Goal: Task Accomplishment & Management: Manage account settings

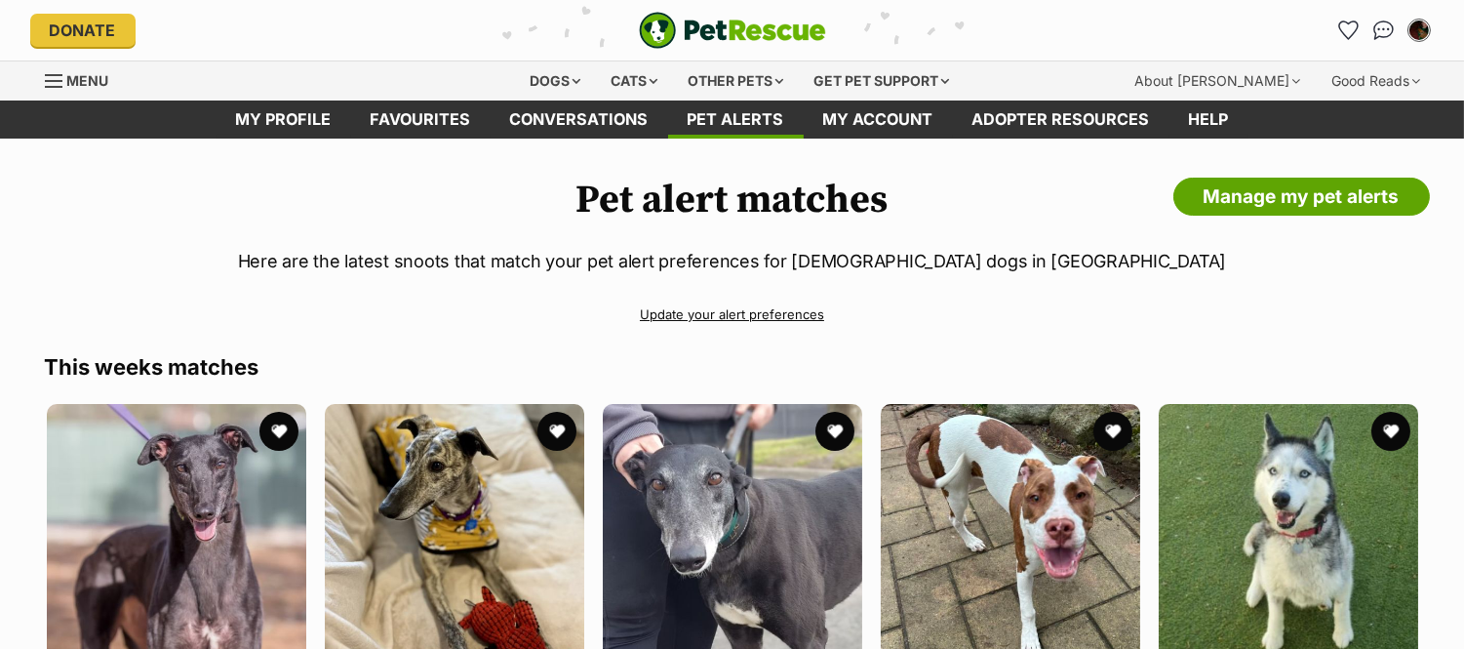
click at [767, 324] on link "Update your alert preferences" at bounding box center [732, 314] width 1375 height 34
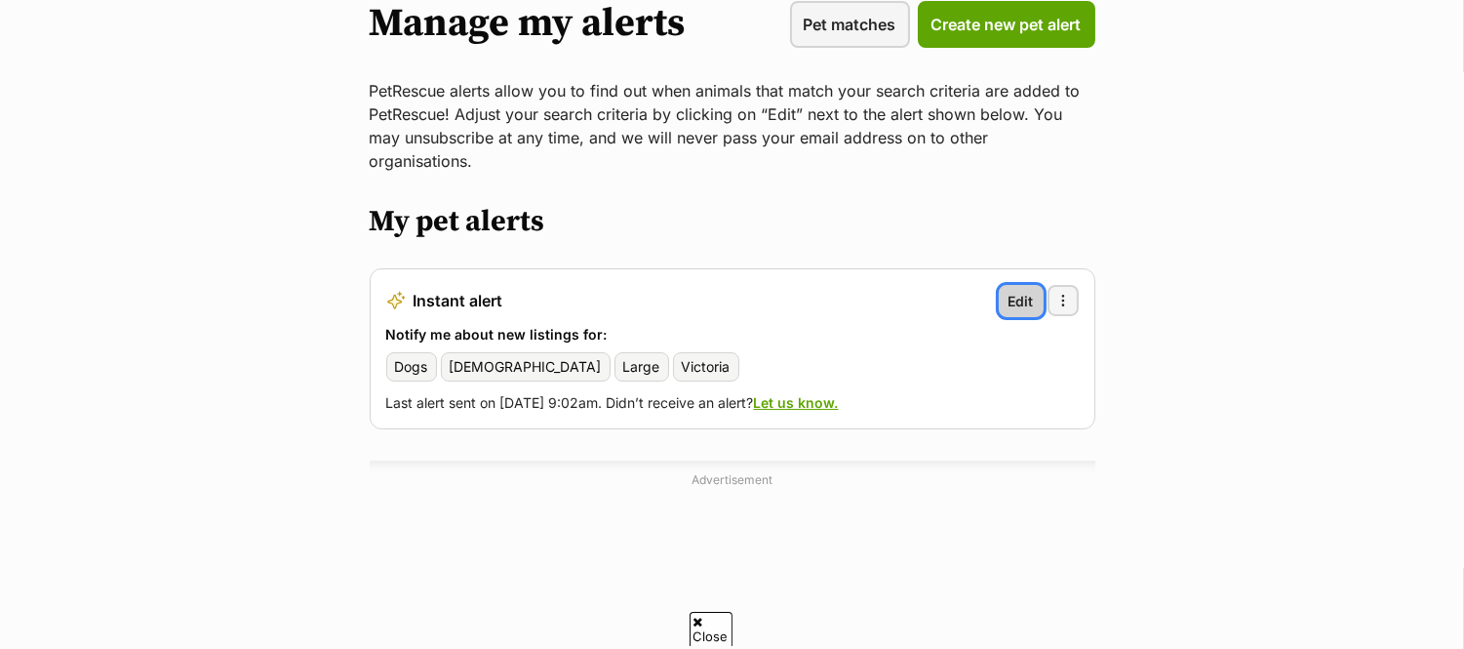
click at [1034, 291] on span "Edit" at bounding box center [1020, 301] width 25 height 20
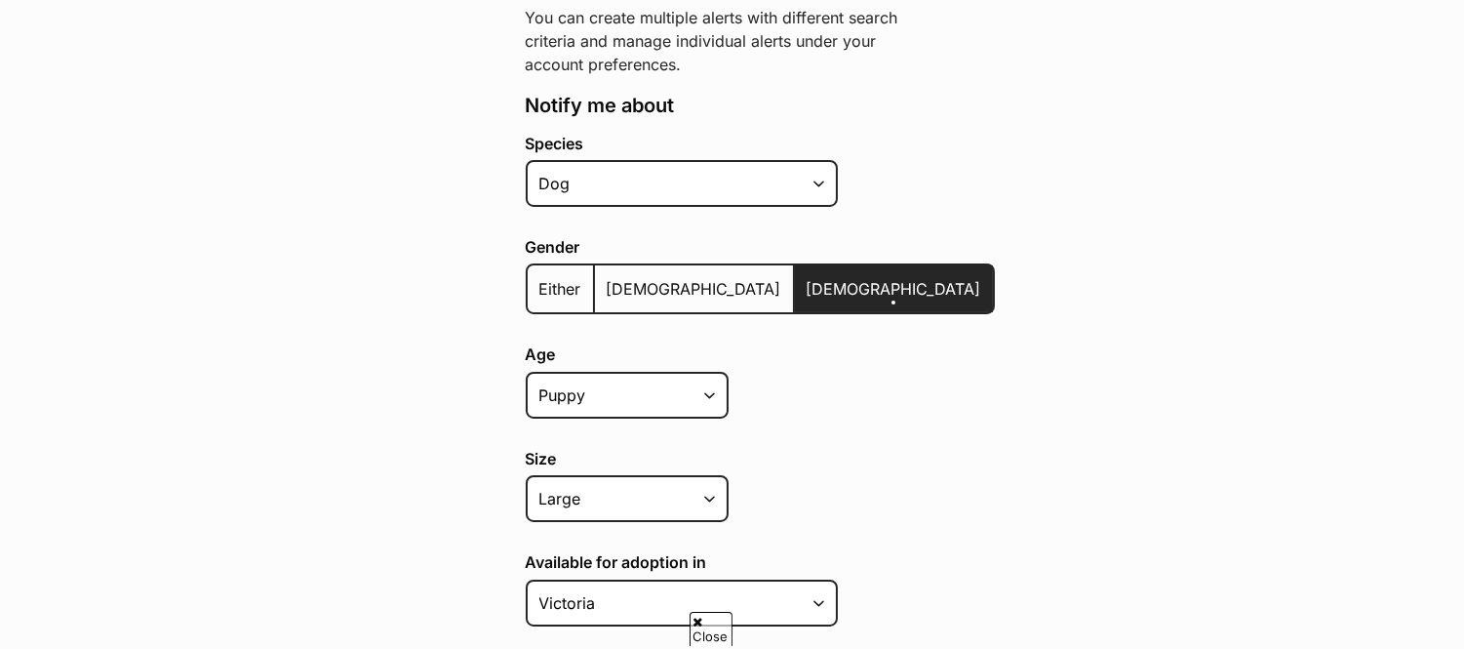
click at [551, 286] on span "Either" at bounding box center [560, 289] width 42 height 20
click at [538, 277] on input "Either" at bounding box center [538, 276] width 0 height 1
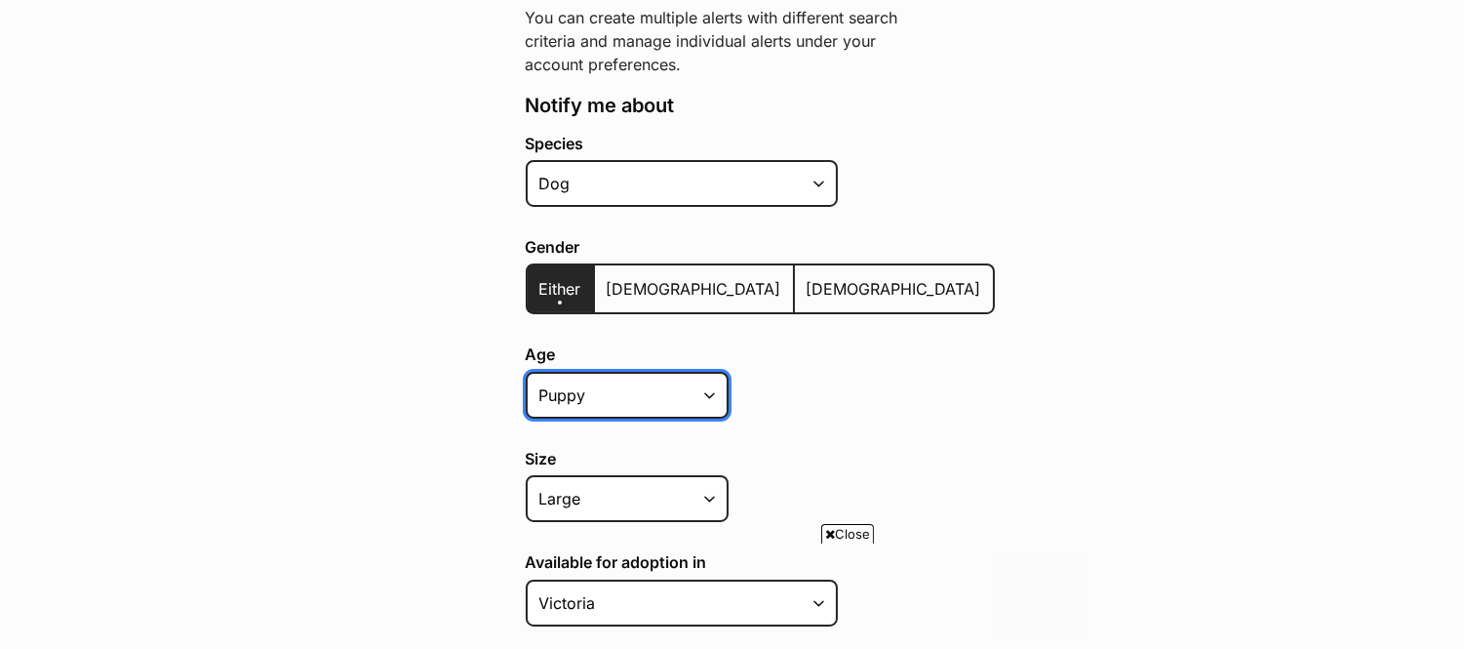
click at [659, 392] on select "Puppy Adult Senior All ages" at bounding box center [627, 395] width 203 height 47
select select "adult"
click at [526, 372] on select "Puppy Adult Senior All ages" at bounding box center [627, 395] width 203 height 47
click at [776, 422] on div "Age Puppy Adult Senior All ages Size Small Medium Large All sizes Coat lengths …" at bounding box center [760, 437] width 469 height 184
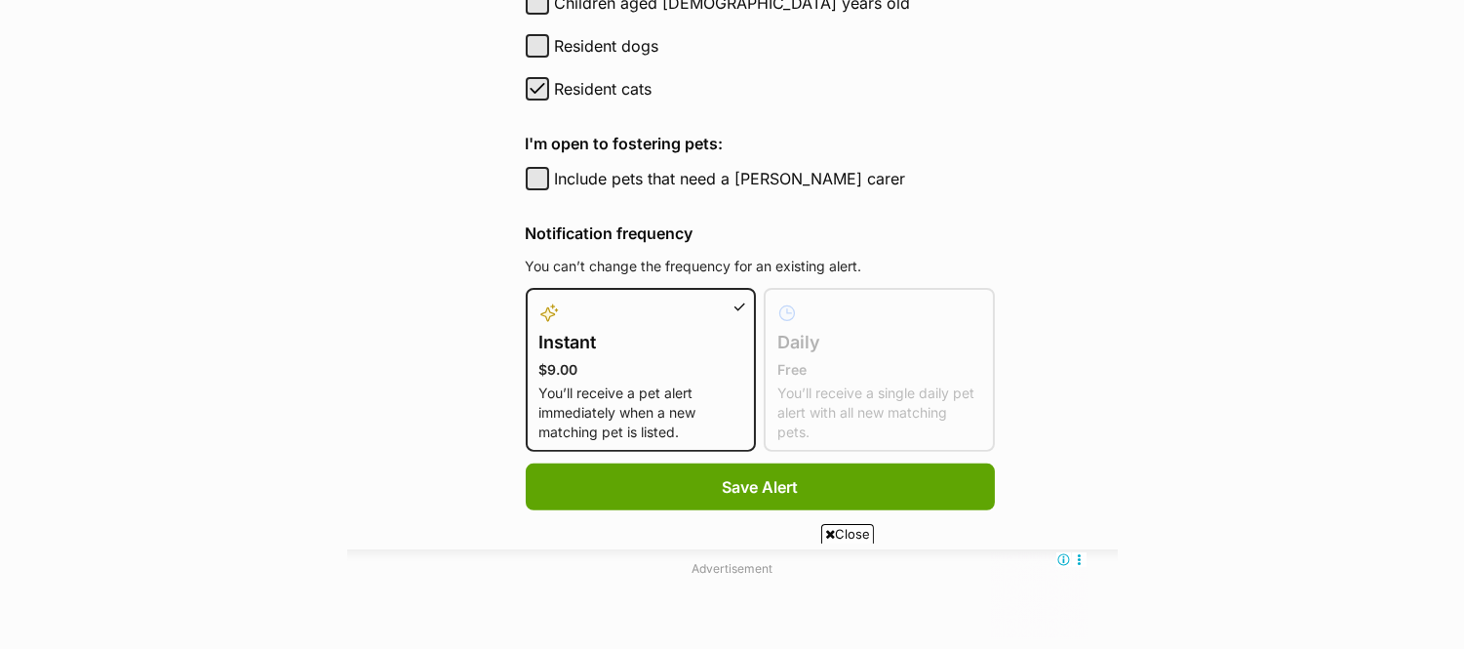
scroll to position [1373, 0]
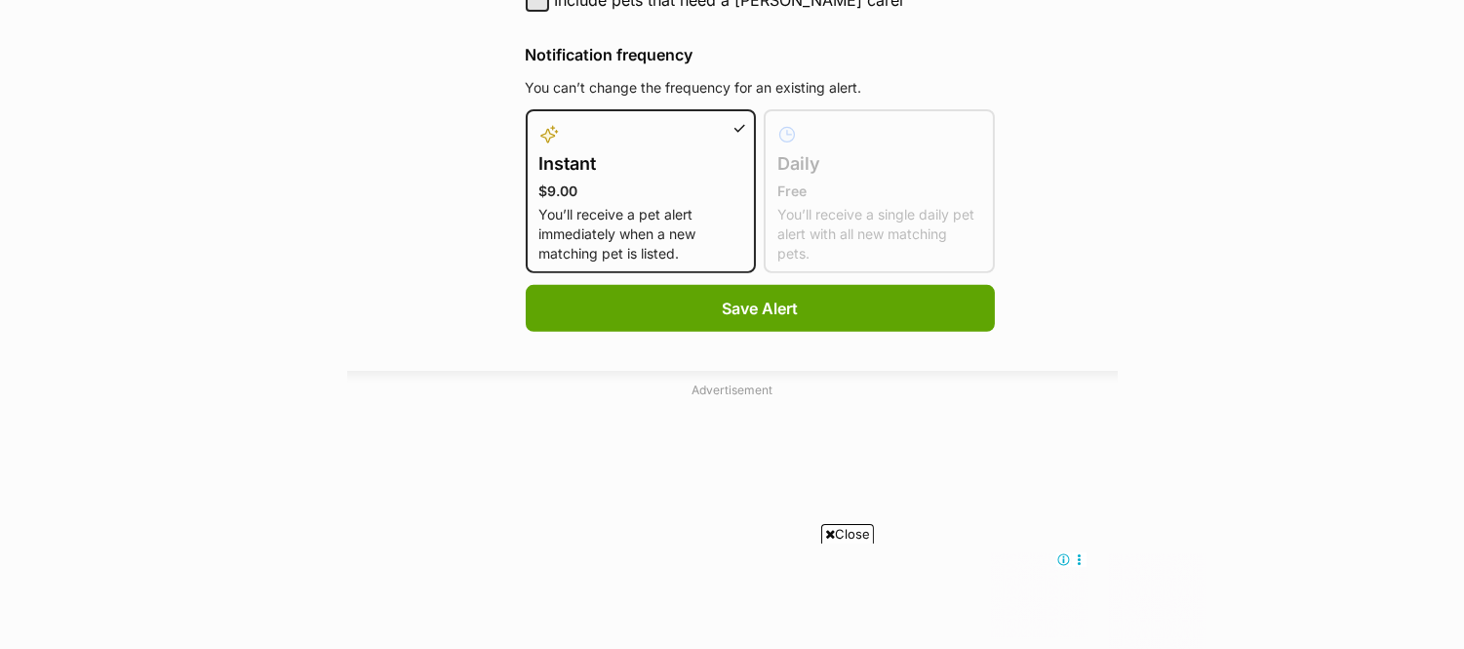
click at [703, 123] on div at bounding box center [641, 134] width 204 height 23
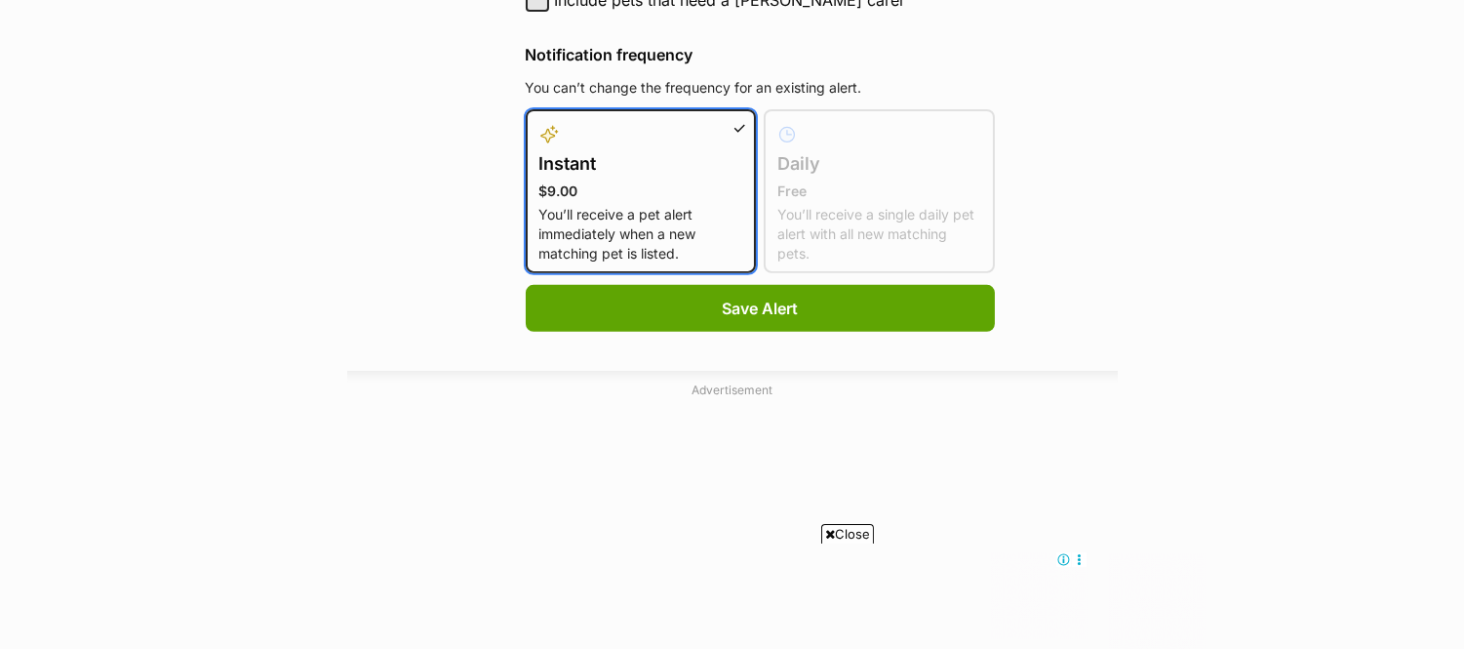
click at [539, 121] on input "Instant $9.00 You’ll receive a pet alert immediately when a new matching pet is…" at bounding box center [538, 121] width 1 height 1
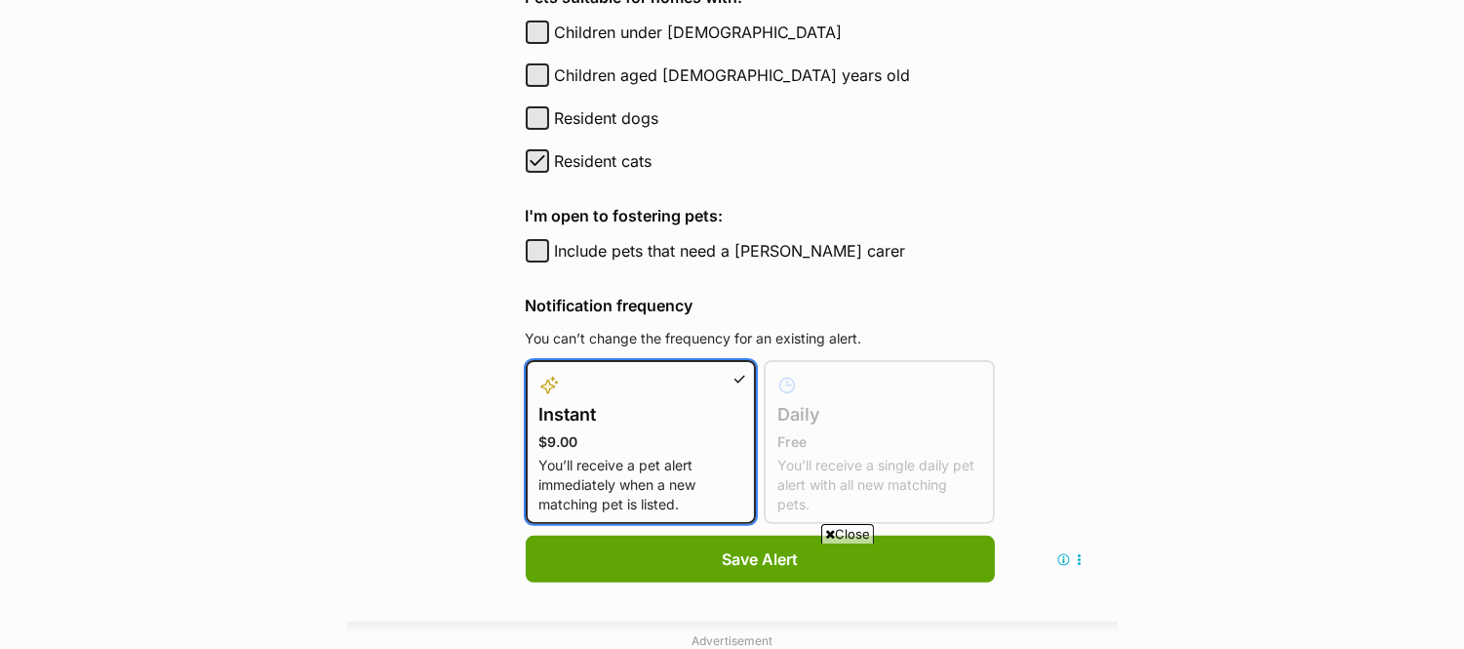
scroll to position [1122, 0]
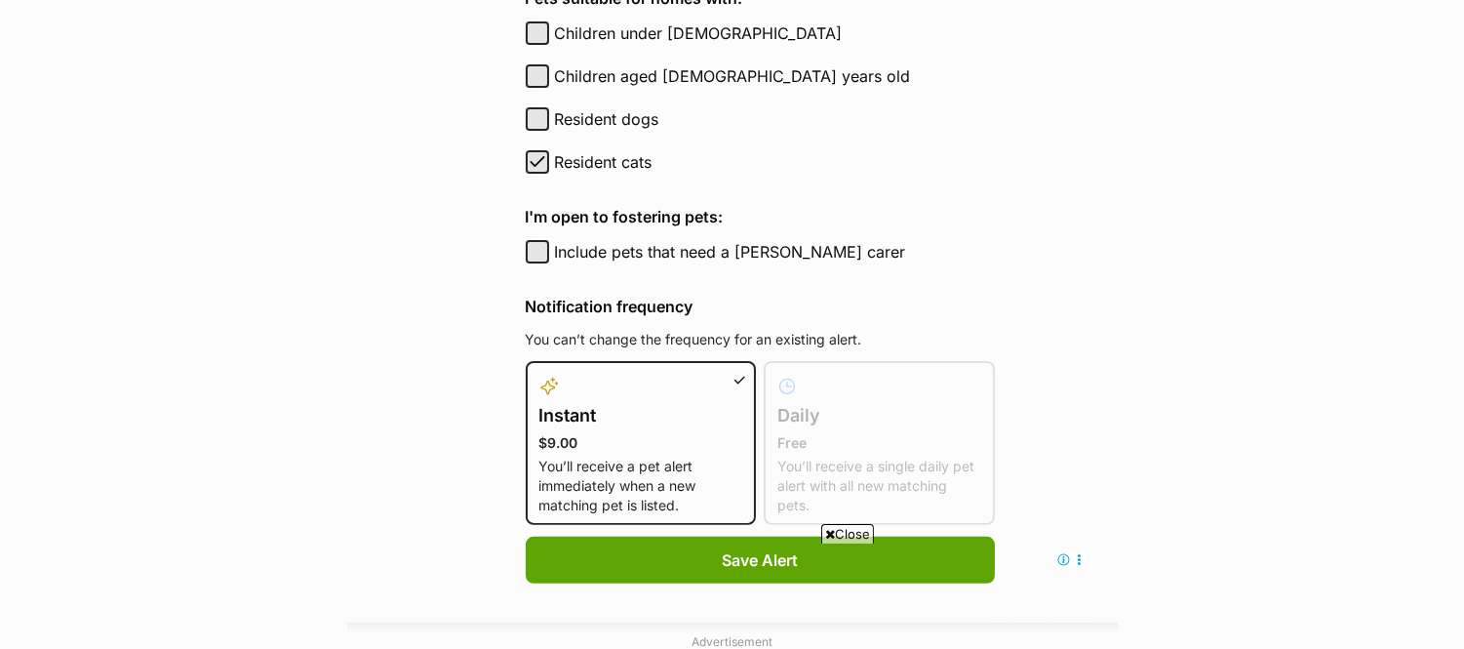
click at [823, 298] on h4 "Notification frequency" at bounding box center [760, 306] width 469 height 23
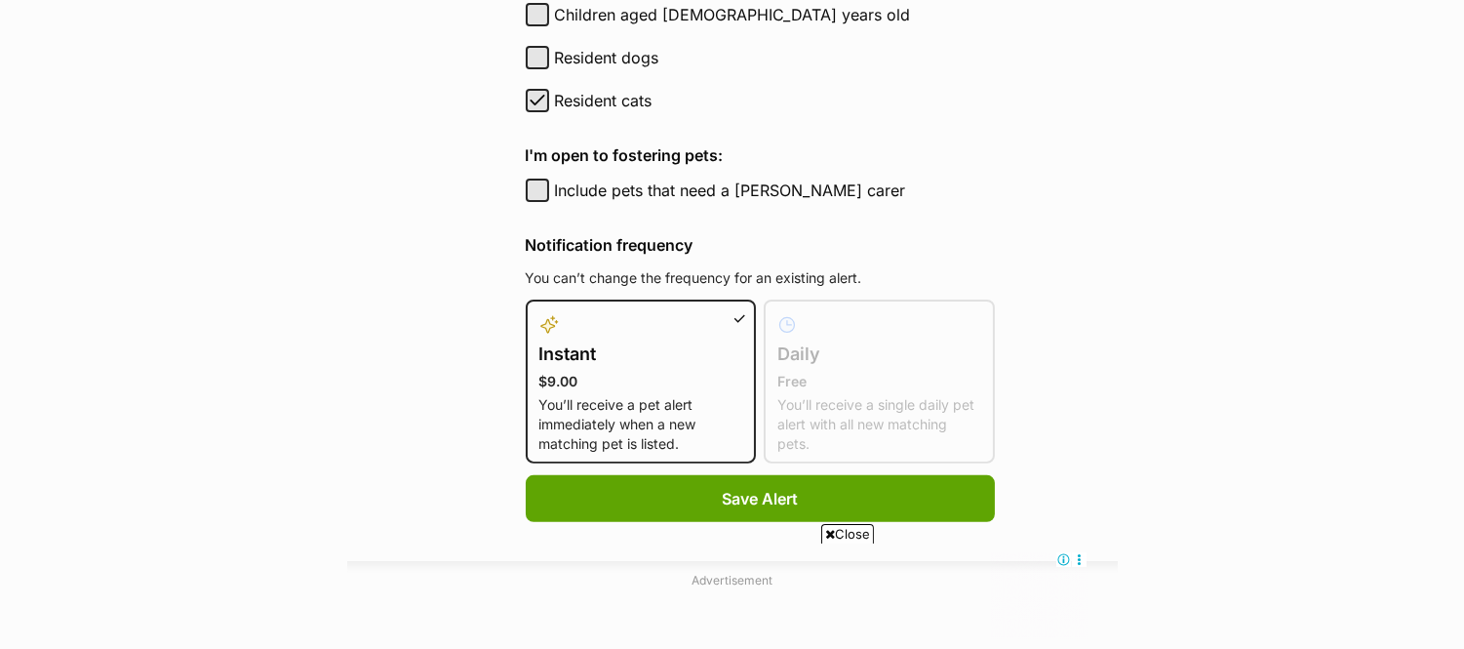
scroll to position [1206, 0]
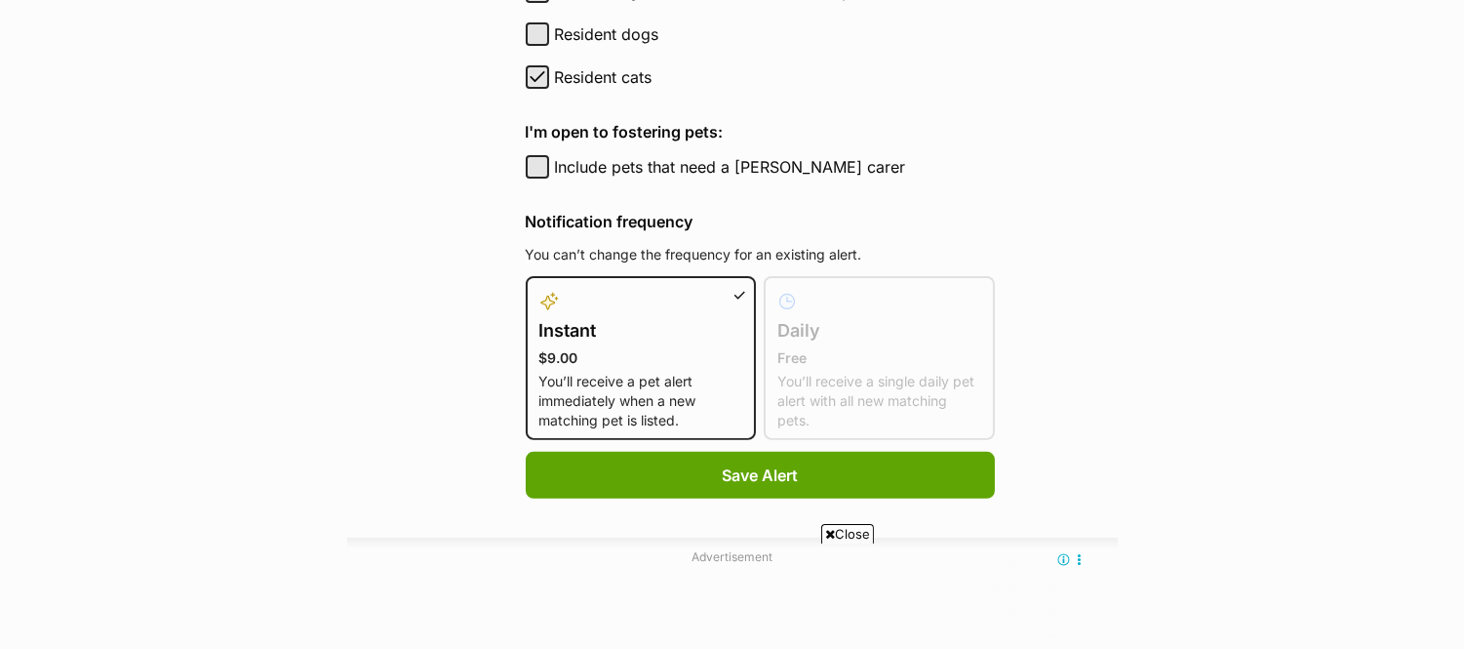
click at [843, 357] on label "Daily Free You’ll receive a single daily pet alert with all new matching pets." at bounding box center [879, 360] width 204 height 140
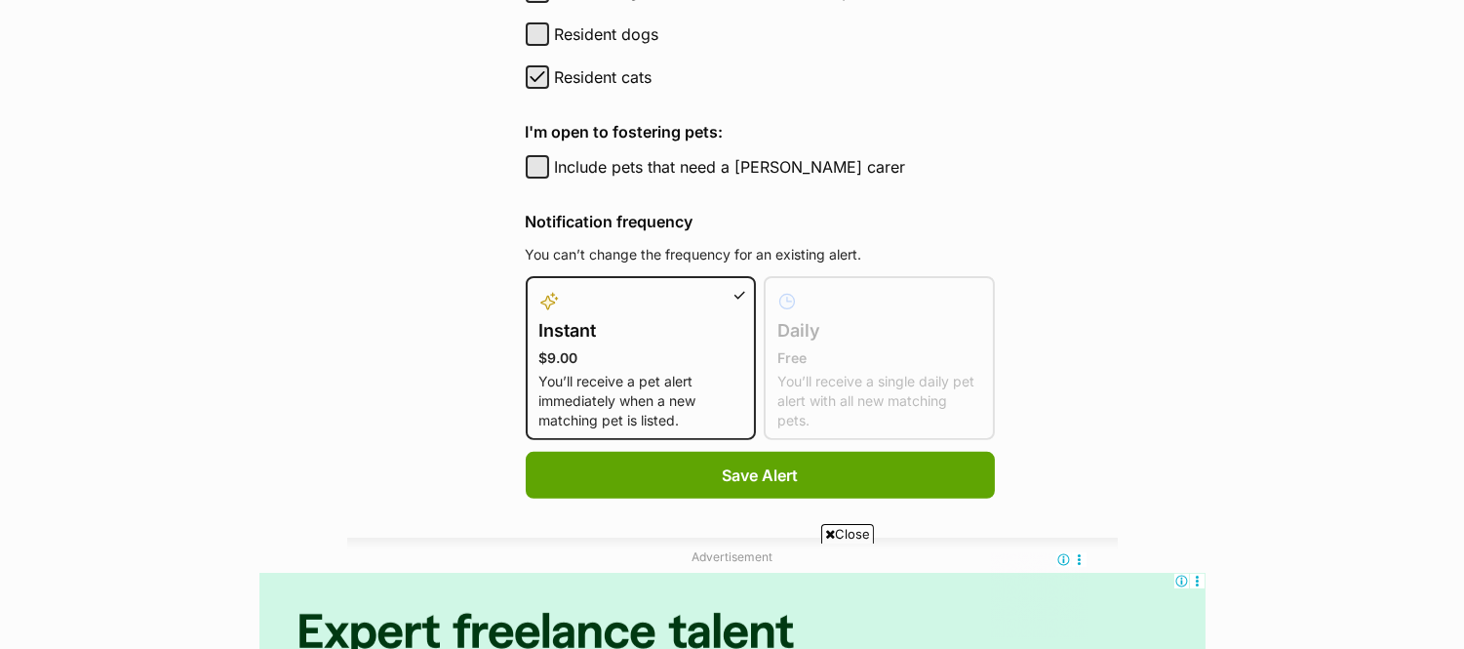
click at [833, 529] on span "Close" at bounding box center [847, 534] width 53 height 20
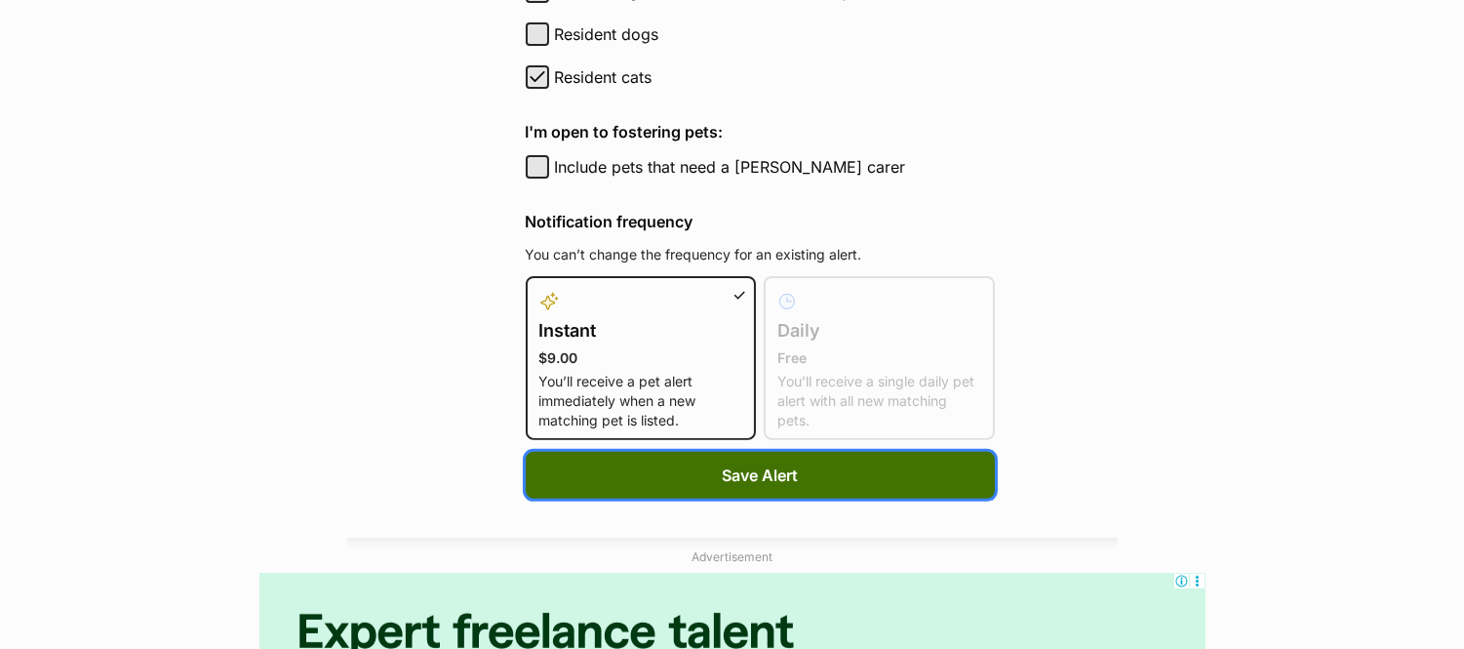
click at [829, 469] on button "Save Alert" at bounding box center [760, 475] width 469 height 47
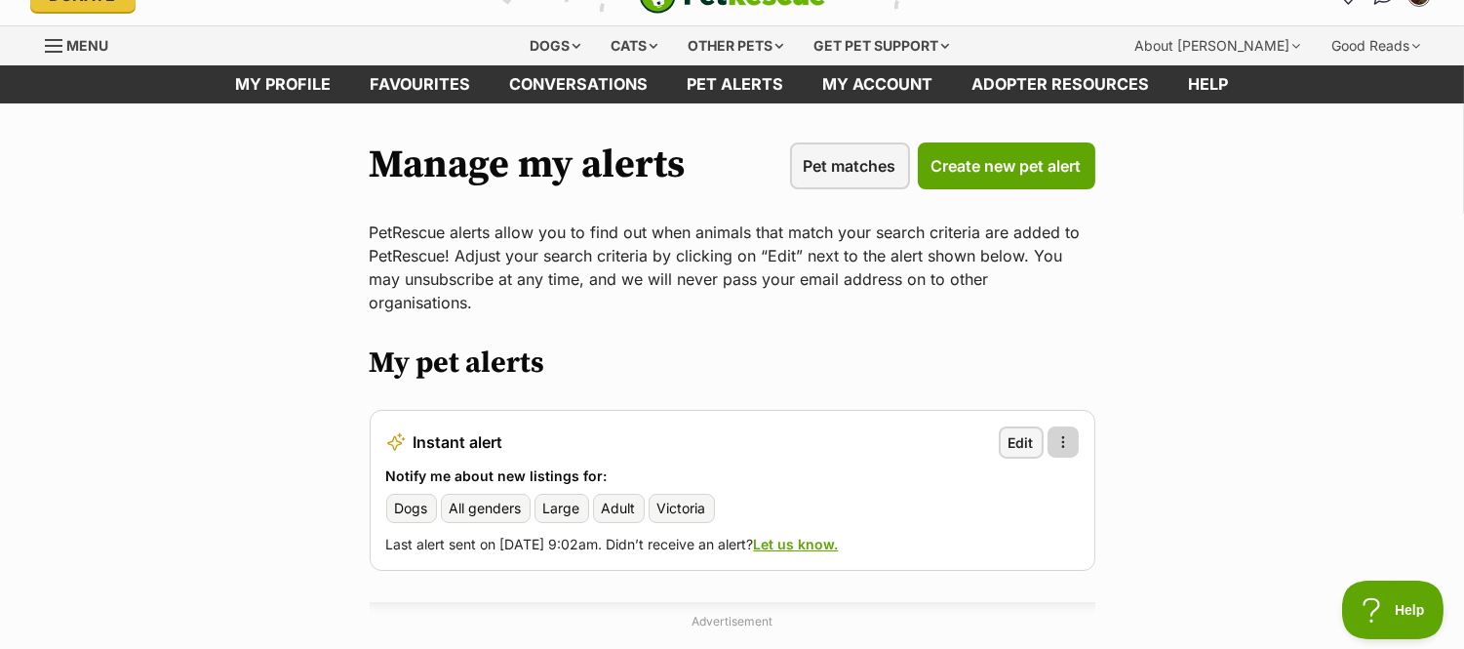
scroll to position [18, 0]
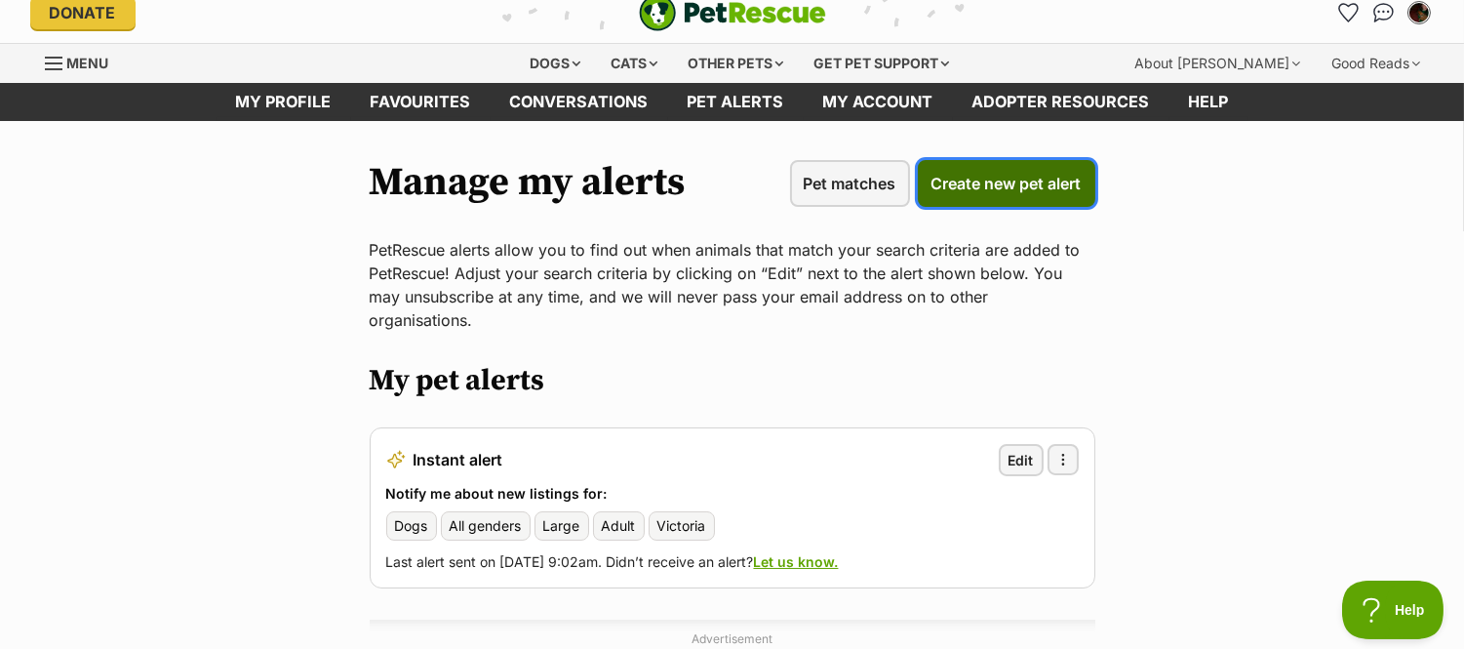
click at [1005, 186] on span "Create new pet alert" at bounding box center [1006, 183] width 150 height 23
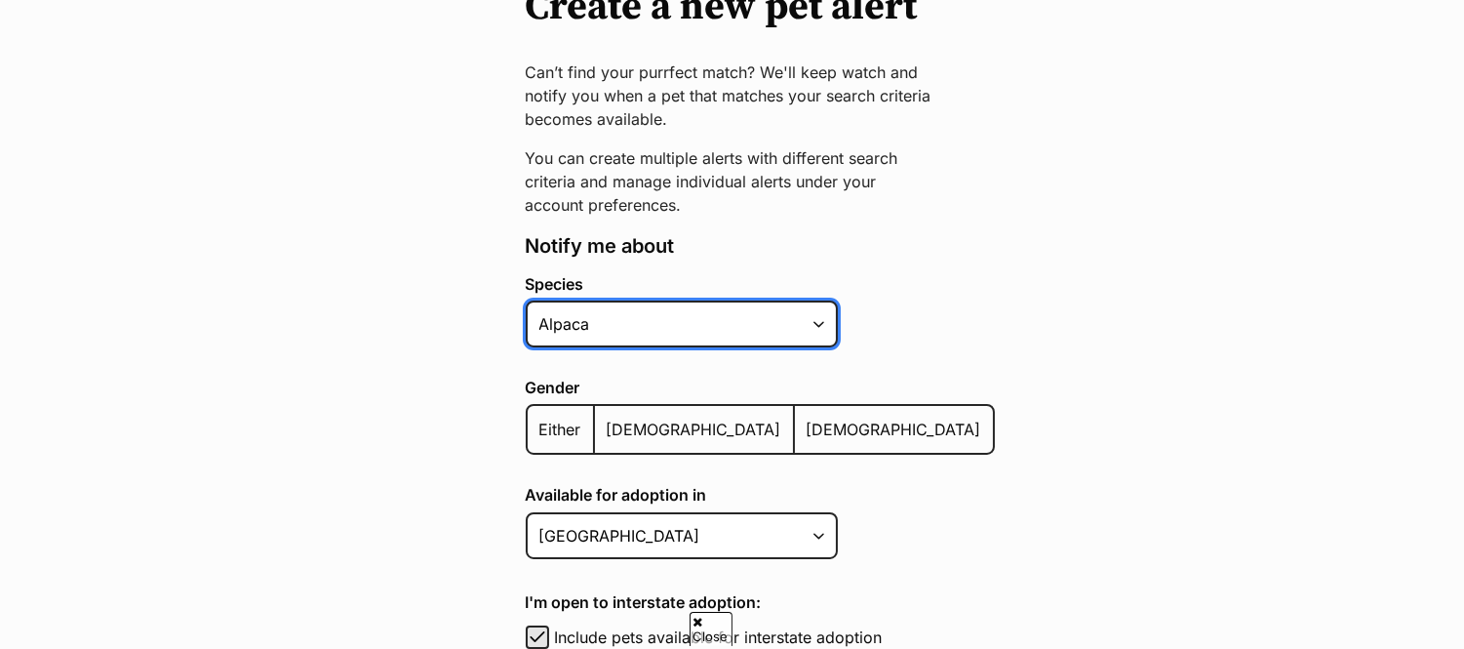
click at [783, 319] on select "Alpaca Bird Cat Chicken Cow Dog Donkey Duck Ferret Fish Goat Goose Guinea Fowl …" at bounding box center [682, 323] width 312 height 47
select select "1"
click at [526, 300] on select "Alpaca Bird Cat Chicken Cow Dog Donkey Duck Ferret Fish Goat Goose Guinea Fowl …" at bounding box center [682, 323] width 312 height 47
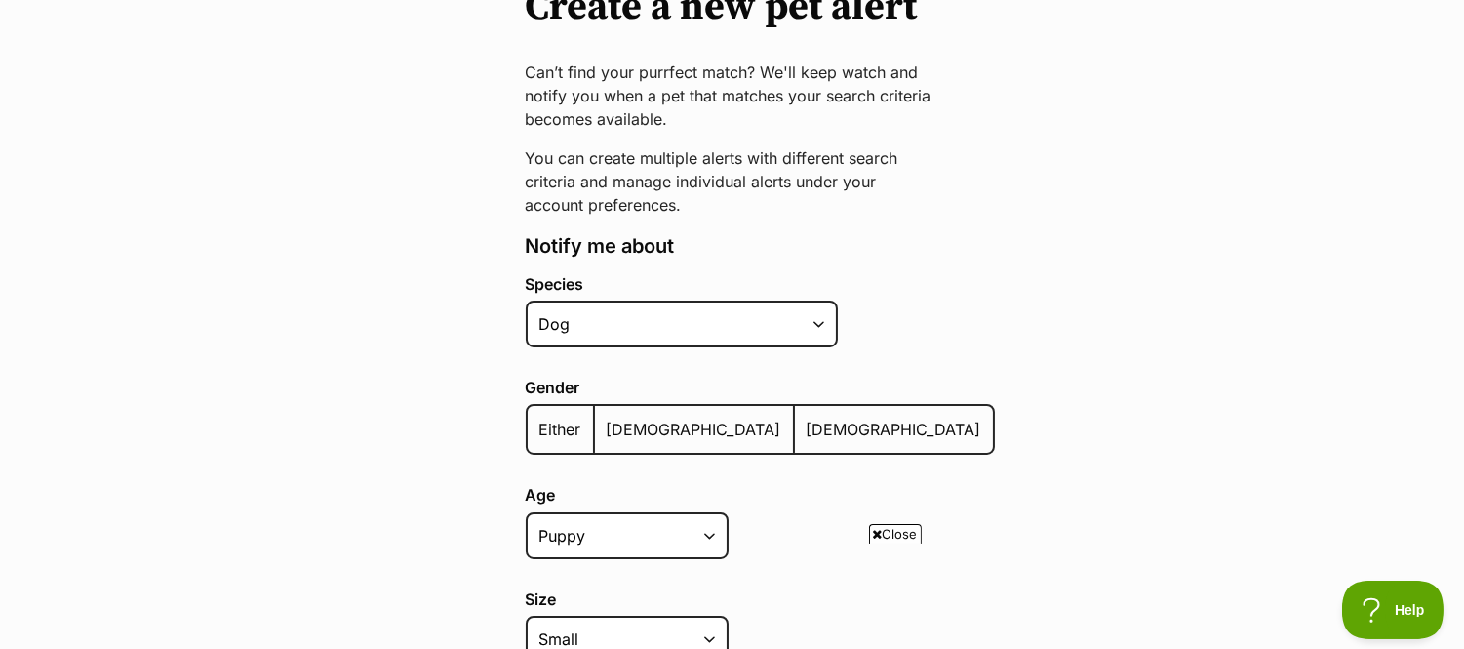
click at [571, 407] on label "Either" at bounding box center [561, 429] width 67 height 47
click at [538, 416] on input "Either" at bounding box center [538, 416] width 0 height 1
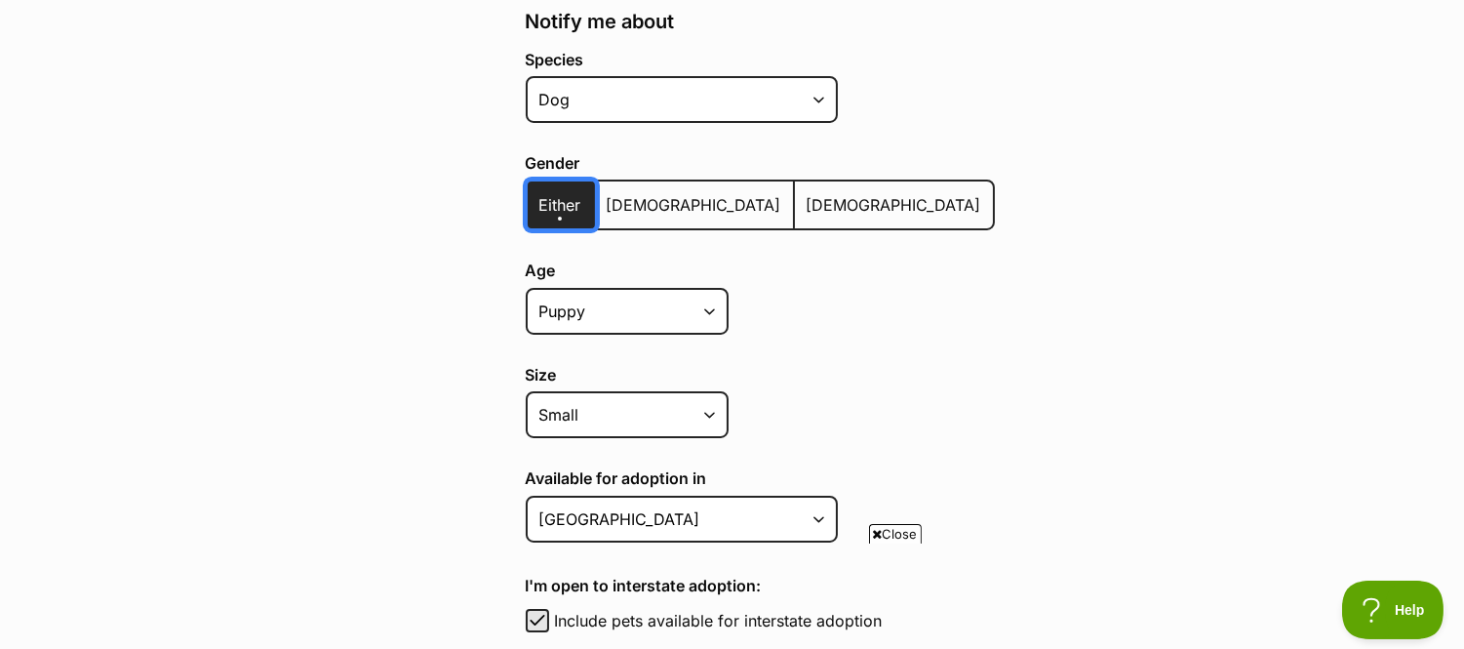
scroll to position [446, 0]
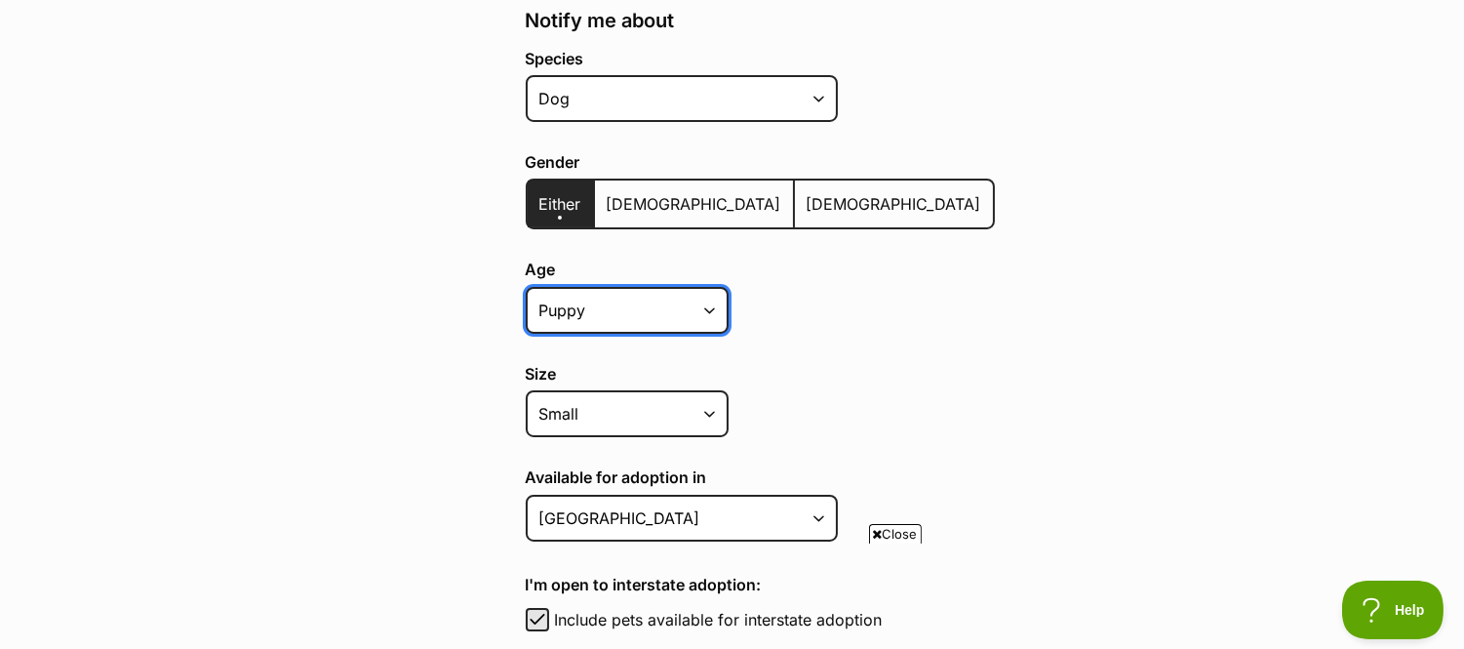
click at [628, 302] on select "Puppy Adult Senior All ages" at bounding box center [627, 310] width 203 height 47
select select "adult"
click at [526, 287] on select "Puppy Adult Senior All ages" at bounding box center [627, 310] width 203 height 47
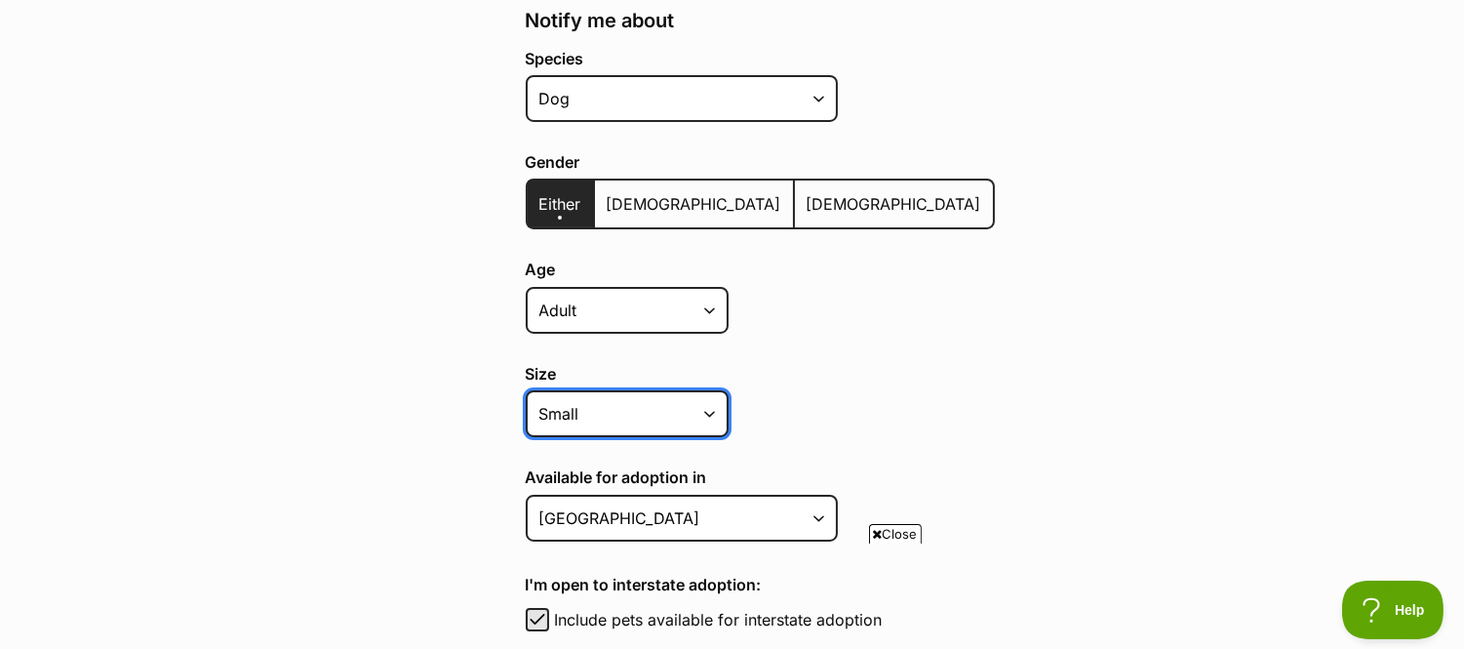
click at [626, 416] on select "Small Medium Large All sizes" at bounding box center [627, 413] width 203 height 47
select select "medium"
click at [526, 390] on select "Small Medium Large All sizes" at bounding box center [627, 413] width 203 height 47
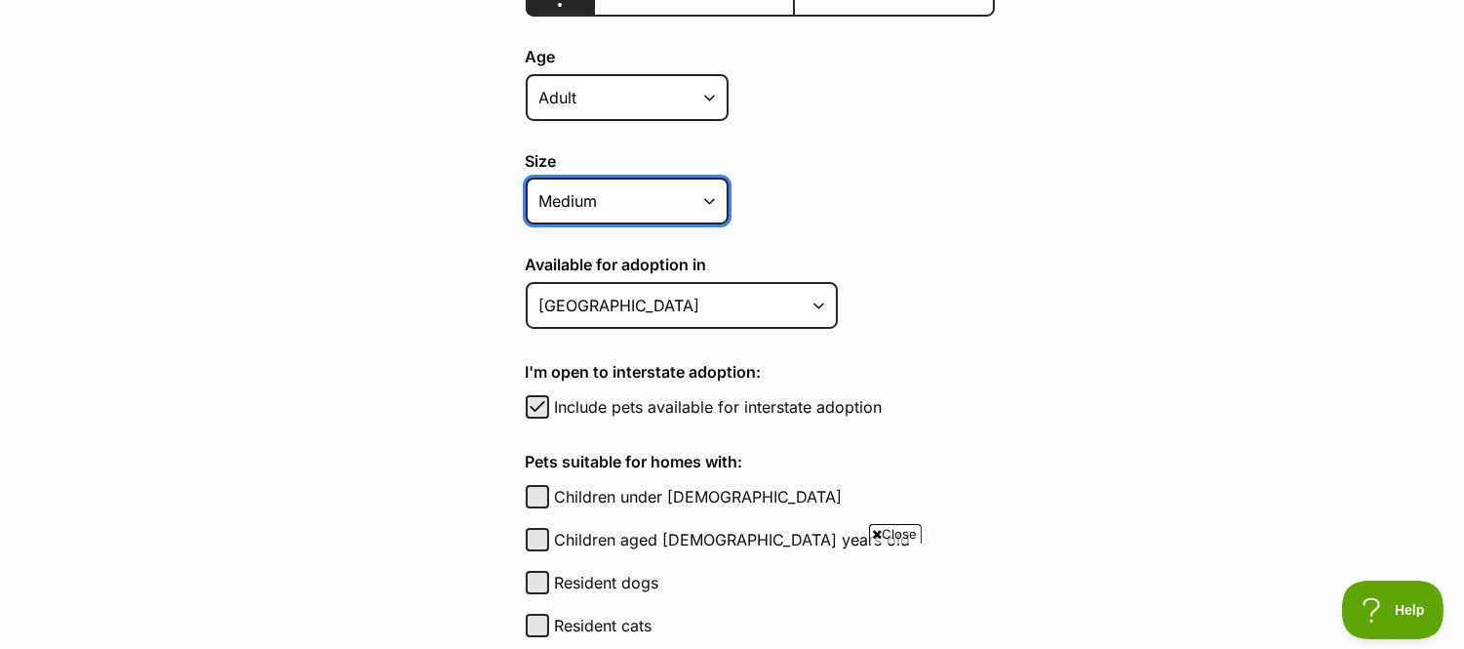
scroll to position [666, 0]
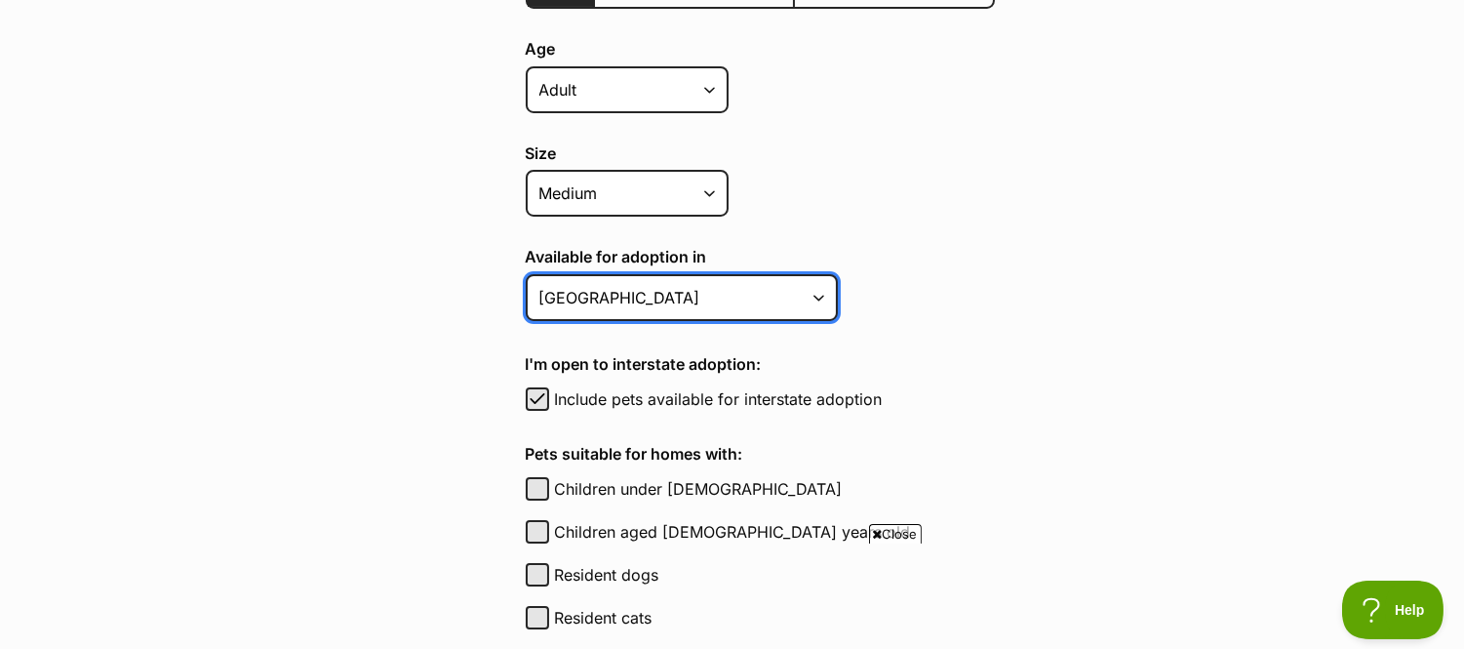
click at [687, 306] on select "Australian Capital Territory New South Wales Northern Territory Queensland Sout…" at bounding box center [682, 297] width 312 height 47
select select "2"
click at [526, 274] on select "Australian Capital Territory New South Wales Northern Territory Queensland Sout…" at bounding box center [682, 297] width 312 height 47
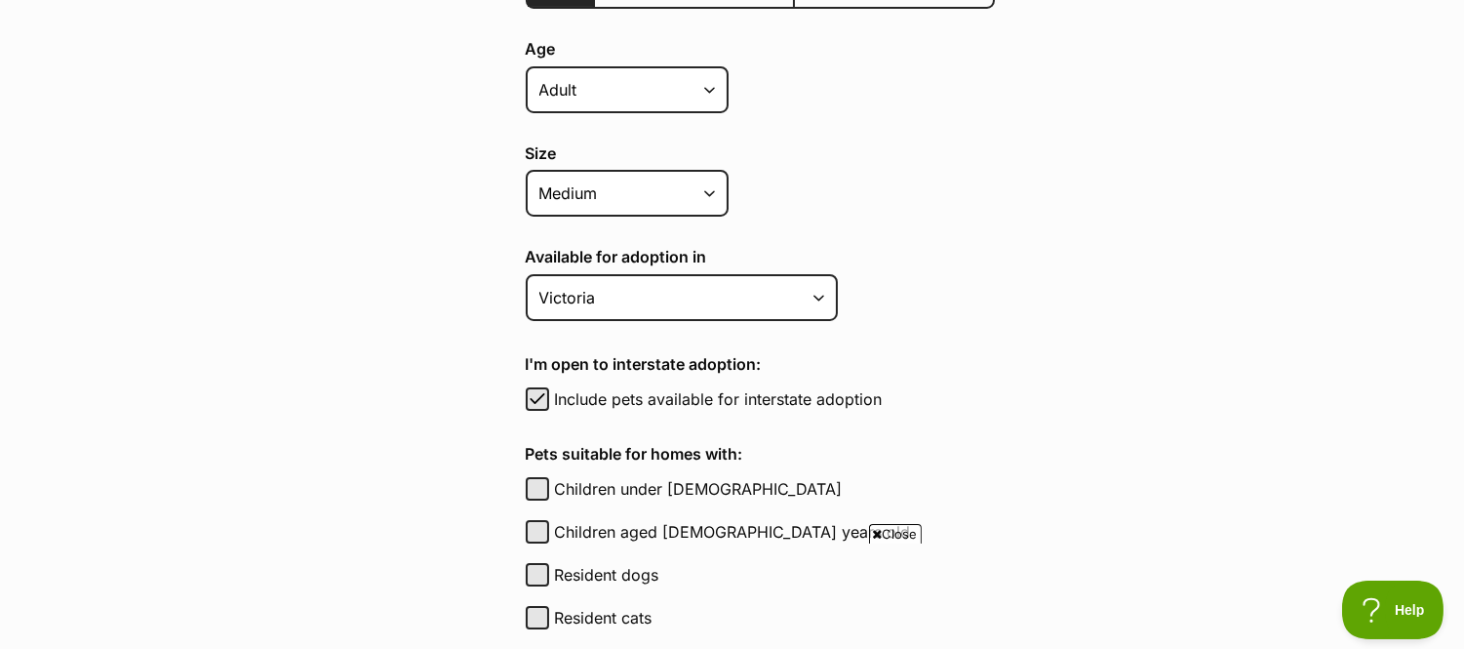
click at [677, 387] on label "Include pets available for interstate adoption" at bounding box center [775, 398] width 440 height 23
click at [549, 387] on button "Include pets available for interstate adoption" at bounding box center [537, 398] width 23 height 23
checkbox input "false"
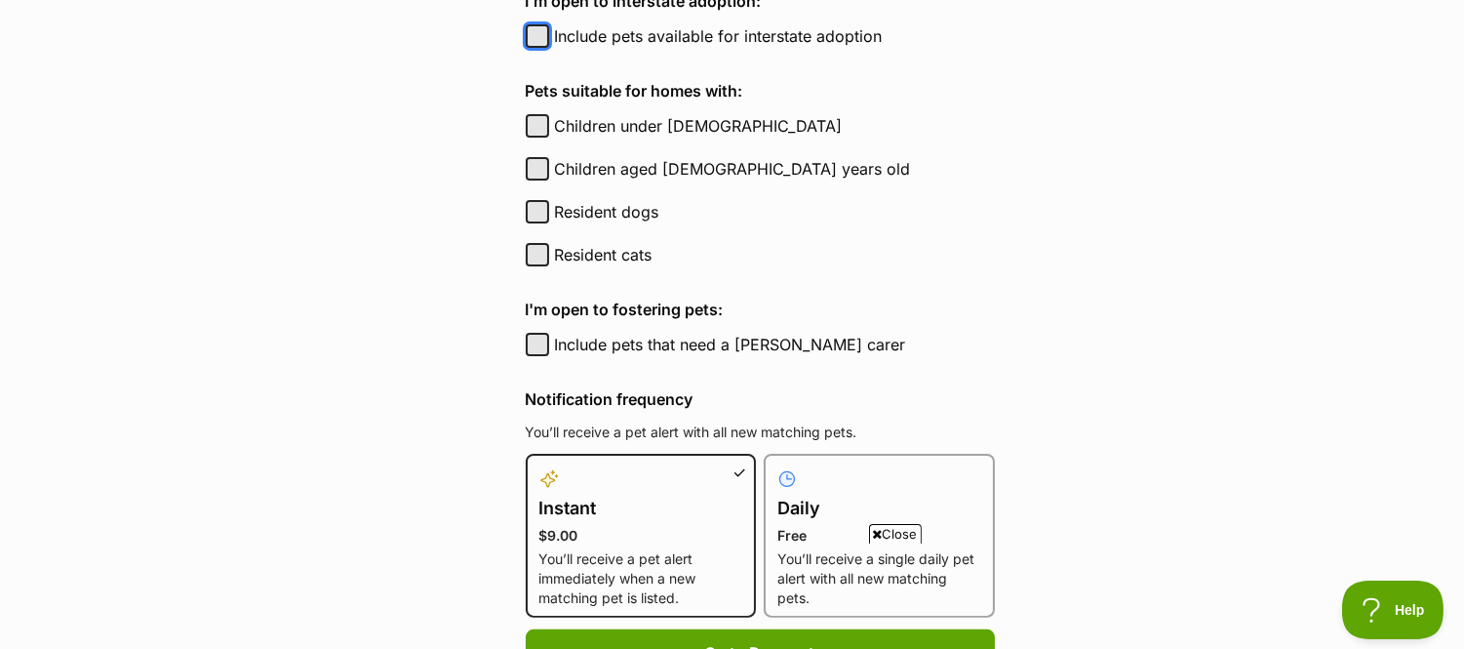
scroll to position [1038, 0]
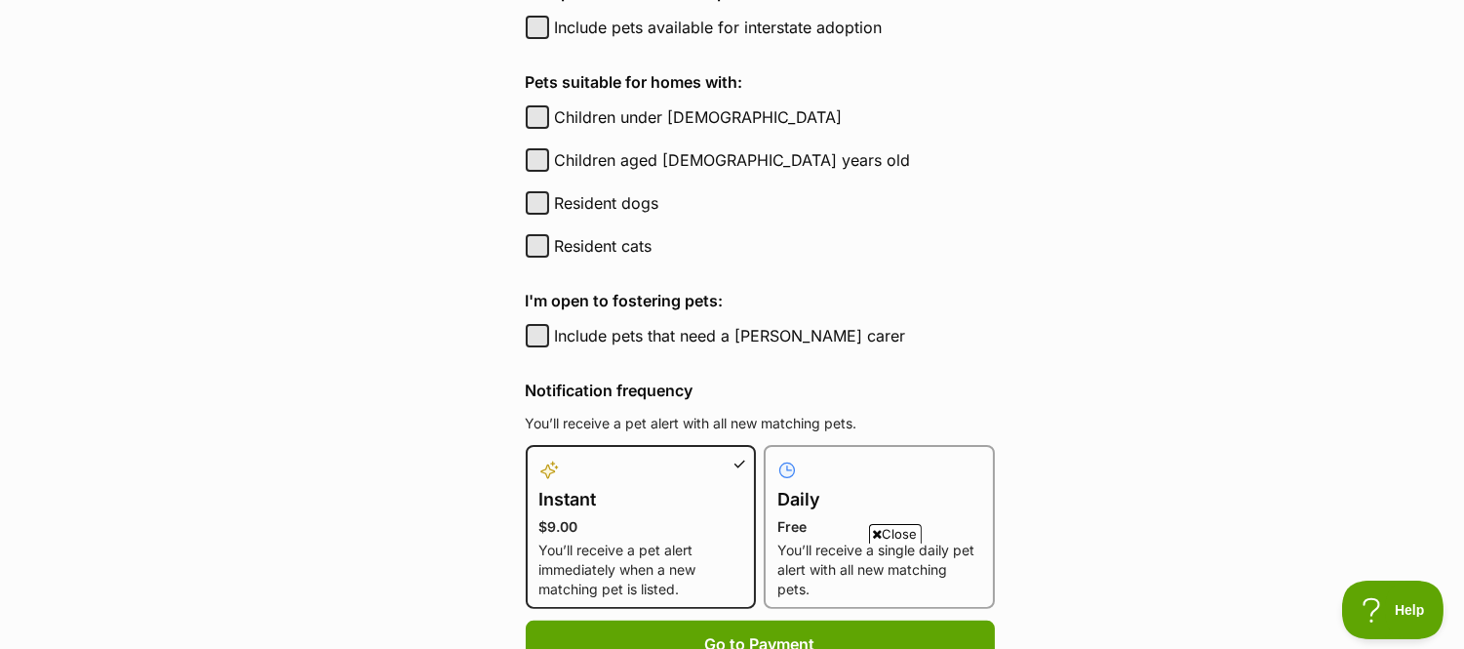
click at [638, 241] on label "Resident cats" at bounding box center [775, 245] width 440 height 23
click at [549, 241] on button "Resident cats" at bounding box center [537, 245] width 23 height 23
checkbox input "true"
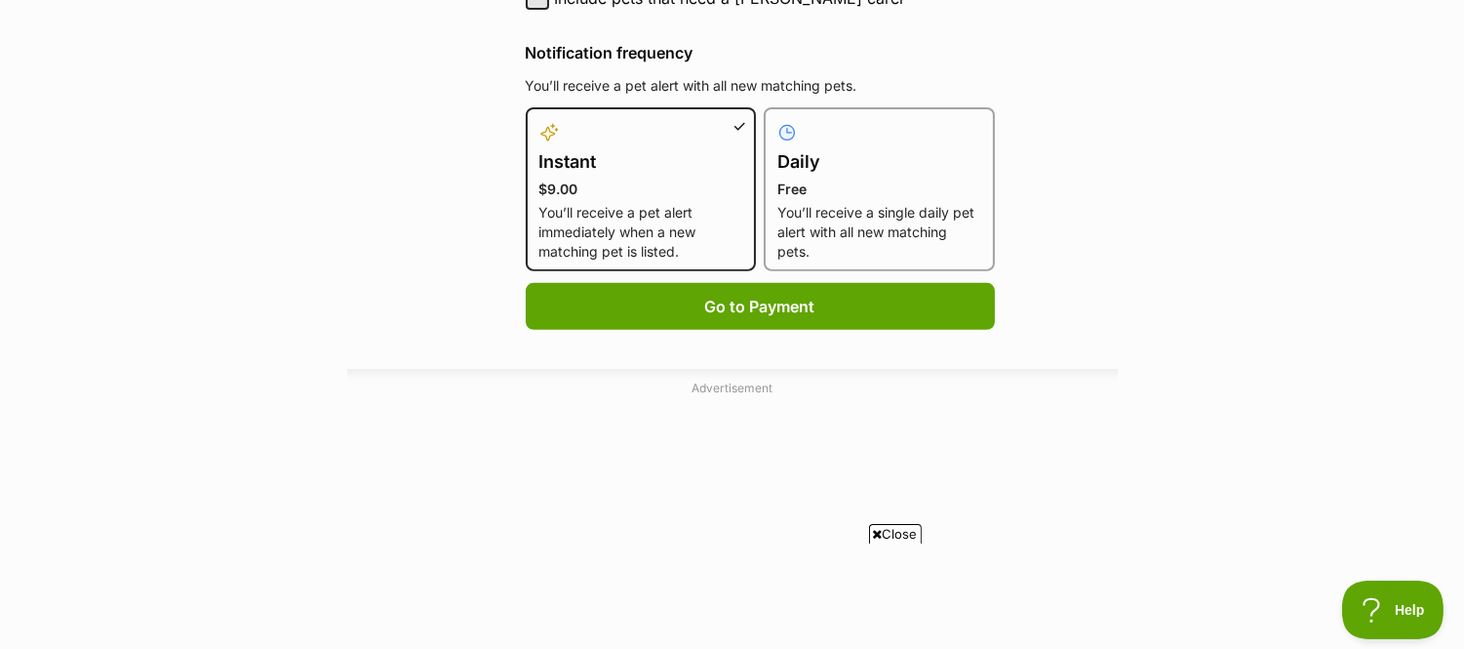
scroll to position [1372, 0]
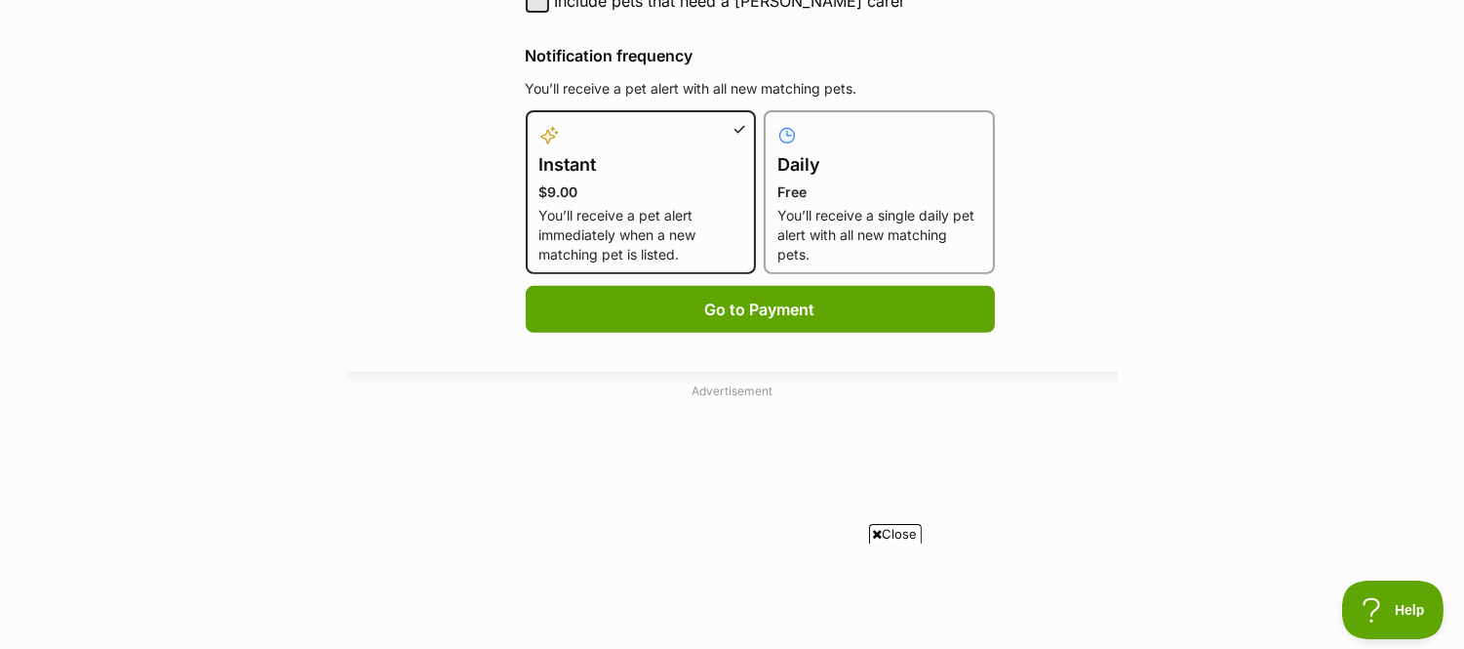
click at [785, 226] on p "You’ll receive a single daily pet alert with all new matching pets." at bounding box center [879, 235] width 204 height 59
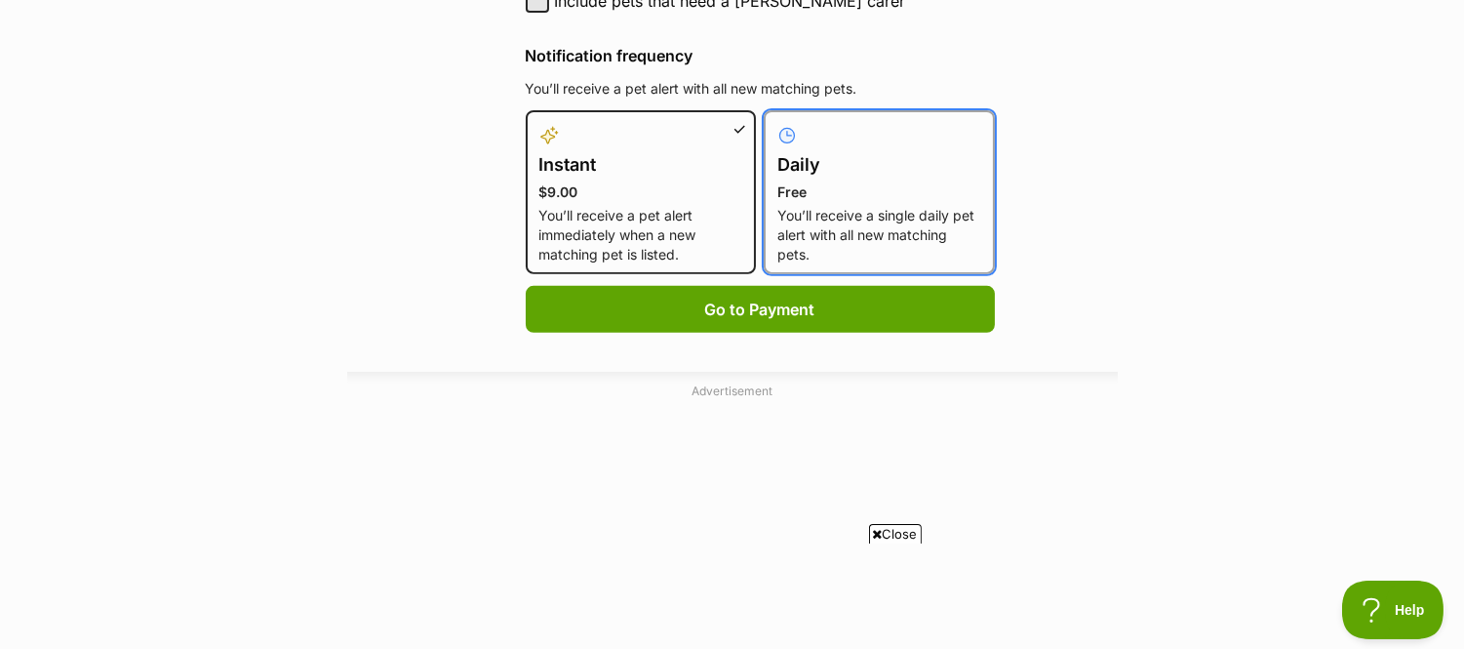
click at [776, 123] on input "Daily Free You’ll receive a single daily pet alert with all new matching pets." at bounding box center [775, 122] width 1 height 1
radio input "true"
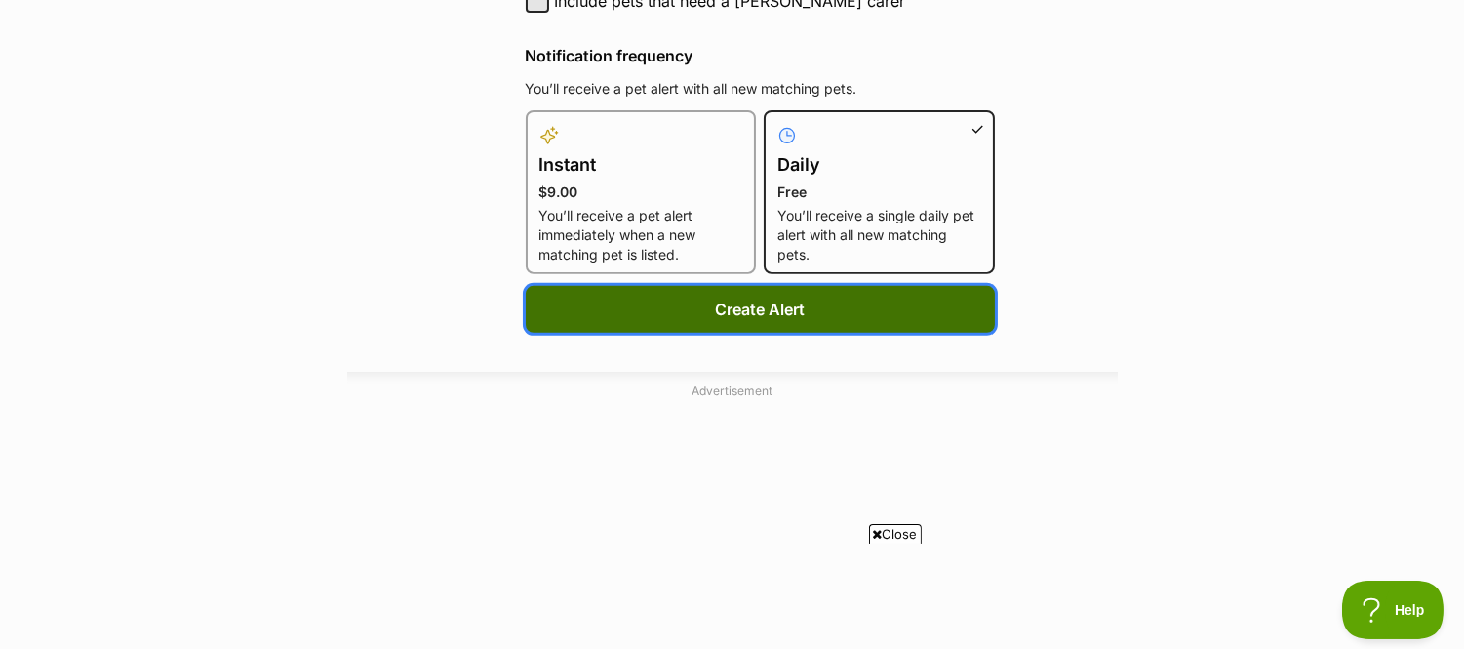
click at [769, 307] on button "Create Alert" at bounding box center [760, 309] width 469 height 47
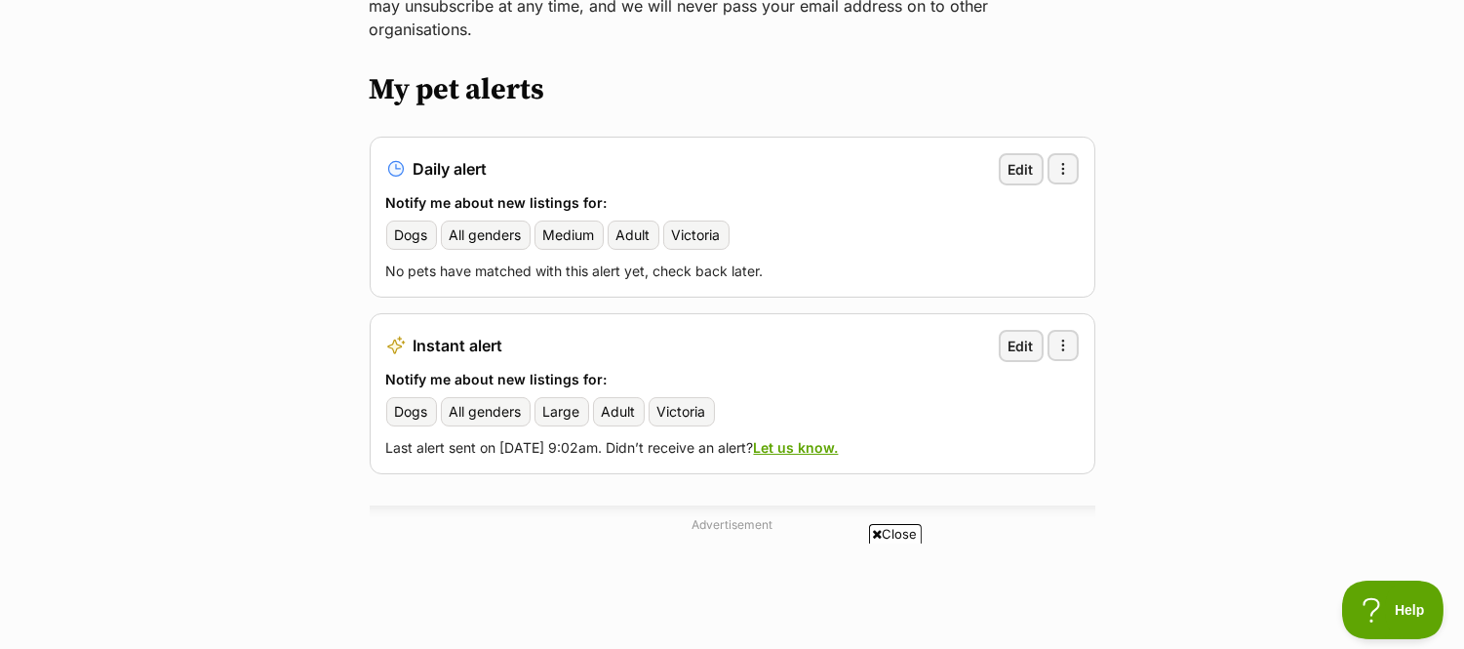
scroll to position [312, 0]
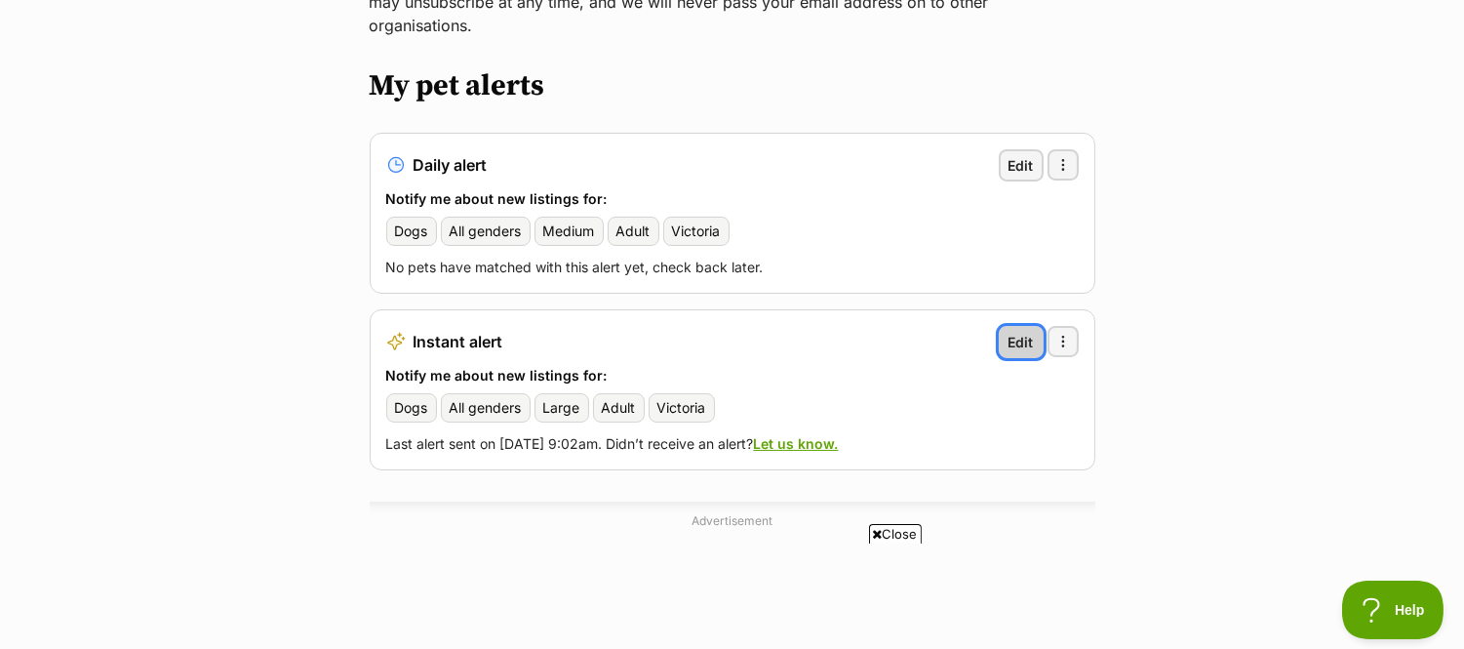
click at [1038, 326] on link "Edit" at bounding box center [1021, 342] width 45 height 32
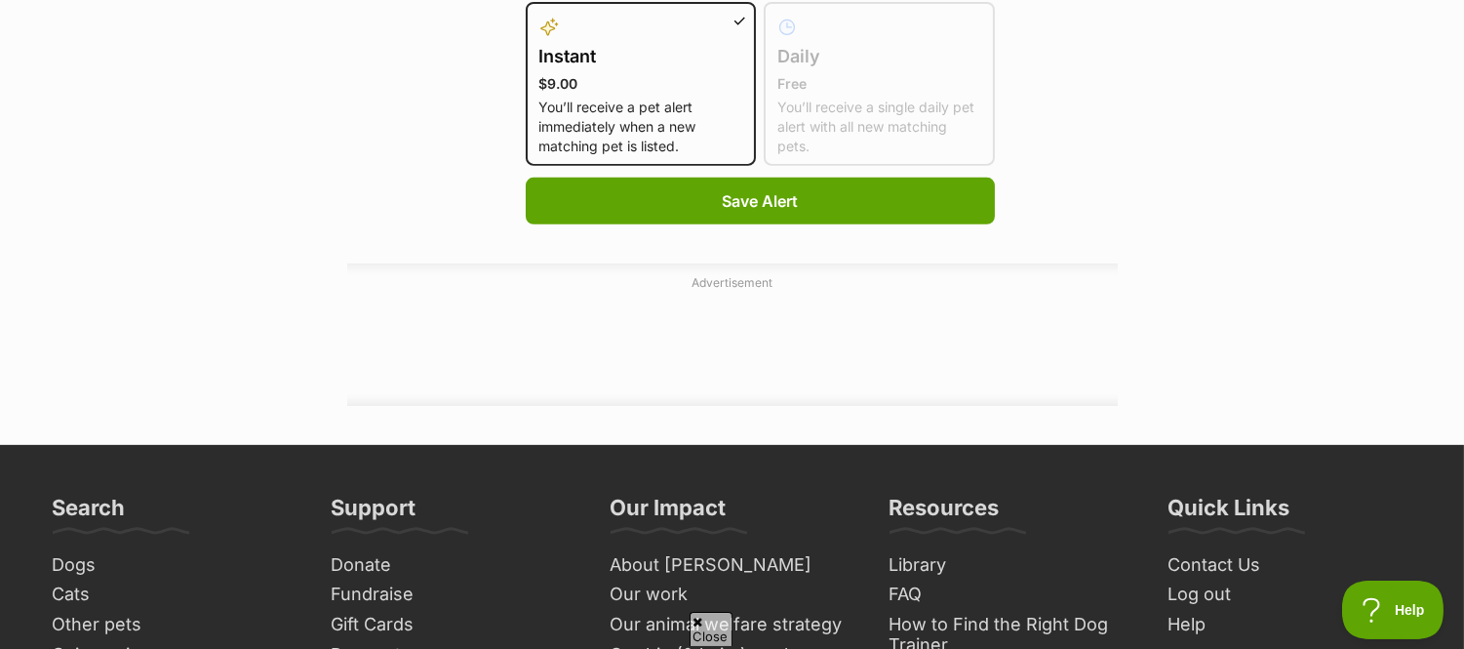
click at [852, 74] on p "Free" at bounding box center [879, 84] width 204 height 20
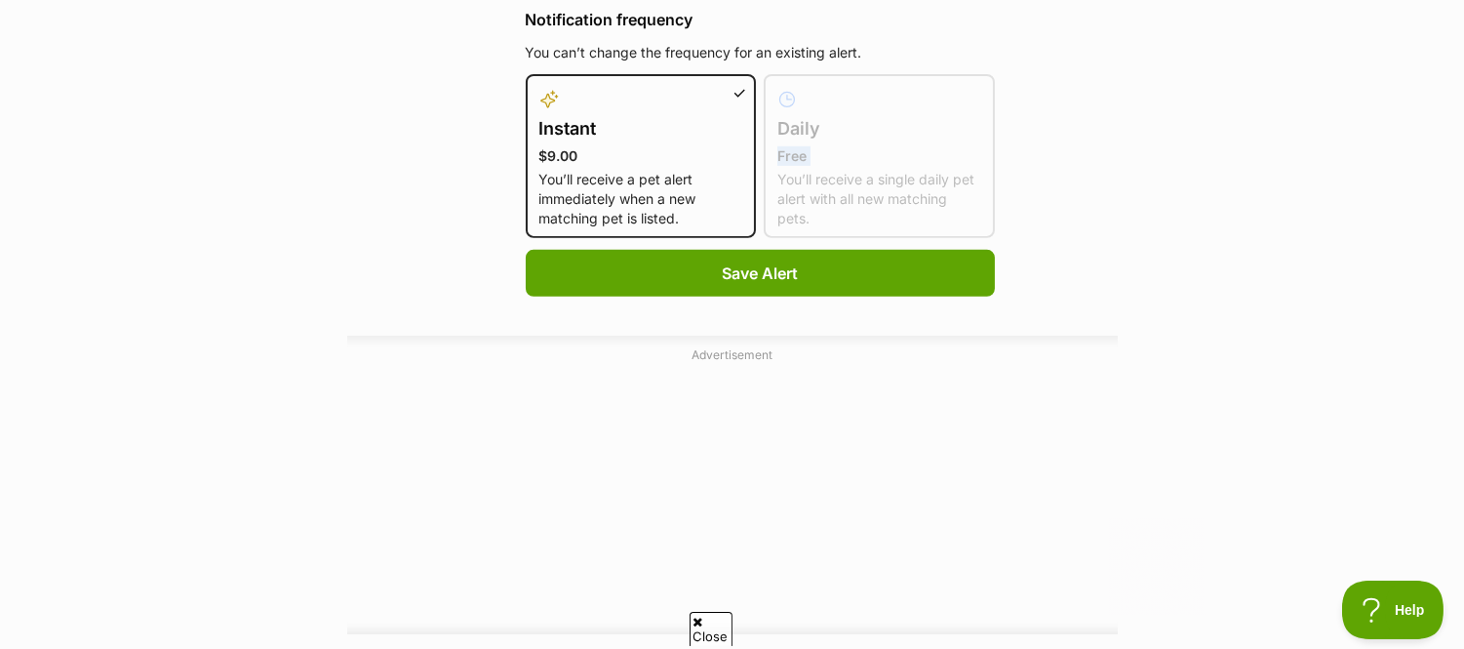
scroll to position [1407, 0]
click at [702, 119] on h4 "Instant" at bounding box center [641, 129] width 204 height 27
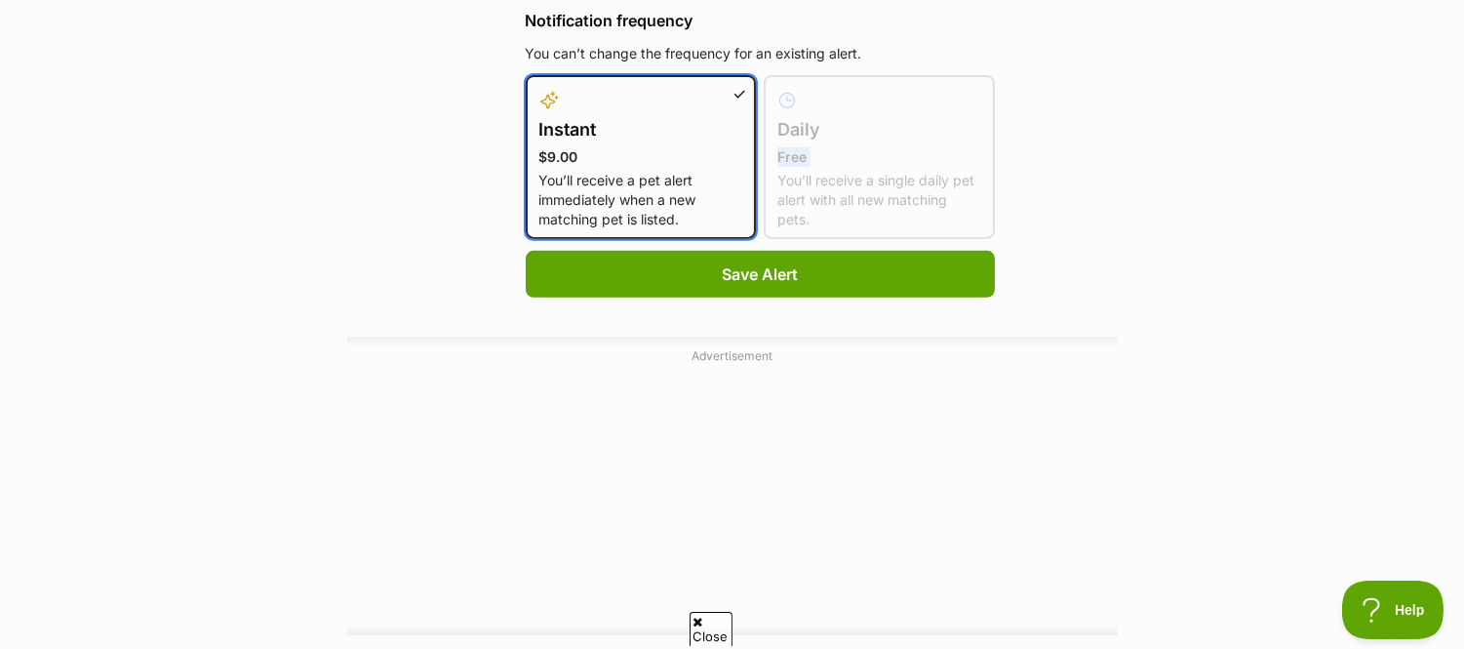
click at [539, 88] on input "Instant $9.00 You’ll receive a pet alert immediately when a new matching pet is…" at bounding box center [538, 87] width 1 height 1
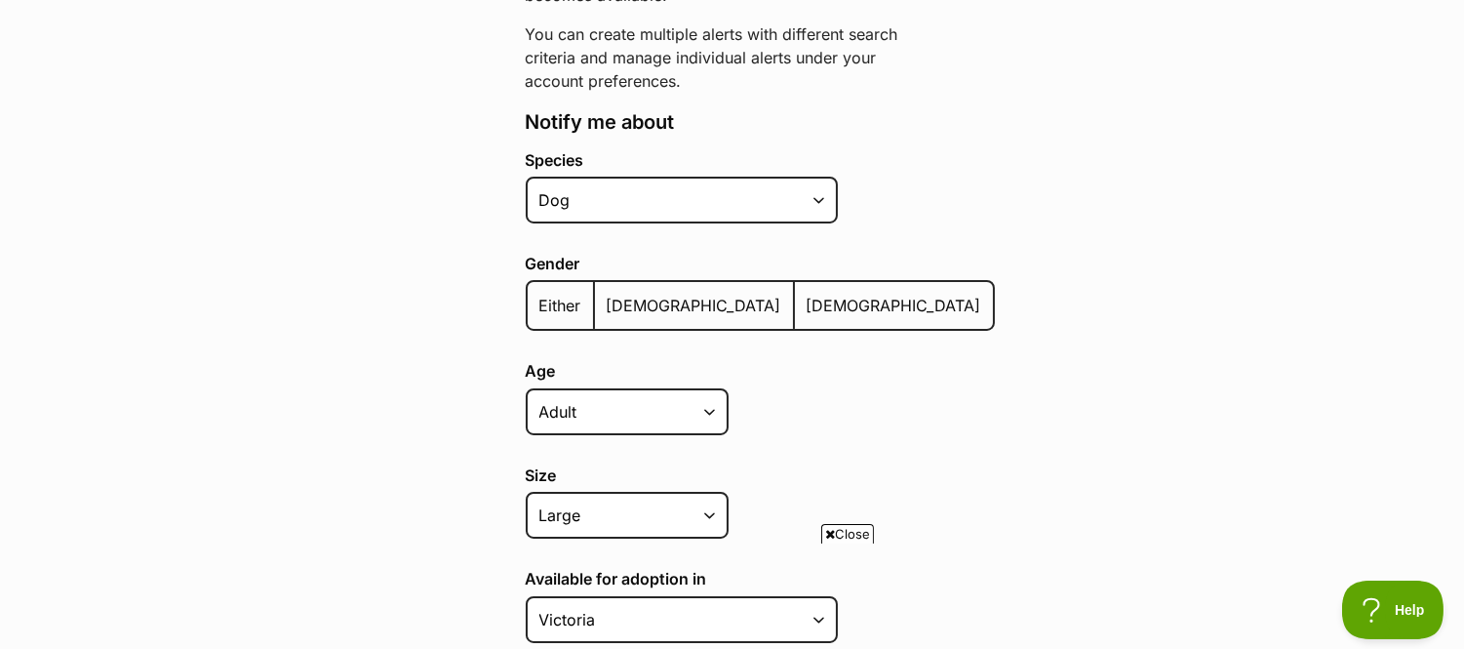
scroll to position [0, 0]
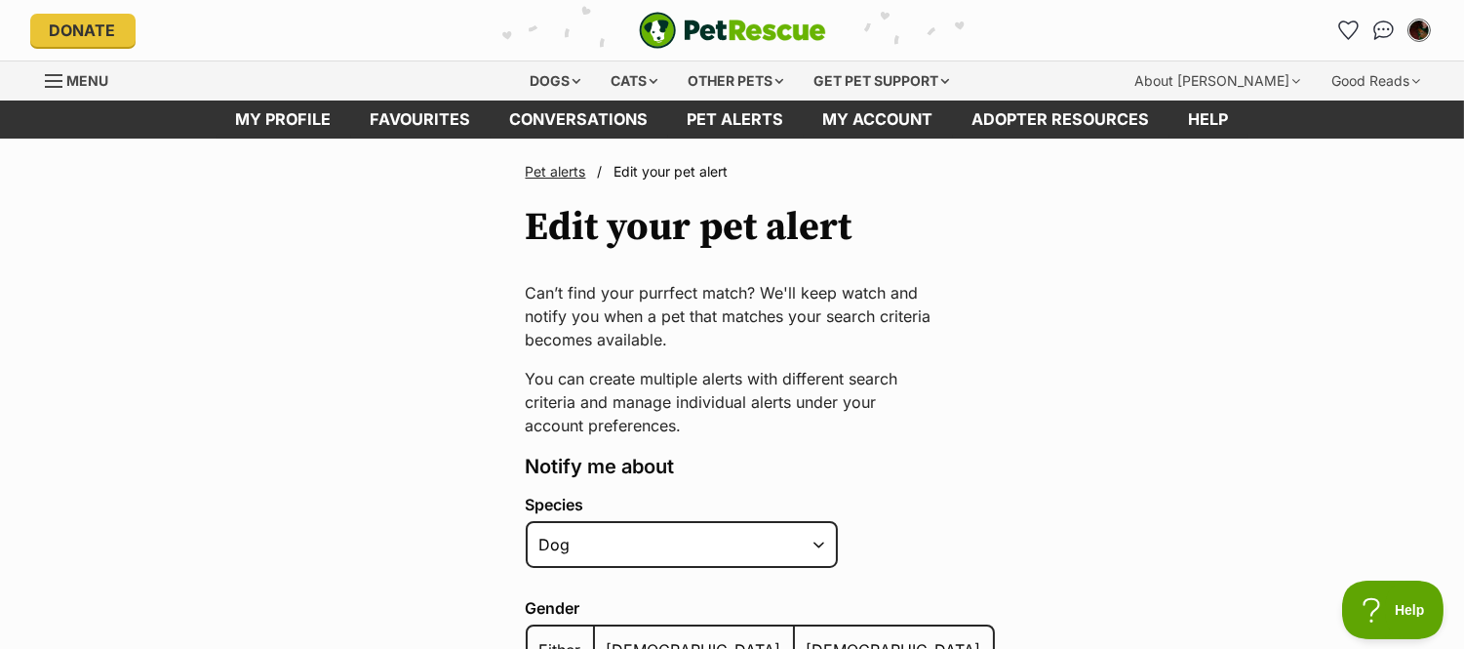
click at [541, 171] on link "Pet alerts" at bounding box center [556, 171] width 60 height 17
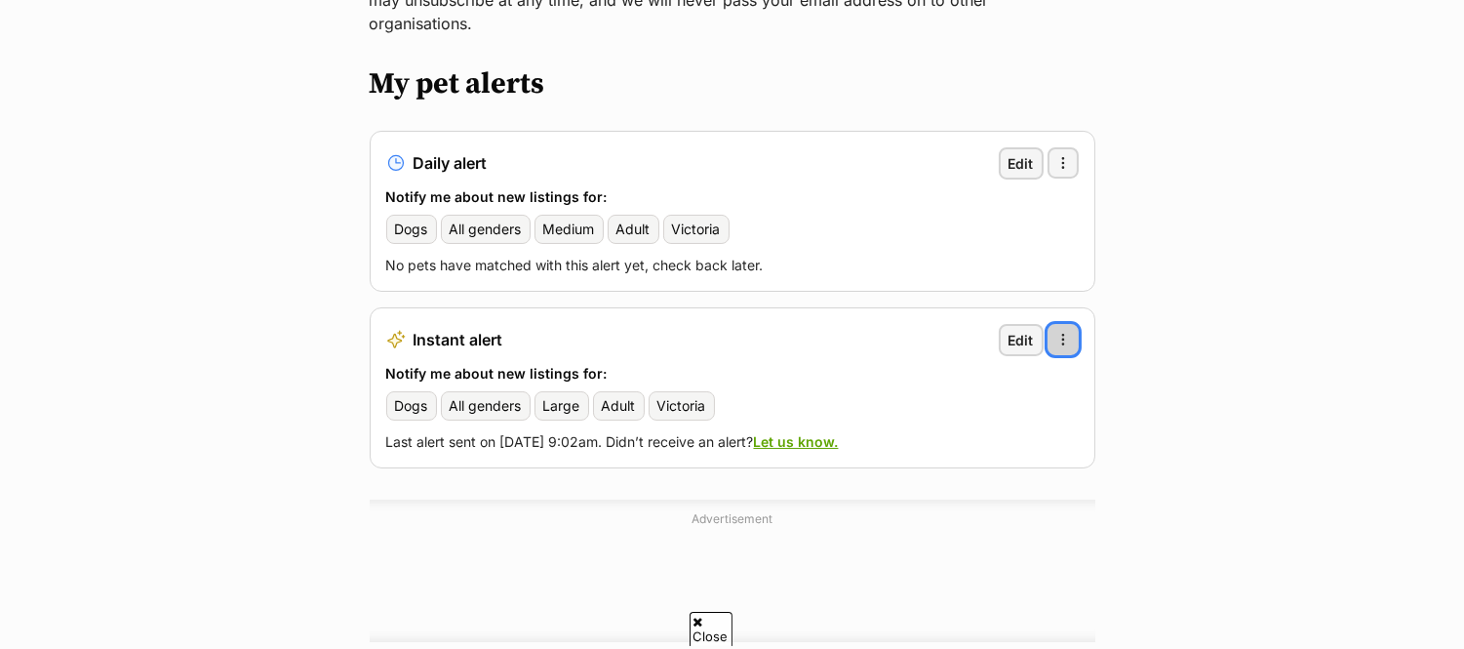
click at [1056, 332] on span "button" at bounding box center [1063, 340] width 16 height 16
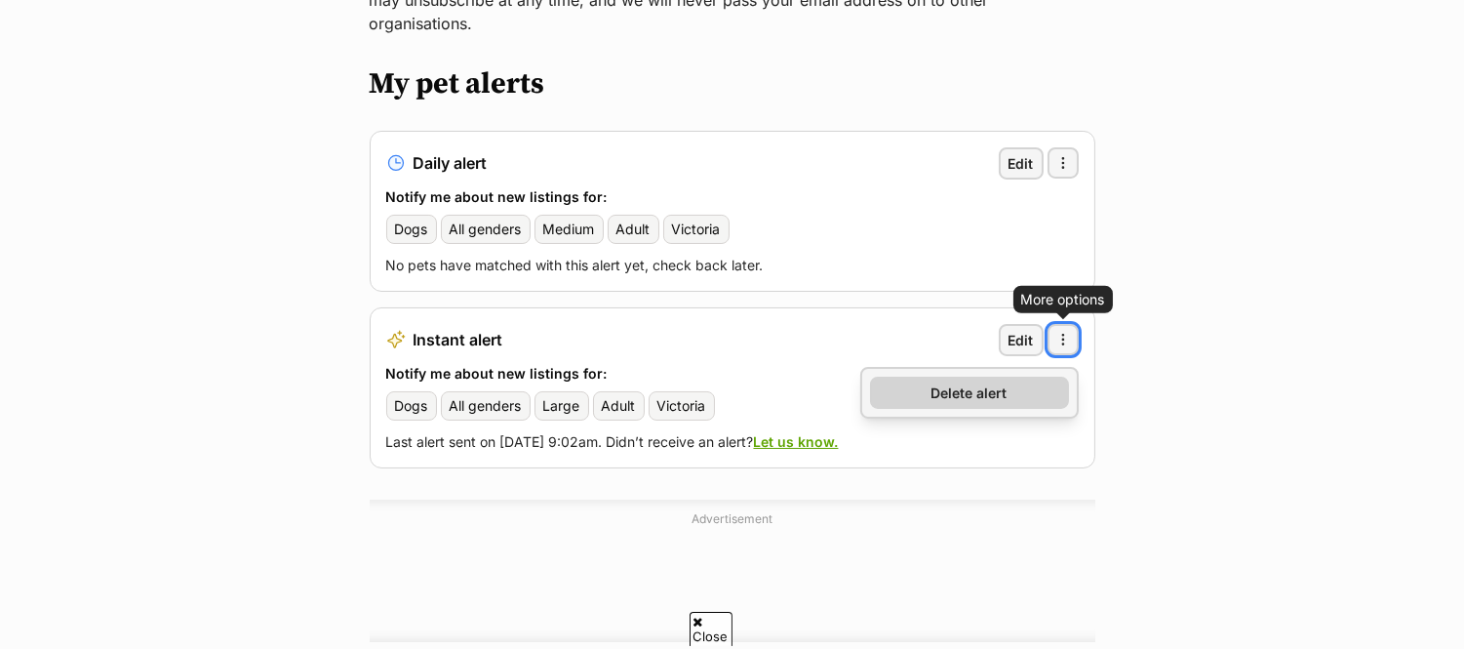
click at [1040, 376] on link "Delete alert" at bounding box center [969, 392] width 199 height 32
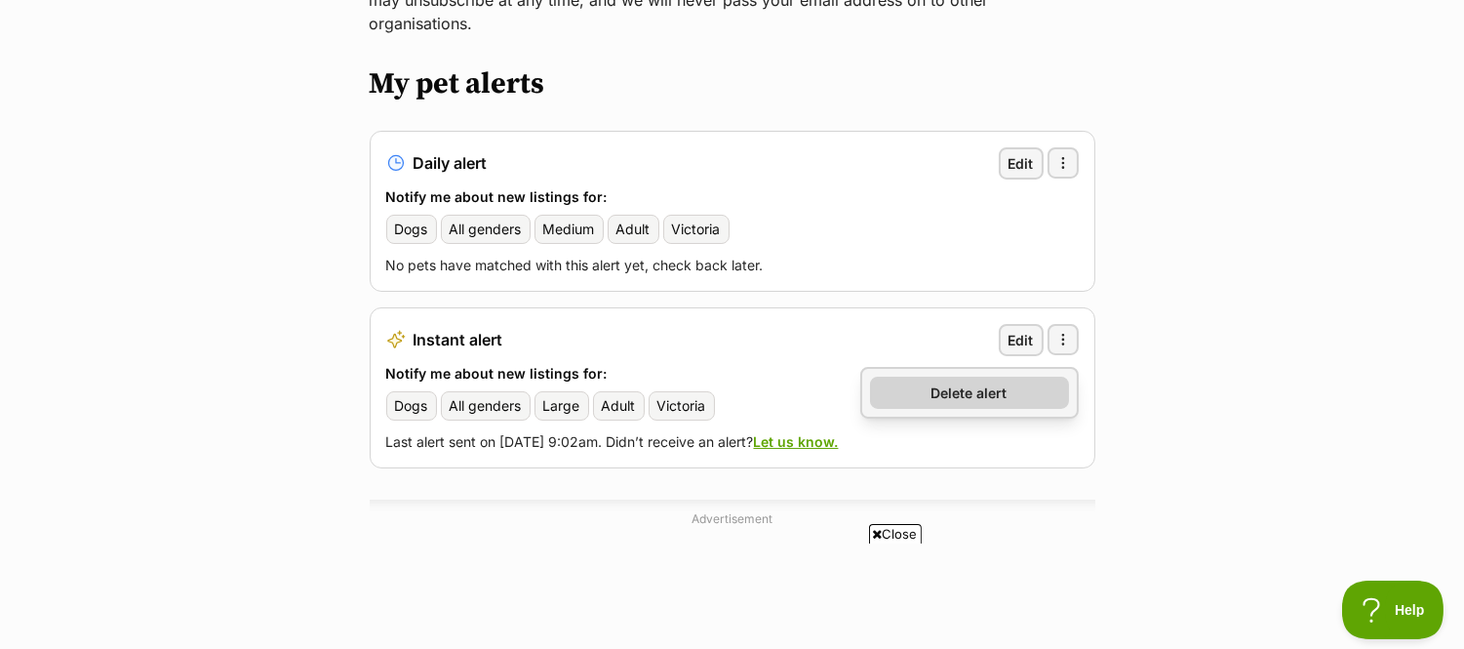
click at [978, 382] on span "Delete alert" at bounding box center [969, 392] width 76 height 20
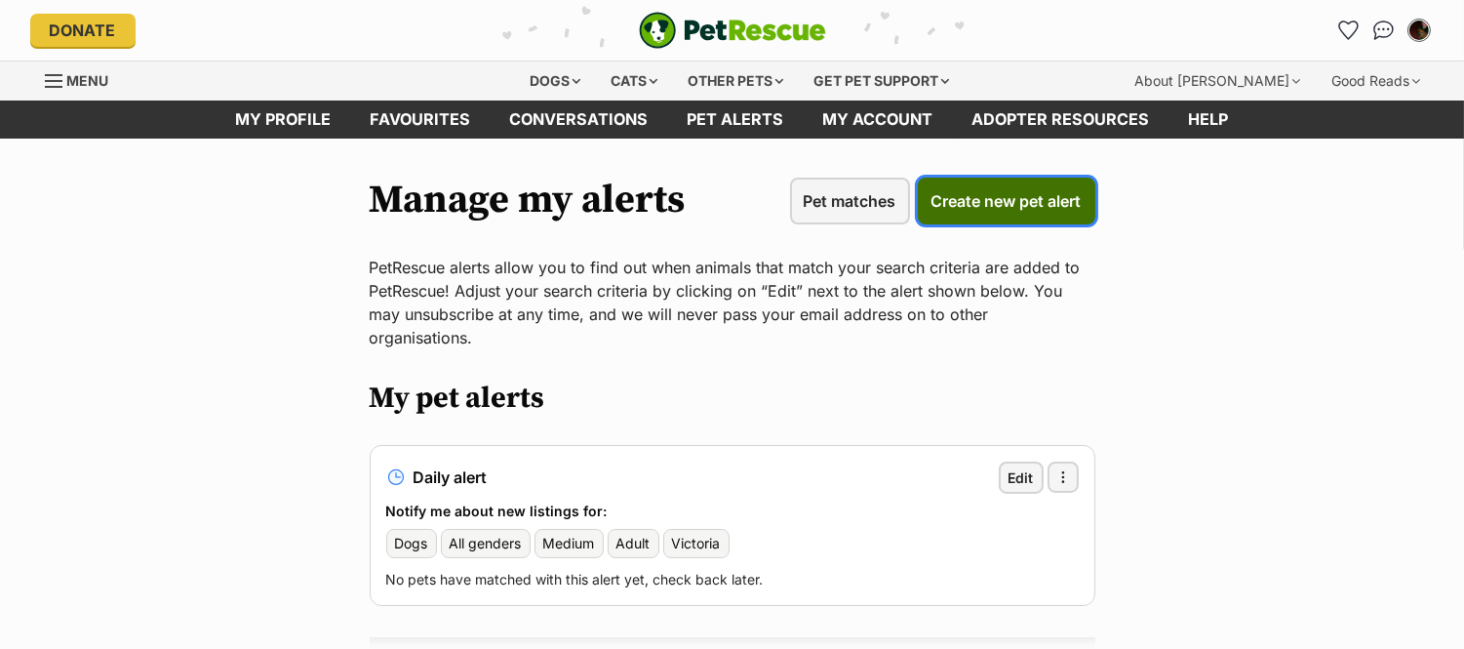
click at [1010, 202] on span "Create new pet alert" at bounding box center [1006, 200] width 150 height 23
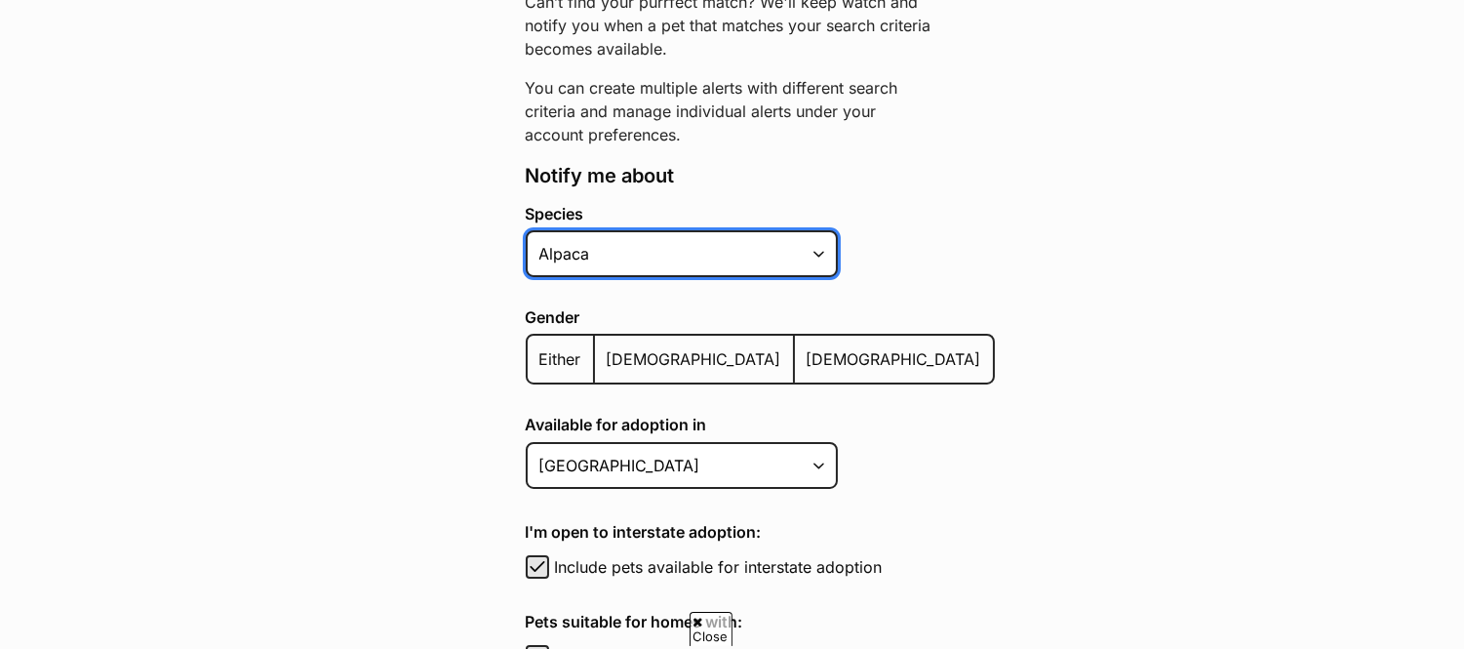
click at [712, 244] on select "Alpaca Bird Cat Chicken Cow Dog Donkey Duck Ferret Fish Goat Goose Guinea Fowl …" at bounding box center [682, 253] width 312 height 47
select select "1"
click at [526, 230] on select "Alpaca Bird Cat Chicken Cow Dog Donkey Duck Ferret Fish Goat Goose Guinea Fowl …" at bounding box center [682, 253] width 312 height 47
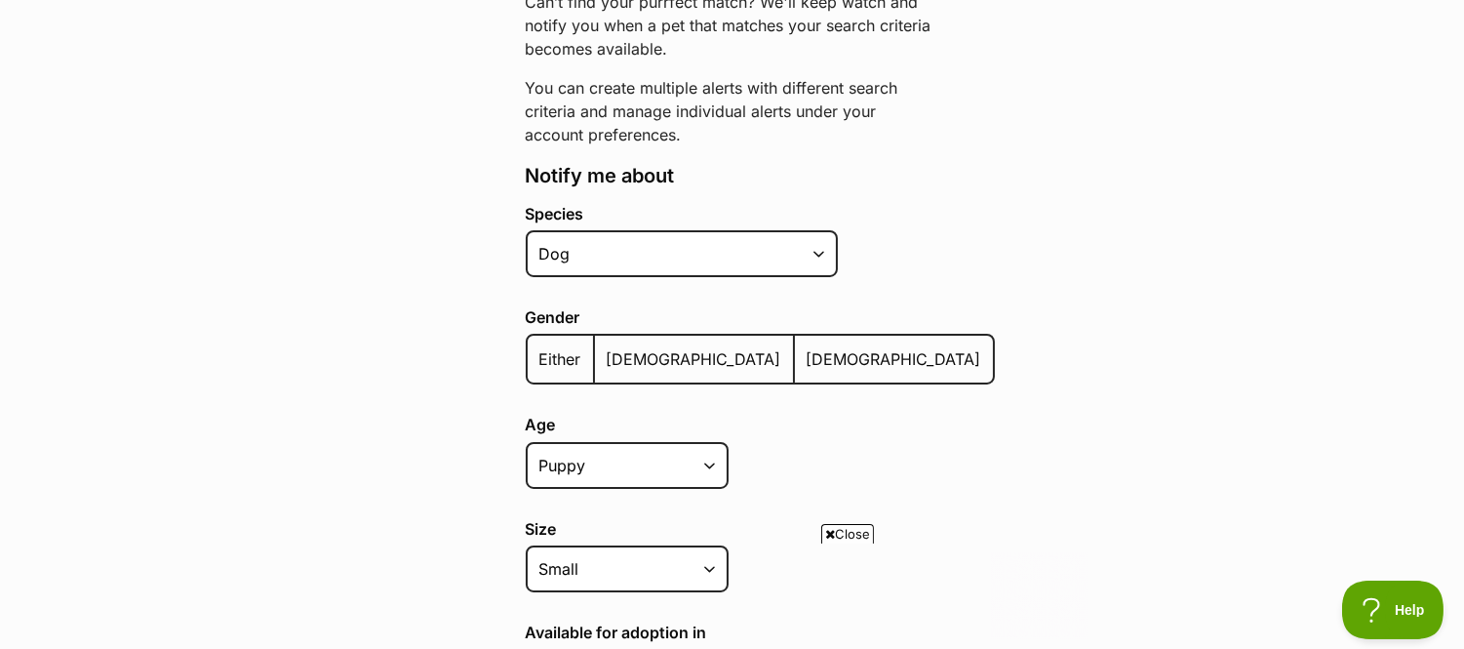
click at [548, 359] on span "Either" at bounding box center [560, 359] width 42 height 20
click at [538, 347] on input "Either" at bounding box center [538, 346] width 0 height 1
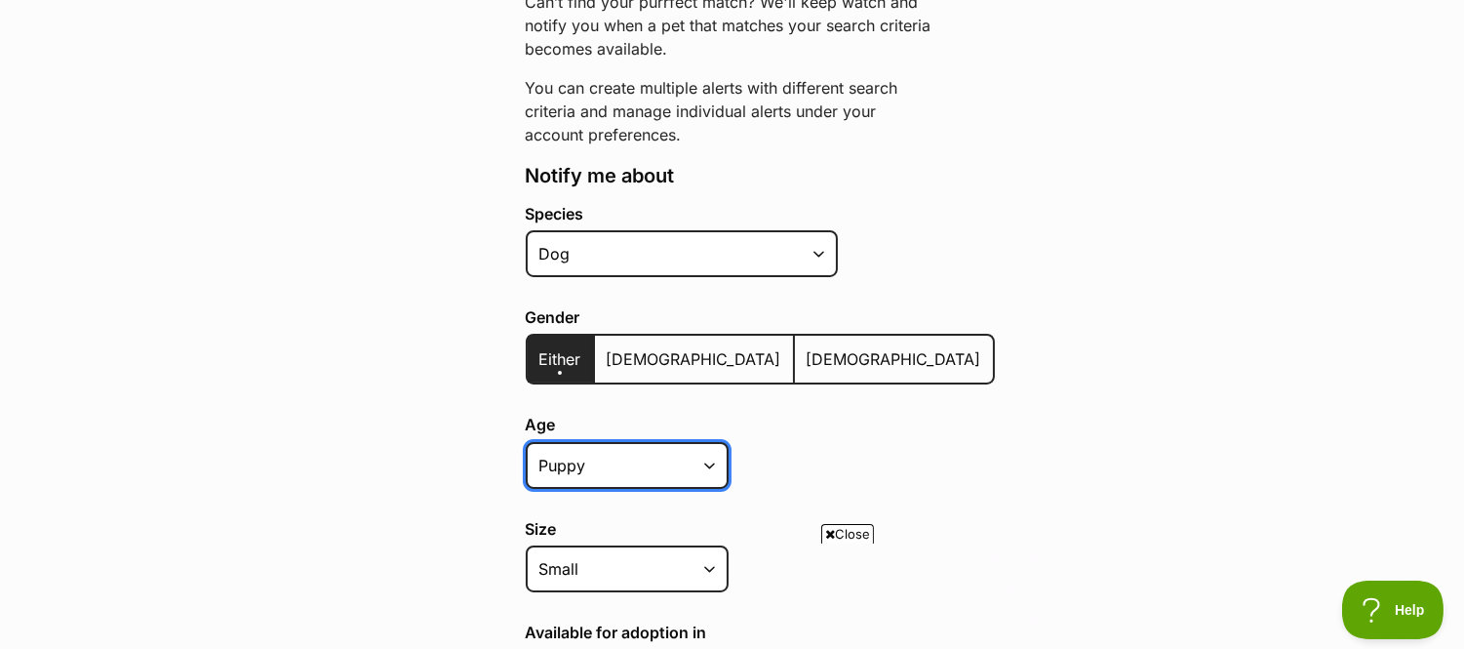
click at [591, 456] on select "Puppy Adult Senior All ages" at bounding box center [627, 465] width 203 height 47
select select "adult"
click at [526, 442] on select "Puppy Adult Senior All ages" at bounding box center [627, 465] width 203 height 47
click at [606, 550] on html at bounding box center [731, 550] width 710 height 0
click at [599, 550] on html at bounding box center [731, 550] width 710 height 0
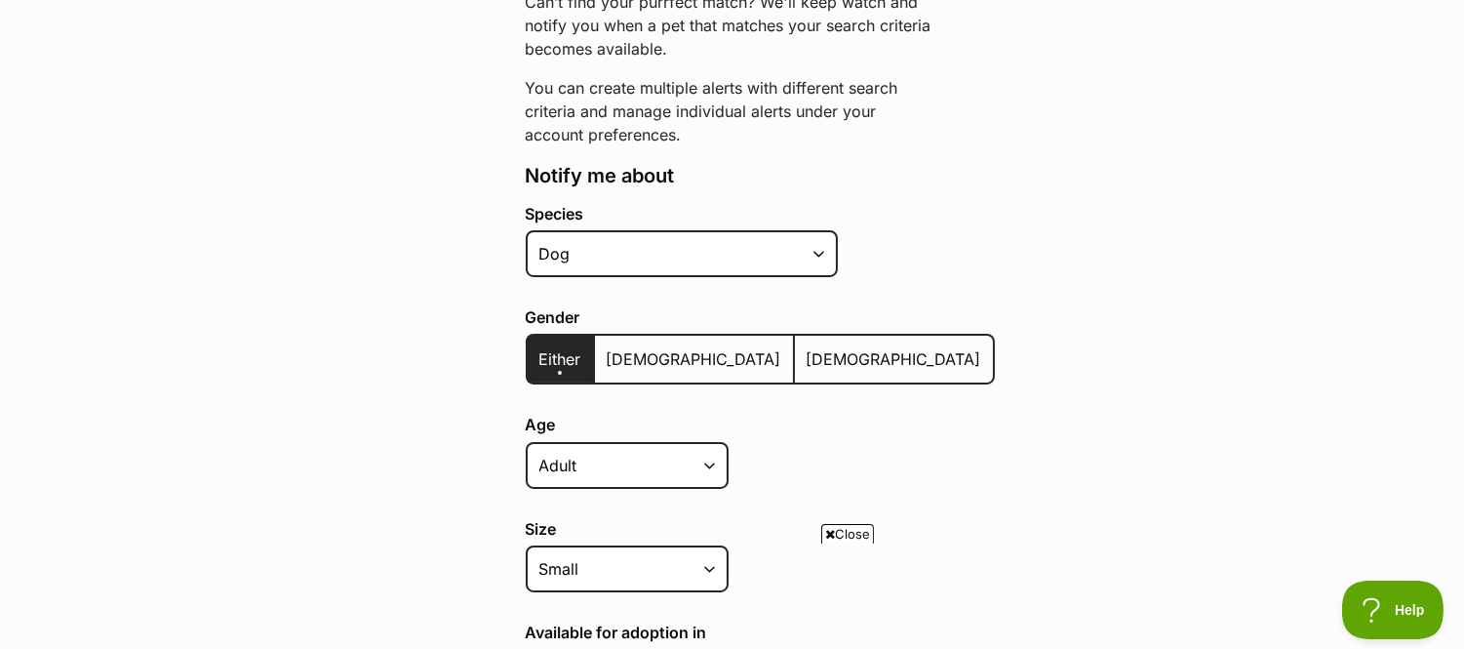
click at [599, 550] on html at bounding box center [731, 550] width 710 height 0
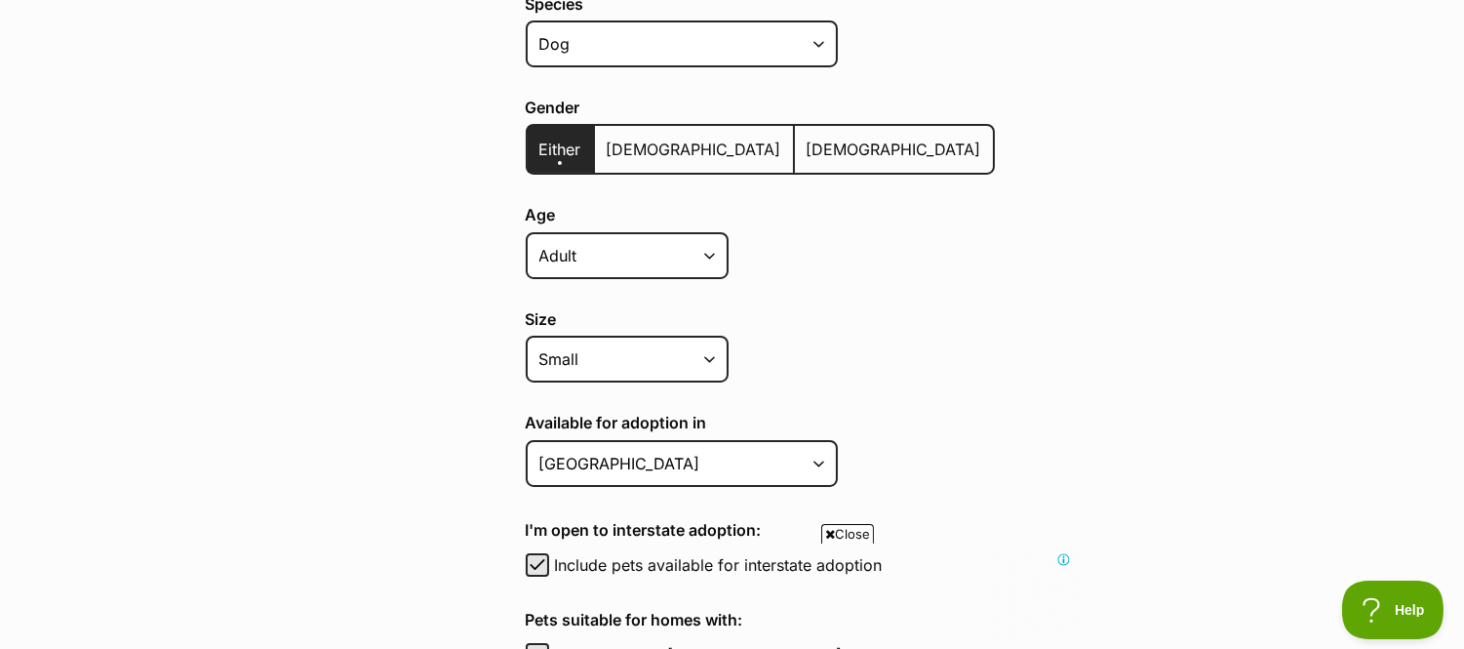
scroll to position [507, 0]
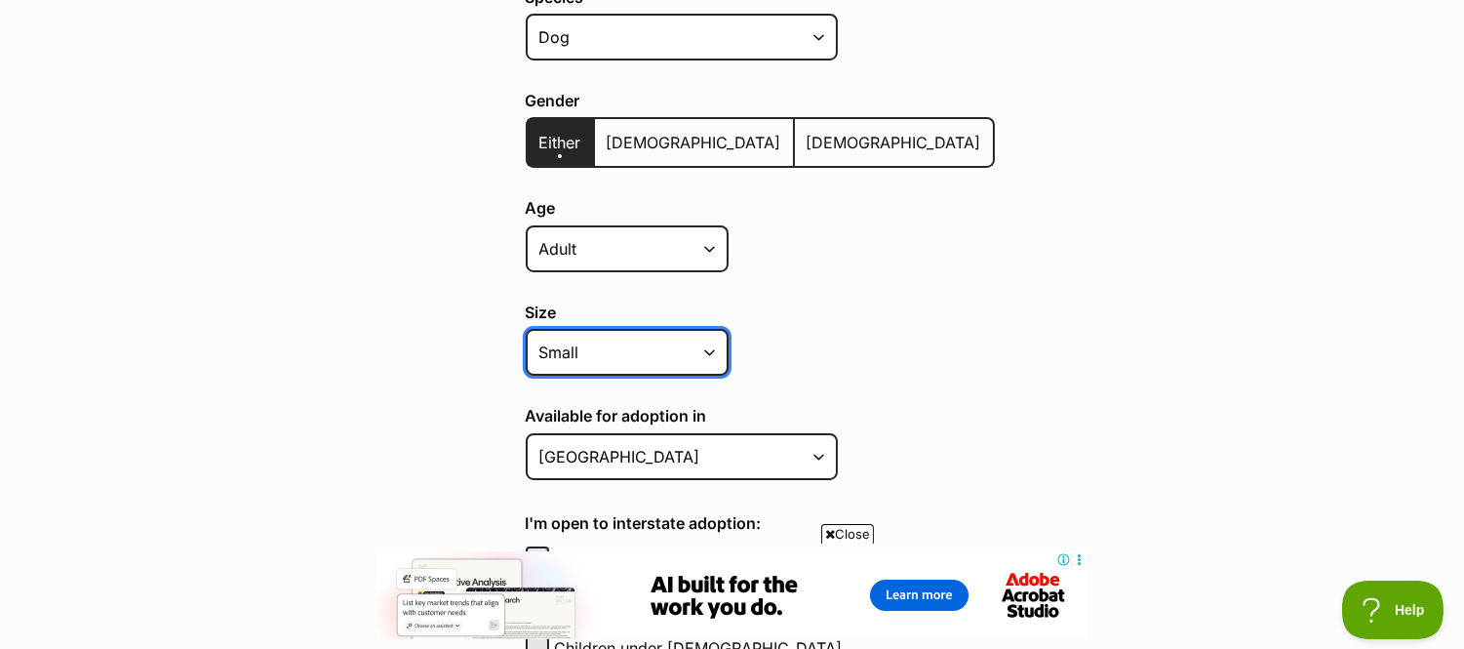
click at [717, 338] on select "Small Medium Large All sizes" at bounding box center [627, 352] width 203 height 47
select select "large"
click at [526, 329] on select "Small Medium Large All sizes" at bounding box center [627, 352] width 203 height 47
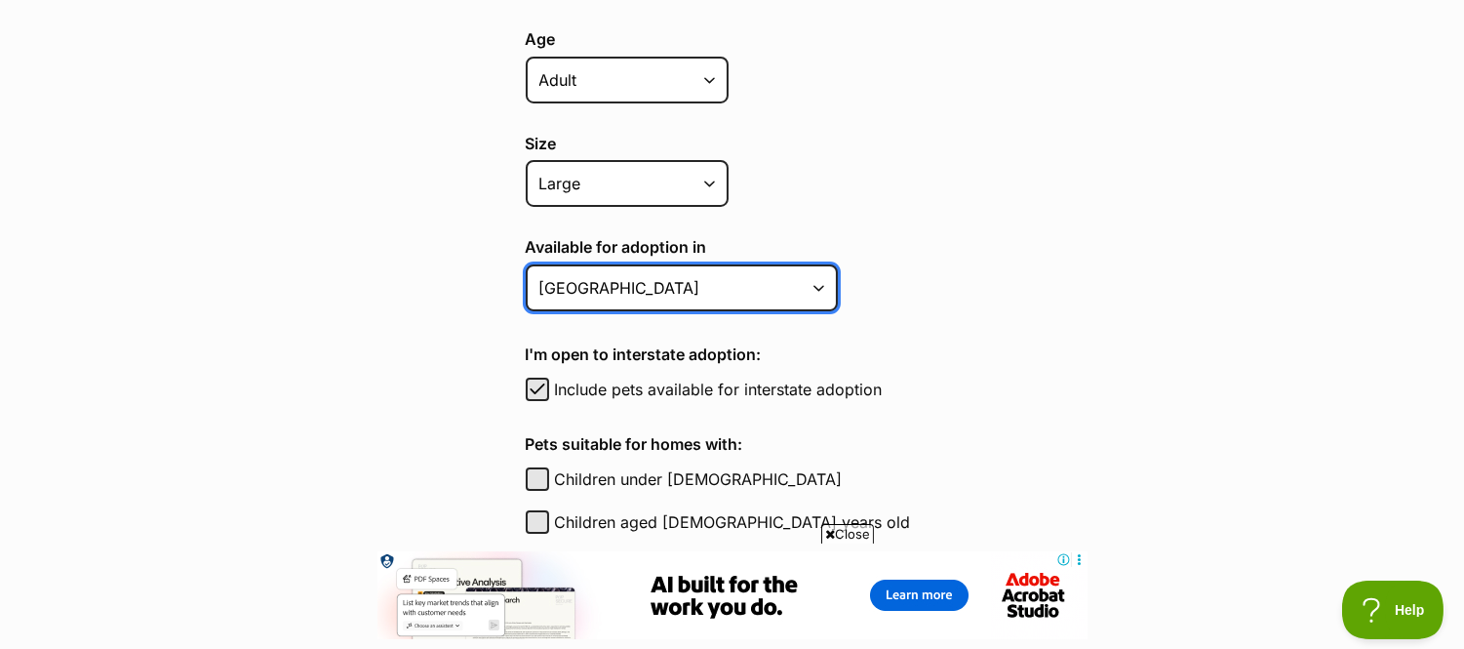
click at [628, 264] on select "Australian Capital Territory New South Wales Northern Territory Queensland Sout…" at bounding box center [682, 287] width 312 height 47
select select "2"
click at [526, 264] on select "Australian Capital Territory New South Wales Northern Territory Queensland Sout…" at bounding box center [682, 287] width 312 height 47
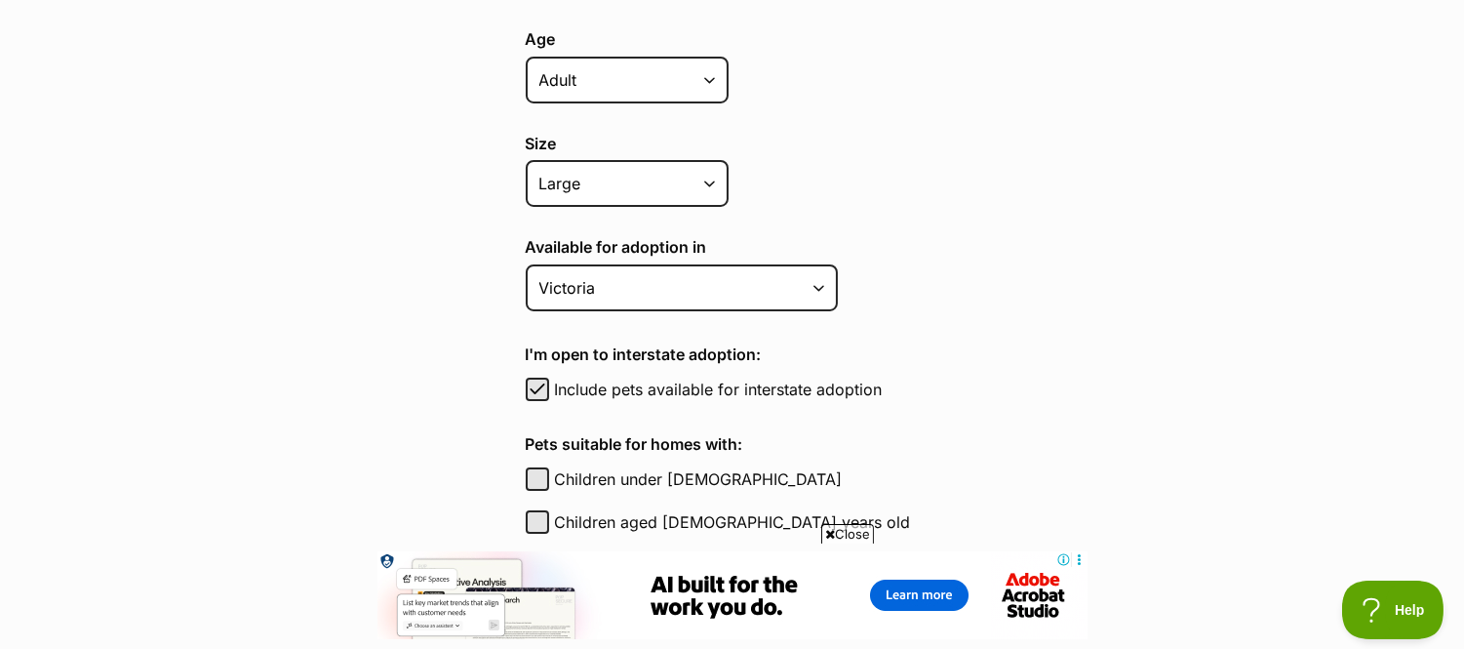
click at [611, 386] on label "Include pets available for interstate adoption" at bounding box center [775, 388] width 440 height 23
click at [549, 386] on button "Include pets available for interstate adoption" at bounding box center [537, 388] width 23 height 23
checkbox input "false"
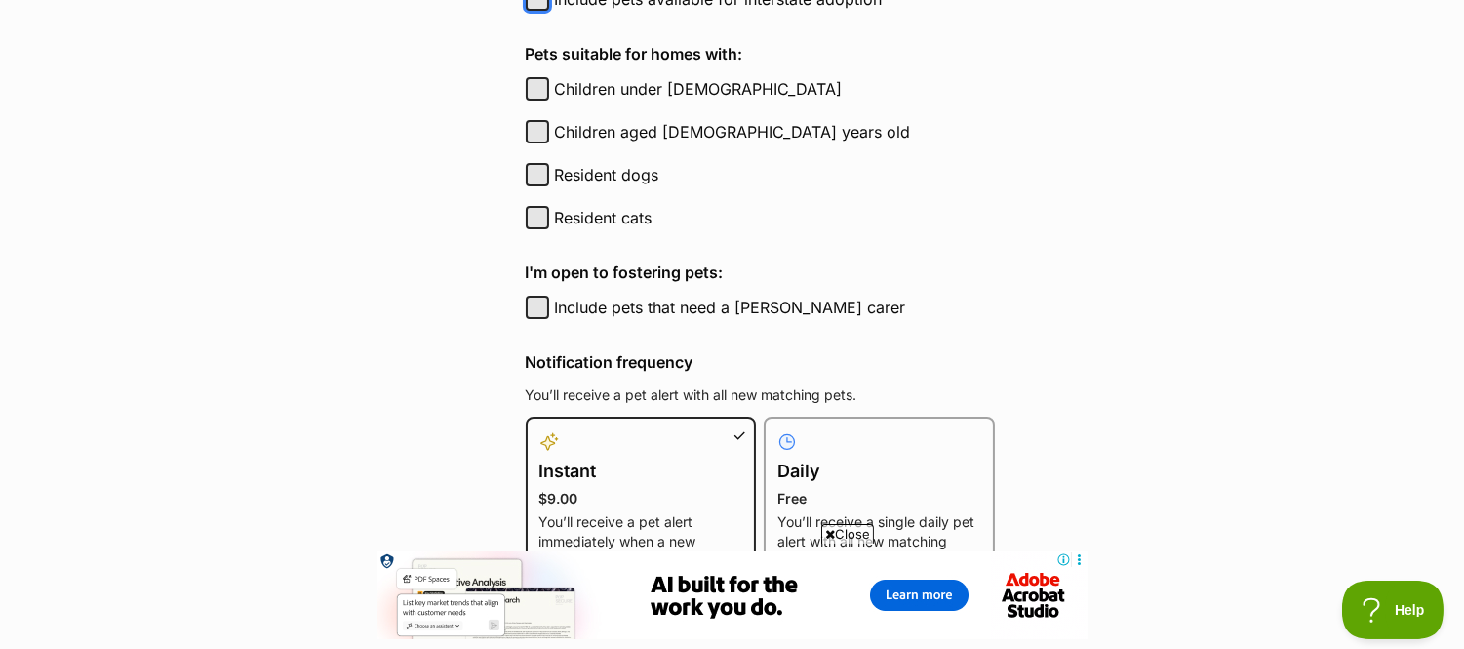
scroll to position [1067, 0]
click at [611, 211] on label "Resident cats" at bounding box center [775, 216] width 440 height 23
click at [549, 211] on button "Resident cats" at bounding box center [537, 216] width 23 height 23
checkbox input "true"
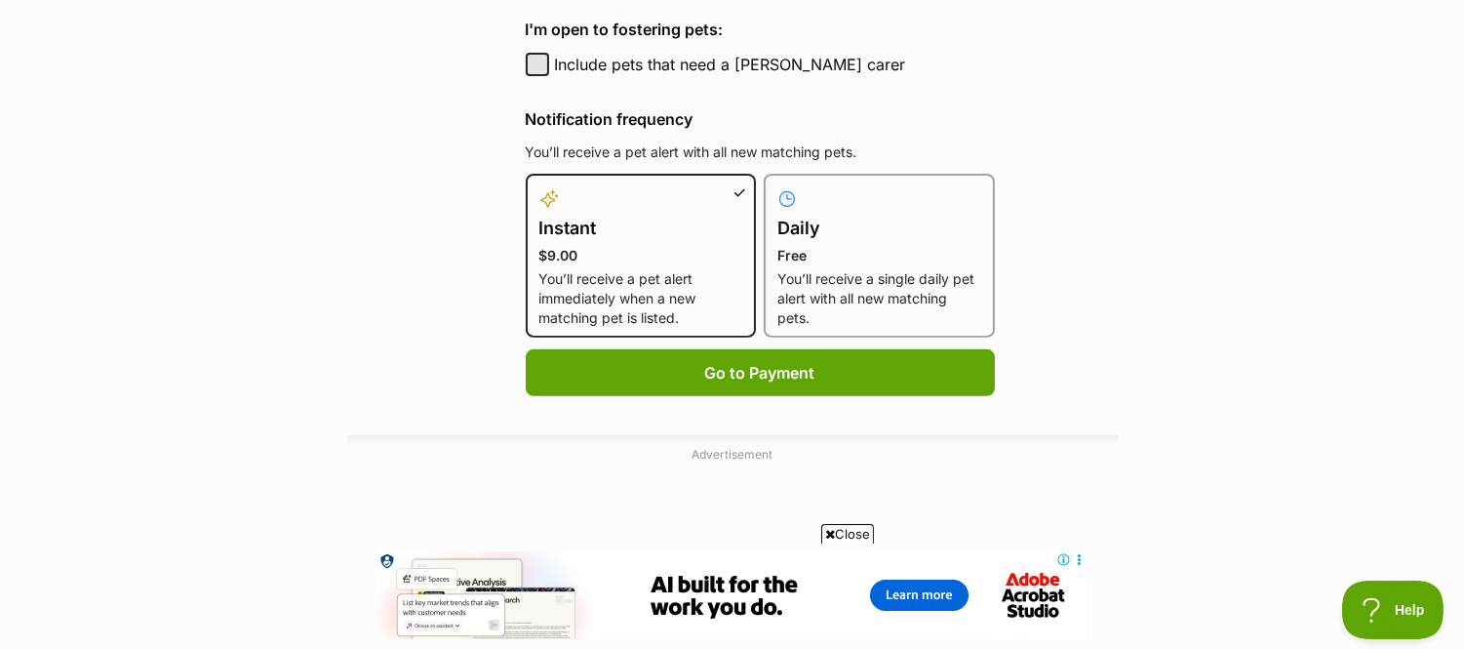
scroll to position [1310, 0]
click at [833, 196] on div at bounding box center [879, 197] width 204 height 23
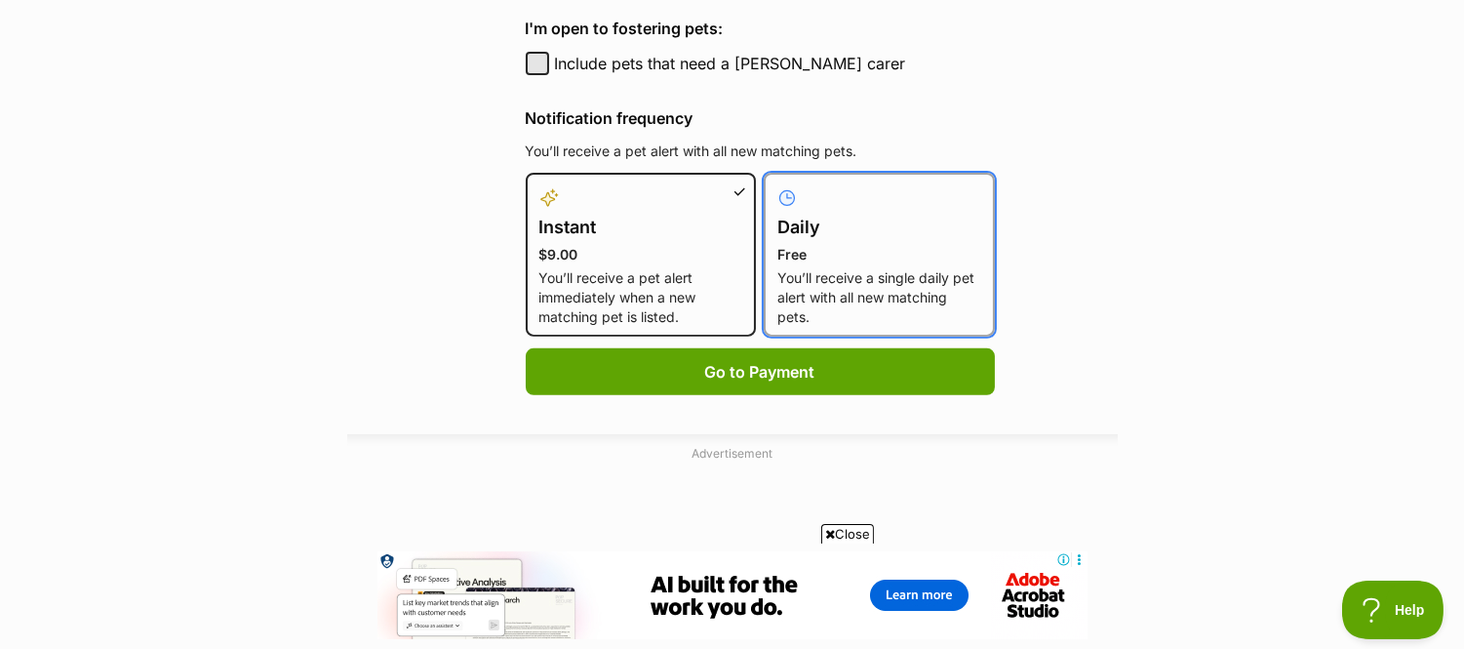
click at [776, 185] on input "Daily Free You’ll receive a single daily pet alert with all new matching pets." at bounding box center [775, 184] width 1 height 1
radio input "true"
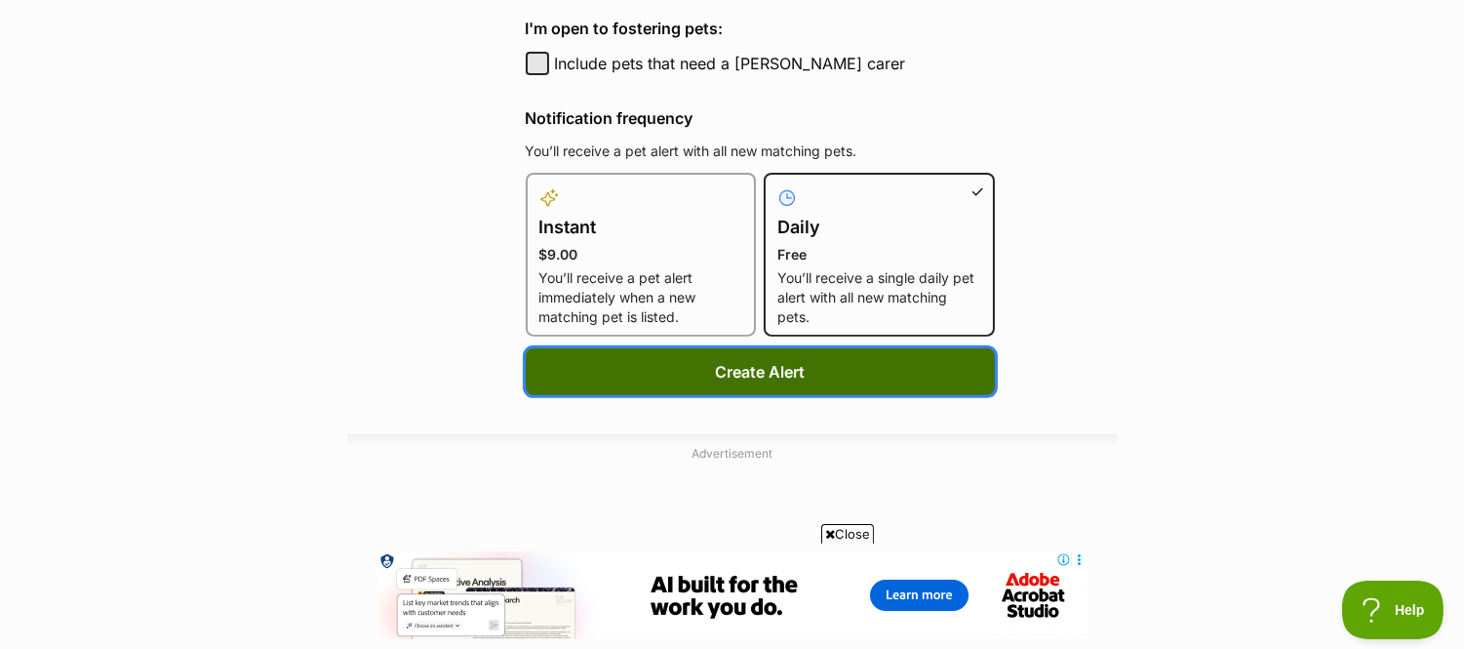
click at [785, 354] on button "Create Alert" at bounding box center [760, 371] width 469 height 47
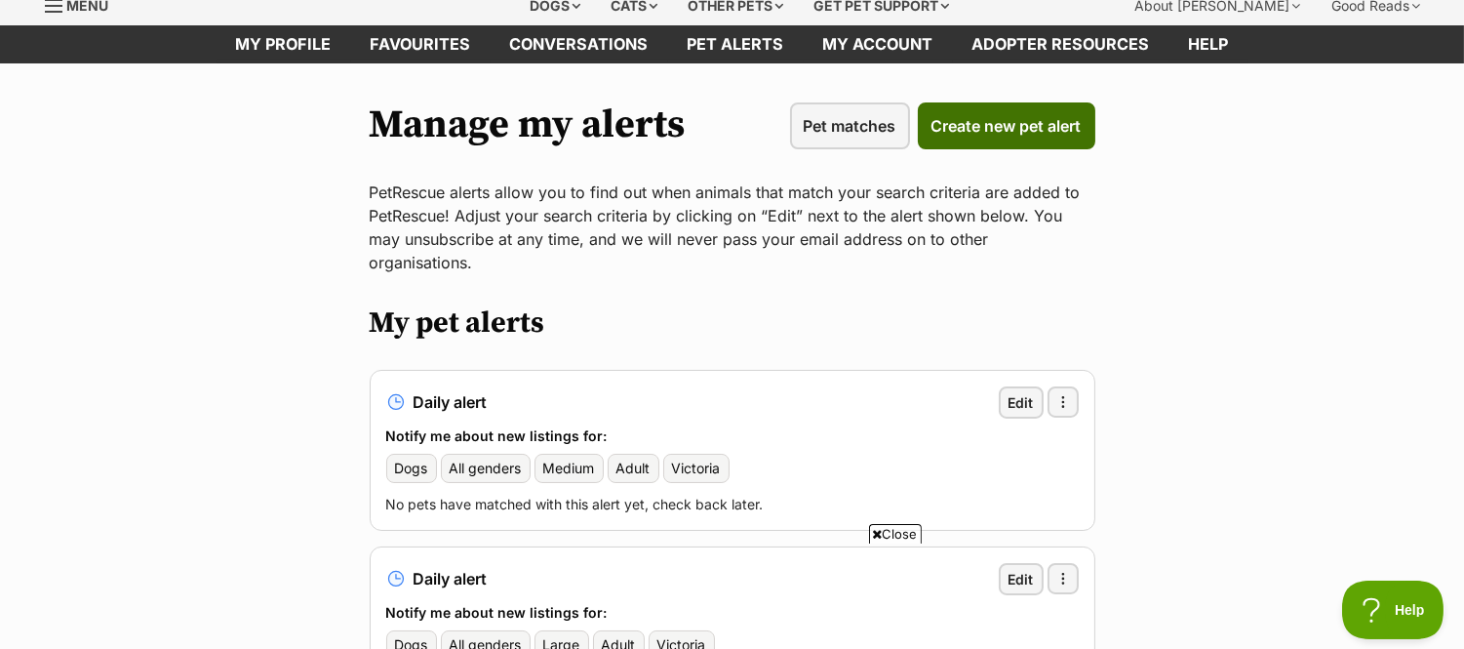
scroll to position [72, 0]
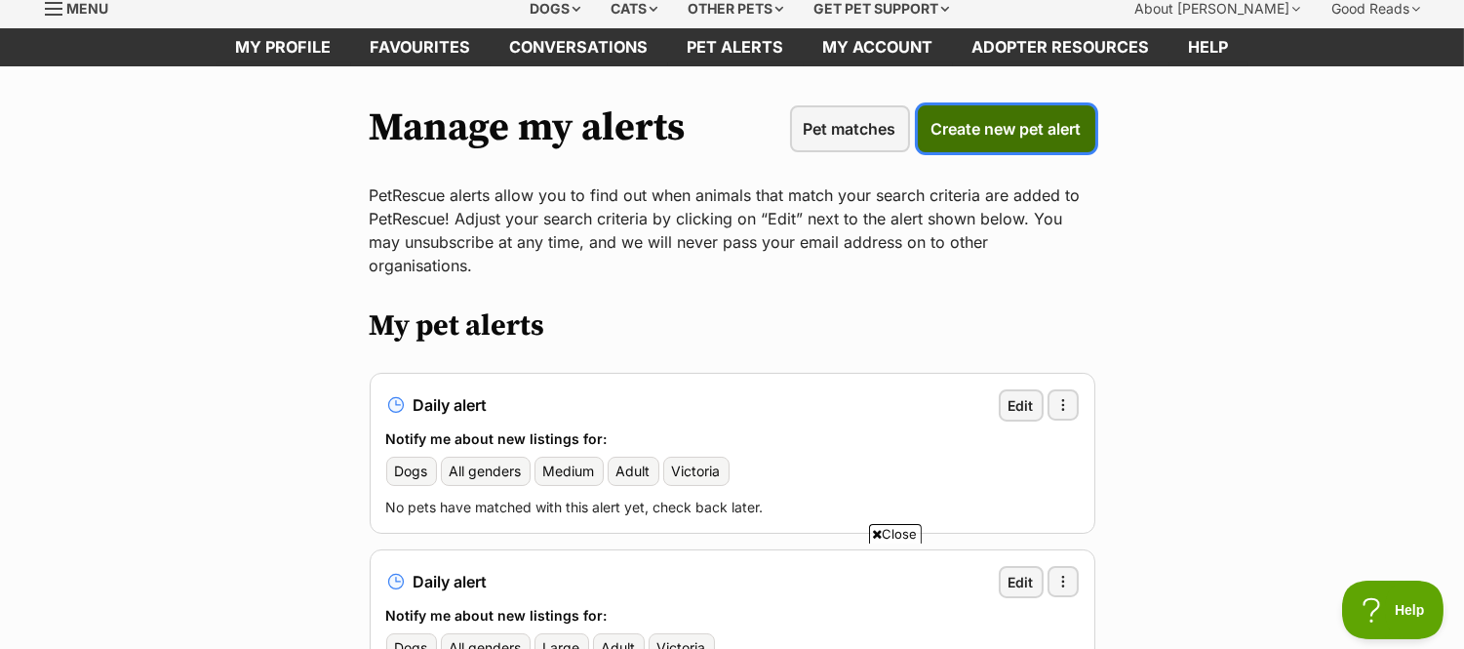
click at [977, 125] on span "Create new pet alert" at bounding box center [1006, 128] width 150 height 23
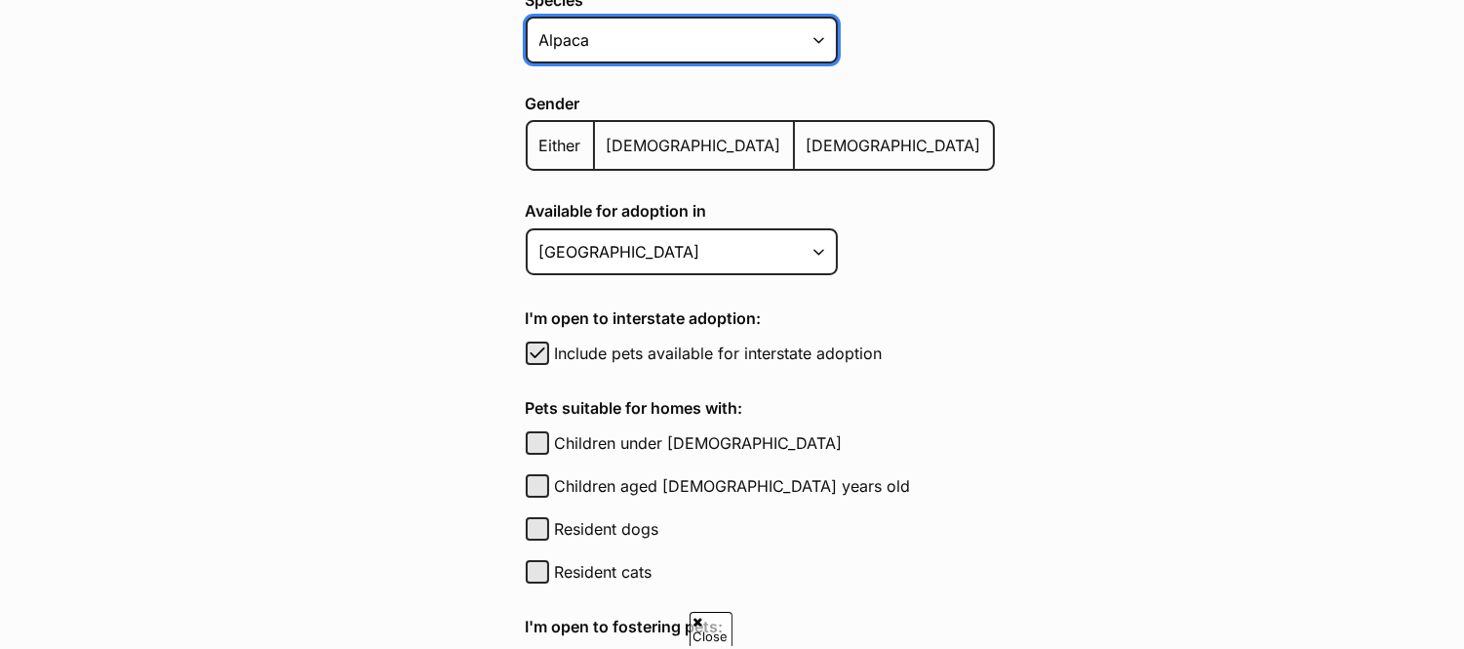
click at [683, 53] on select "Alpaca Bird Cat Chicken Cow Dog Donkey Duck Ferret Fish Goat Goose Guinea Fowl …" at bounding box center [682, 40] width 312 height 47
select select "1"
click at [526, 17] on select "Alpaca Bird Cat Chicken Cow Dog Donkey Duck Ferret Fish Goat Goose Guinea Fowl …" at bounding box center [682, 40] width 312 height 47
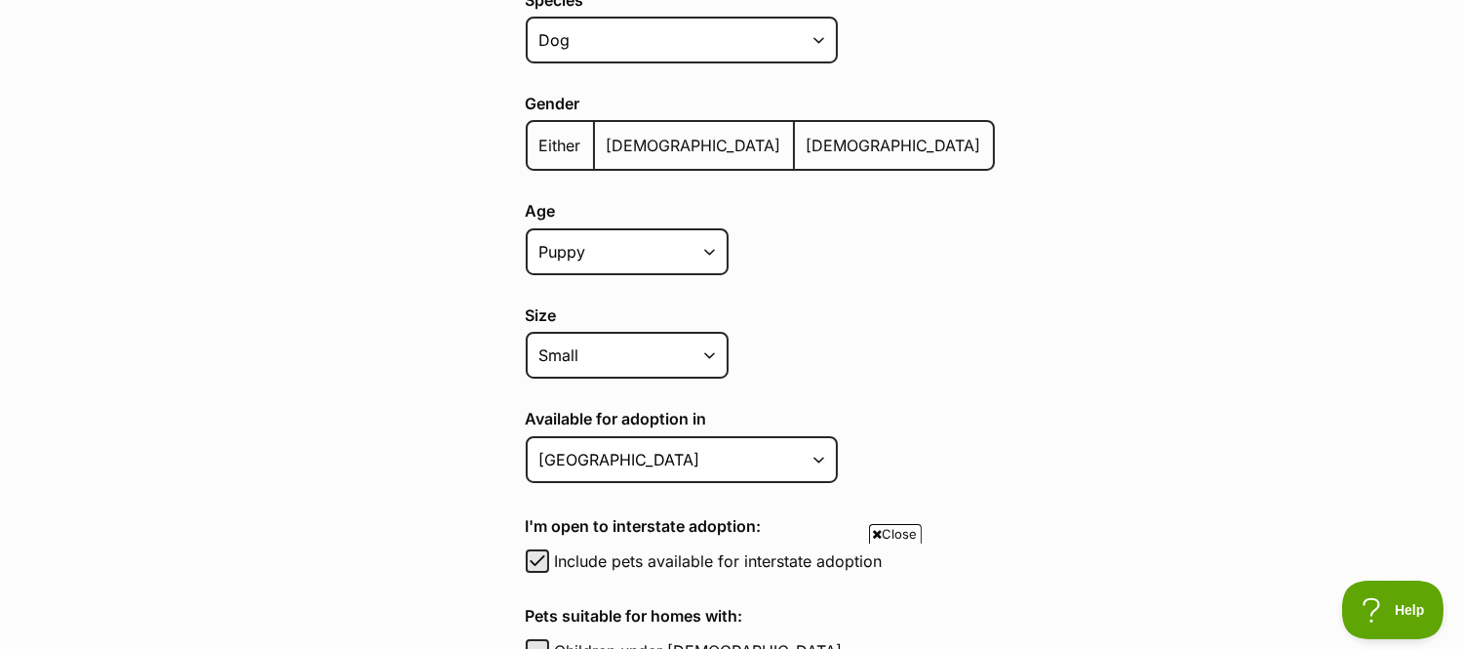
click at [572, 150] on label "Either" at bounding box center [561, 145] width 67 height 47
click at [538, 134] on input "Either" at bounding box center [538, 133] width 0 height 1
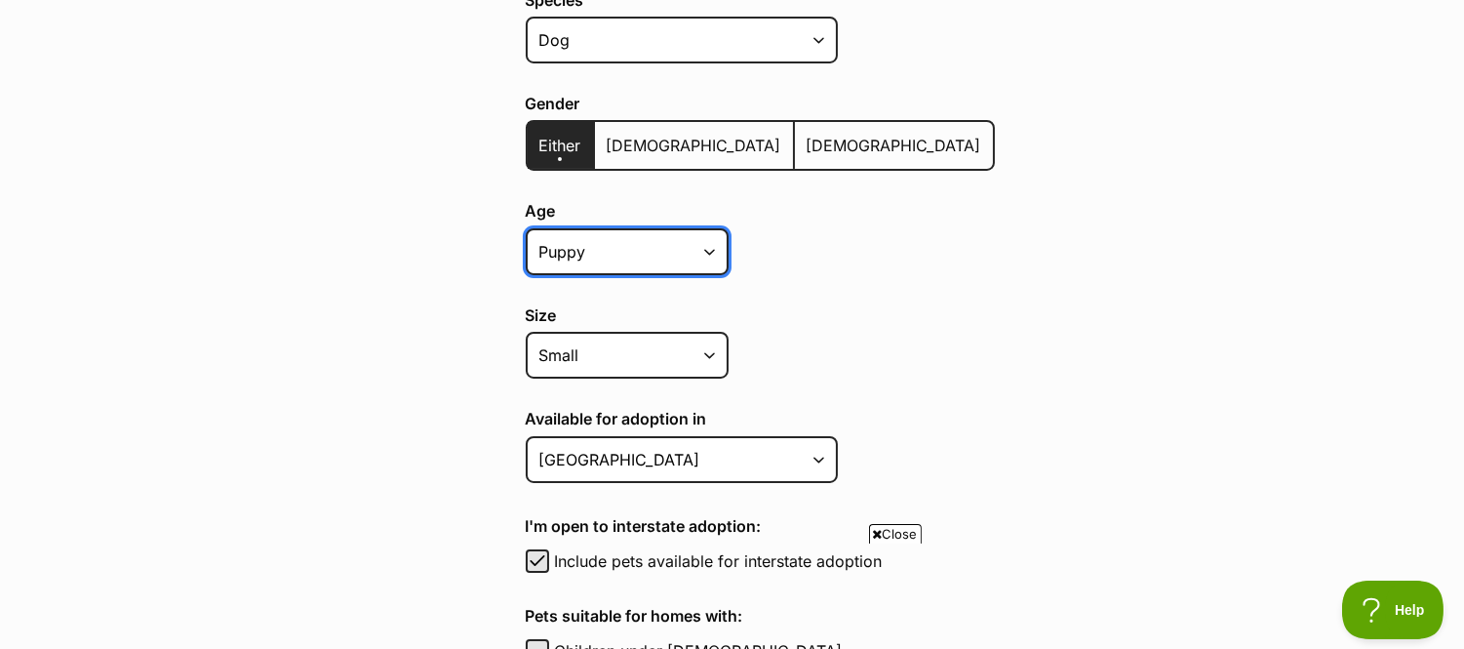
click at [610, 250] on select "Puppy Adult Senior All ages" at bounding box center [627, 251] width 203 height 47
select select "senior"
click at [526, 228] on select "Puppy Adult Senior All ages" at bounding box center [627, 251] width 203 height 47
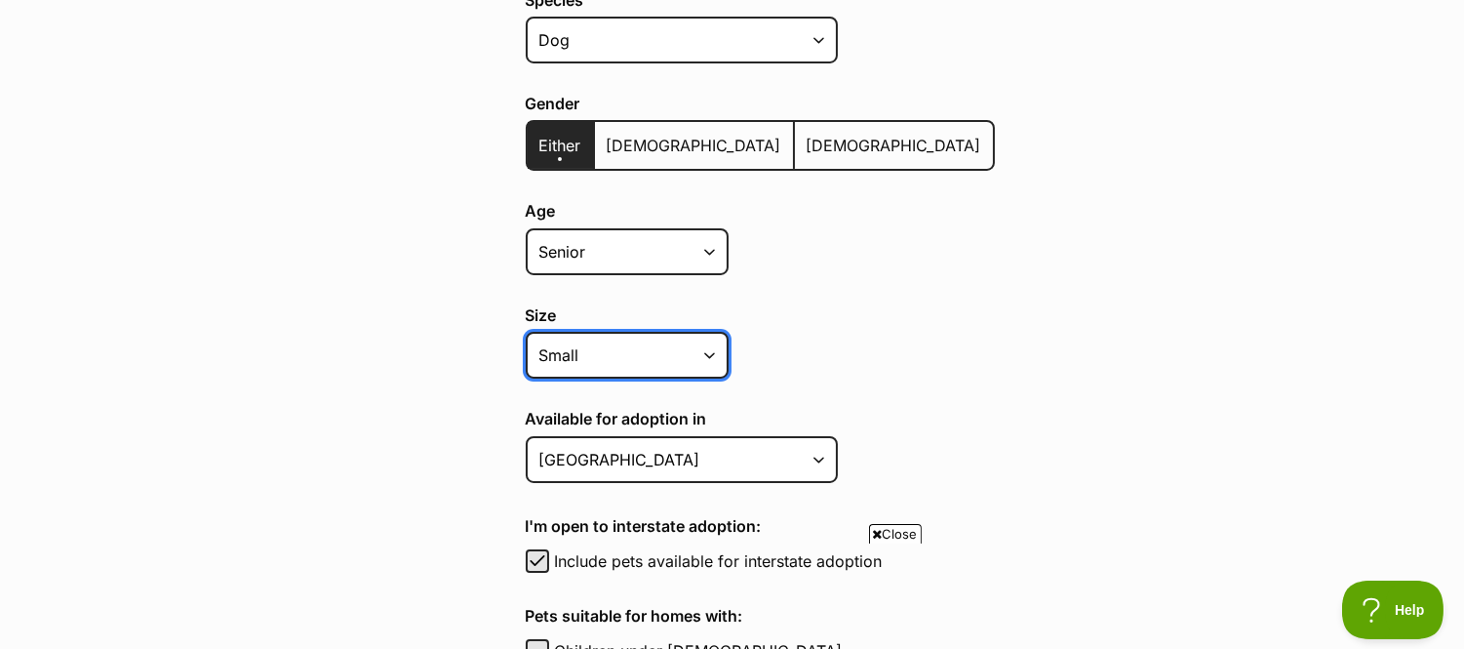
click at [632, 344] on select "Small Medium Large All sizes" at bounding box center [627, 355] width 203 height 47
select select "medium"
click at [526, 332] on select "Small Medium Large All sizes" at bounding box center [627, 355] width 203 height 47
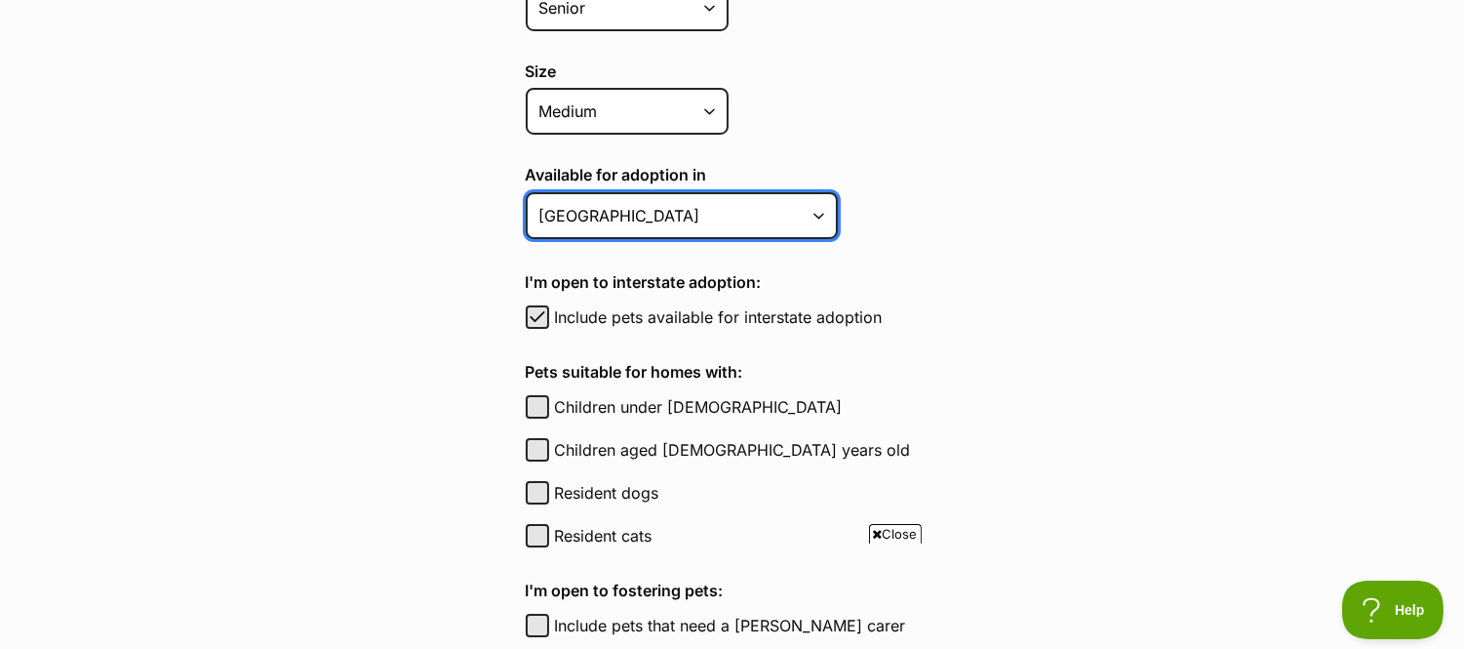
click at [640, 218] on select "Australian Capital Territory New South Wales Northern Territory Queensland Sout…" at bounding box center [682, 215] width 312 height 47
click at [526, 192] on select "Australian Capital Territory New South Wales Northern Territory Queensland Sout…" at bounding box center [682, 215] width 312 height 47
click at [627, 208] on select "[GEOGRAPHIC_DATA] [GEOGRAPHIC_DATA] [GEOGRAPHIC_DATA] [GEOGRAPHIC_DATA] [GEOGRA…" at bounding box center [682, 215] width 312 height 47
select select "2"
click at [526, 192] on select "[GEOGRAPHIC_DATA] [GEOGRAPHIC_DATA] [GEOGRAPHIC_DATA] [GEOGRAPHIC_DATA] [GEOGRA…" at bounding box center [682, 215] width 312 height 47
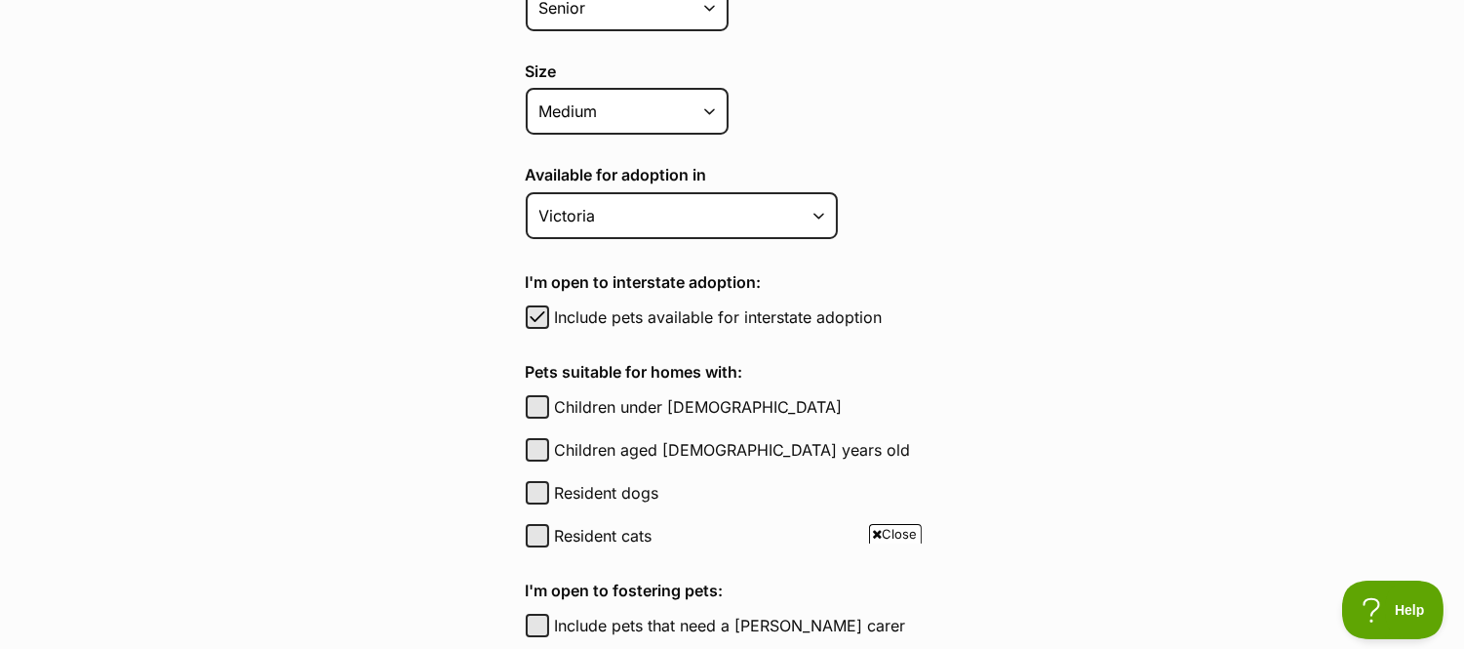
click at [572, 306] on label "Include pets available for interstate adoption" at bounding box center [775, 316] width 440 height 23
click at [549, 306] on button "Include pets available for interstate adoption" at bounding box center [537, 316] width 23 height 23
checkbox input "false"
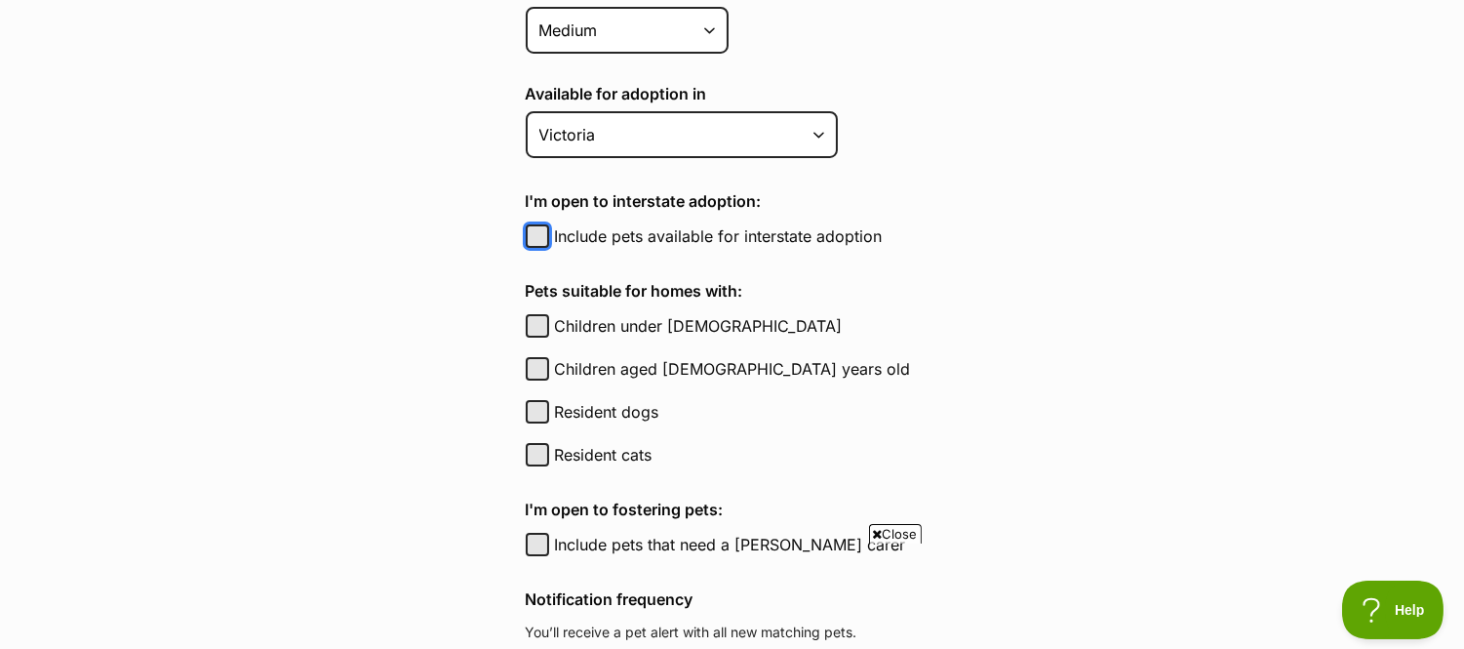
scroll to position [831, 0]
click at [596, 443] on label "Resident cats" at bounding box center [775, 452] width 440 height 23
click at [549, 443] on button "Resident cats" at bounding box center [537, 452] width 23 height 23
checkbox input "true"
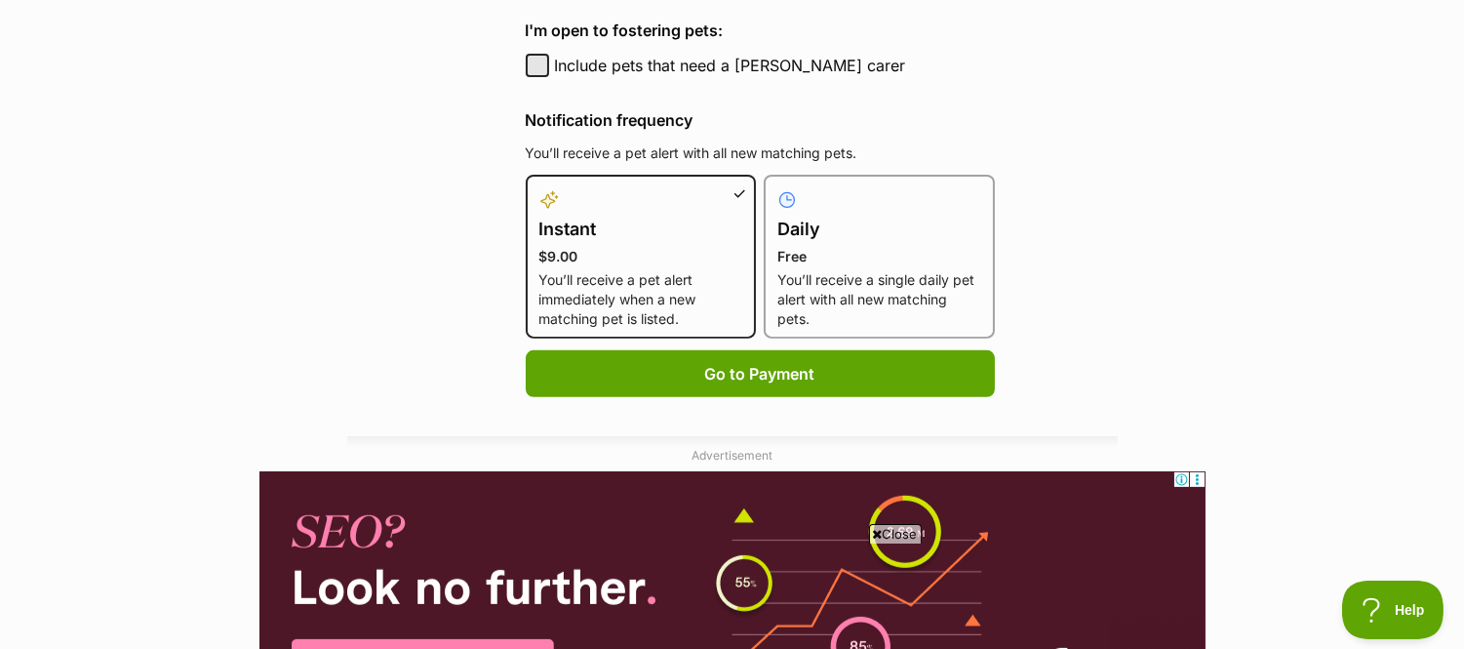
scroll to position [1331, 0]
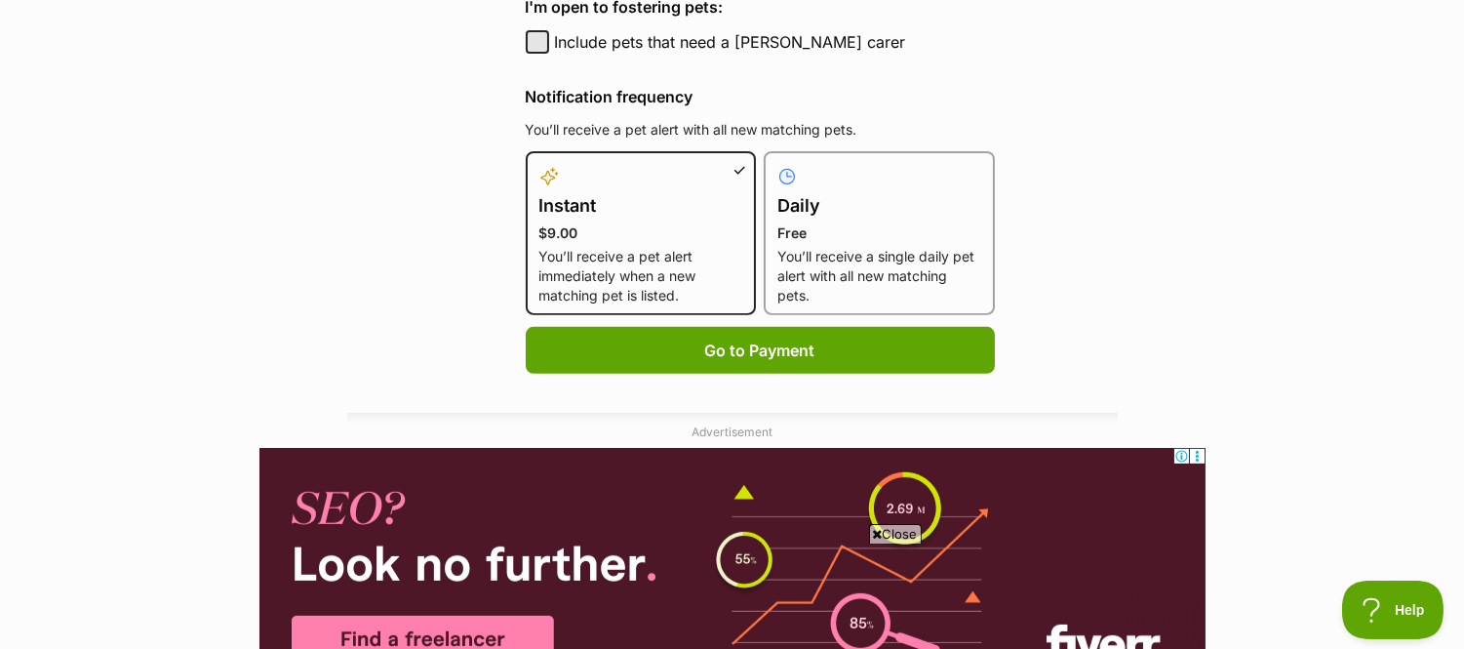
click at [808, 247] on p "You’ll receive a single daily pet alert with all new matching pets." at bounding box center [879, 276] width 204 height 59
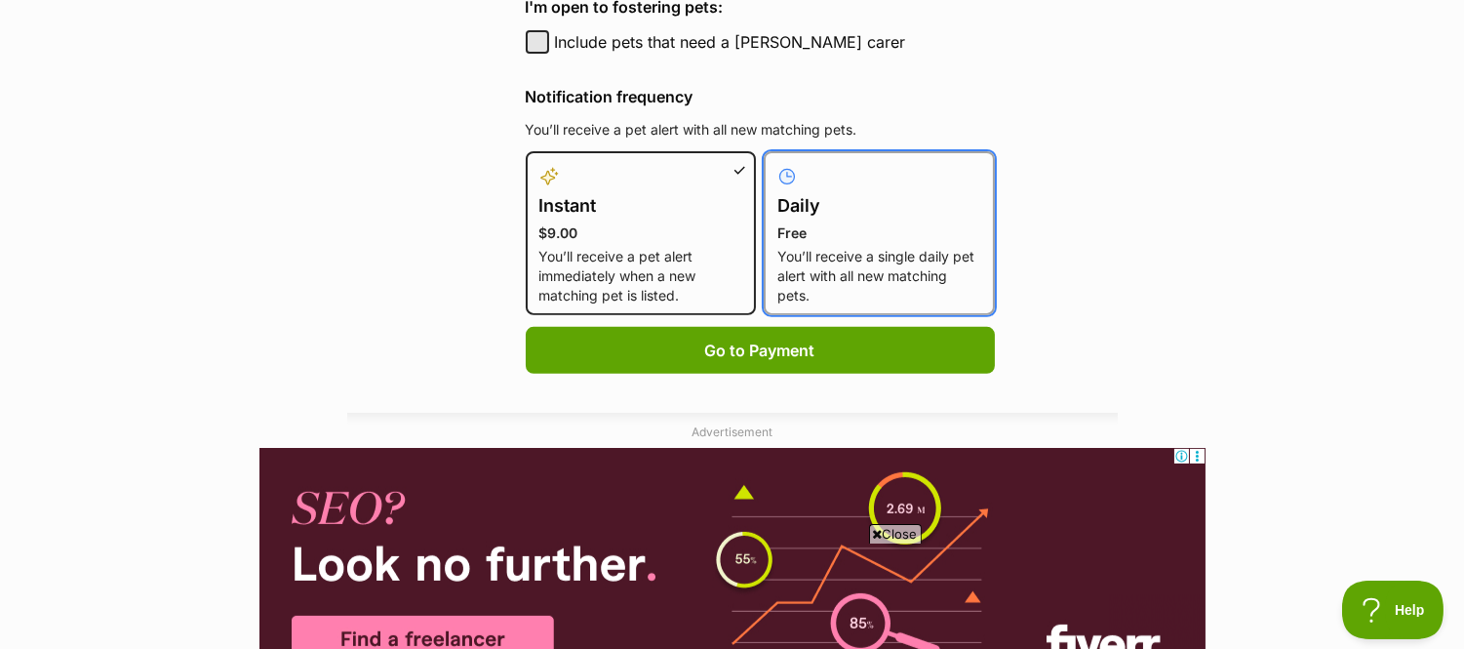
click at [776, 164] on input "Daily Free You’ll receive a single daily pet alert with all new matching pets." at bounding box center [775, 163] width 1 height 1
radio input "true"
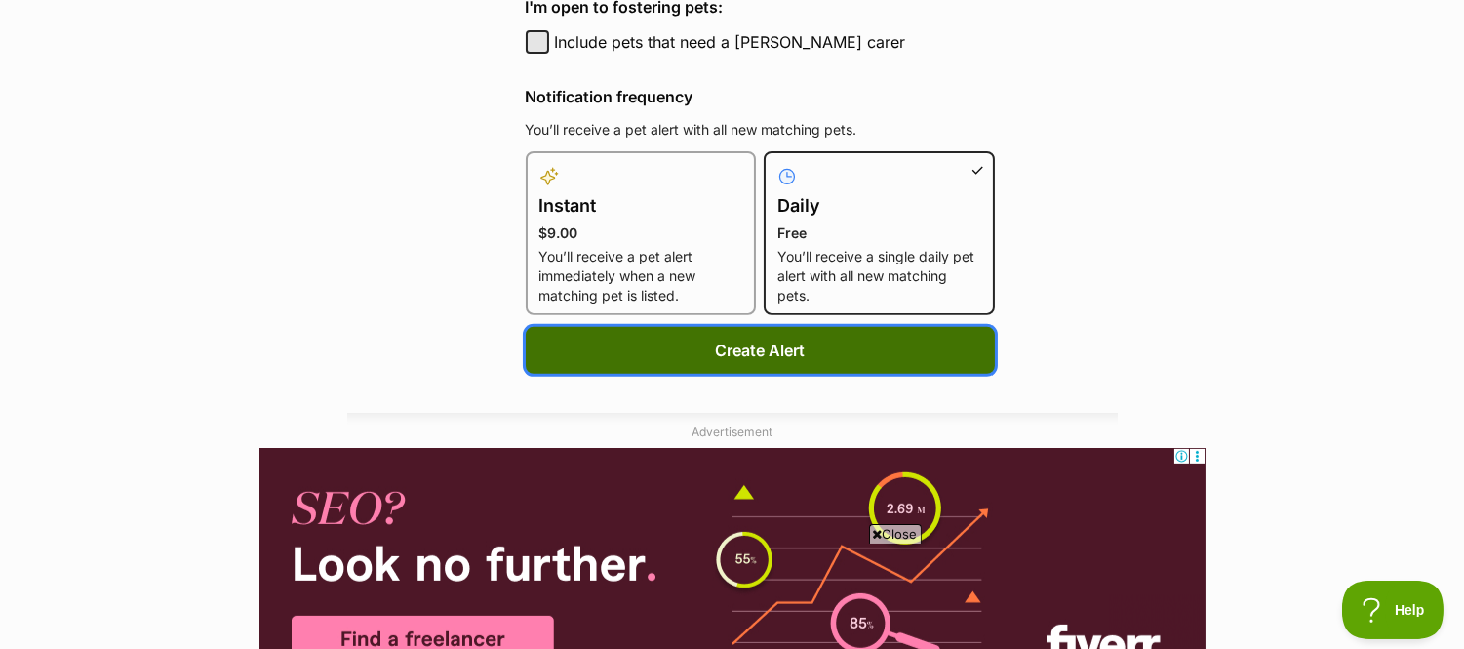
click at [825, 345] on button "Create Alert" at bounding box center [760, 350] width 469 height 47
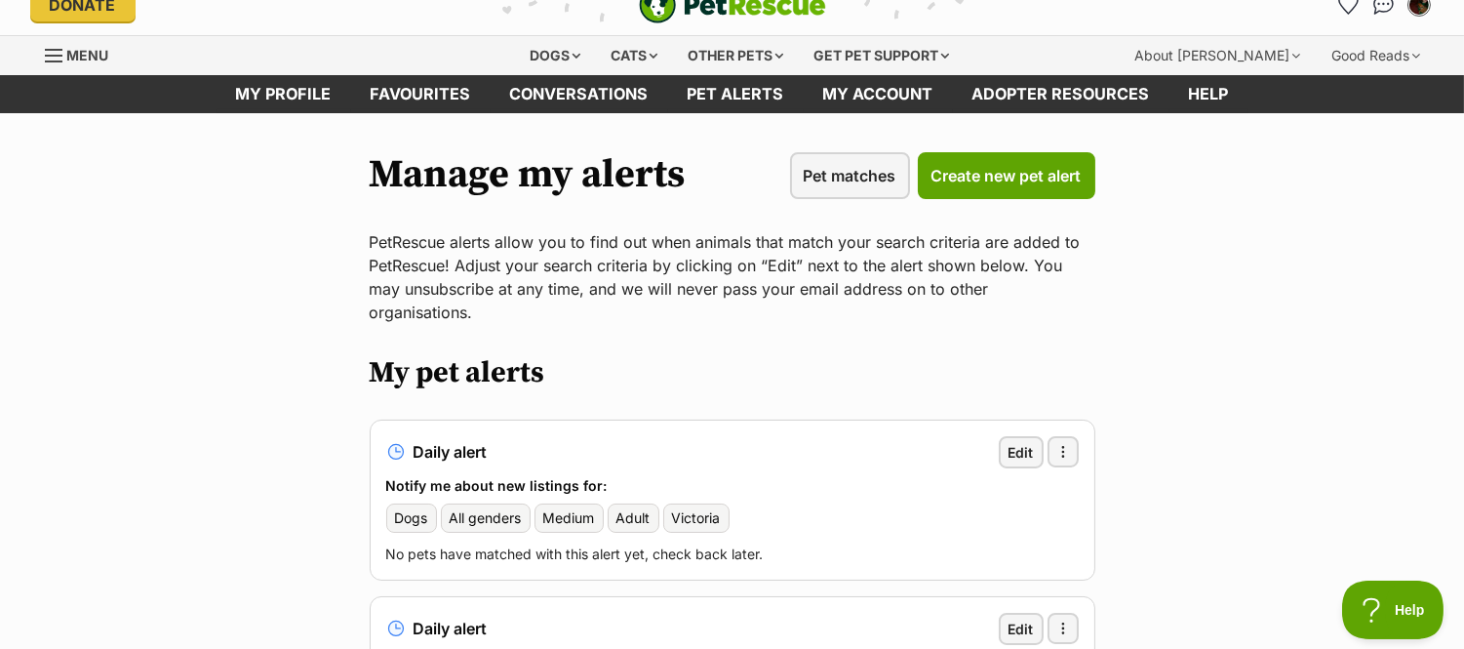
scroll to position [3, 0]
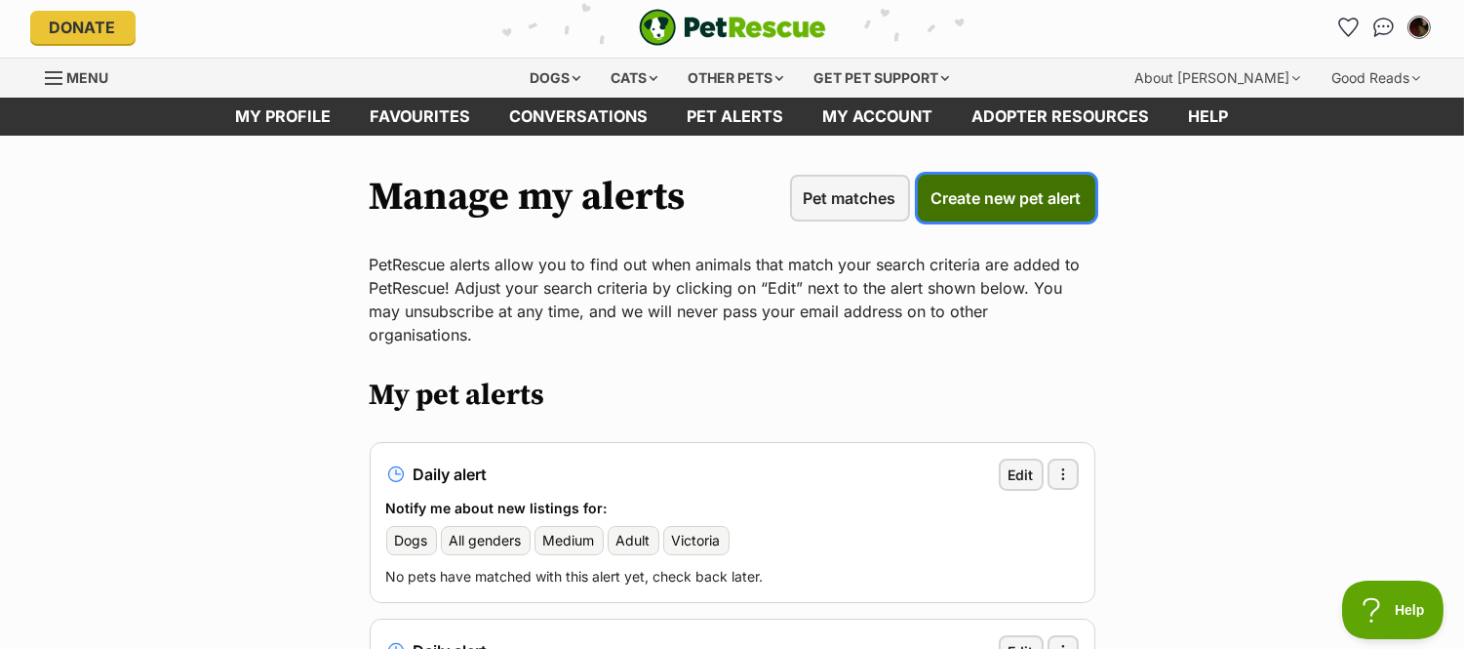
click at [989, 215] on link "Create new pet alert" at bounding box center [1006, 198] width 177 height 47
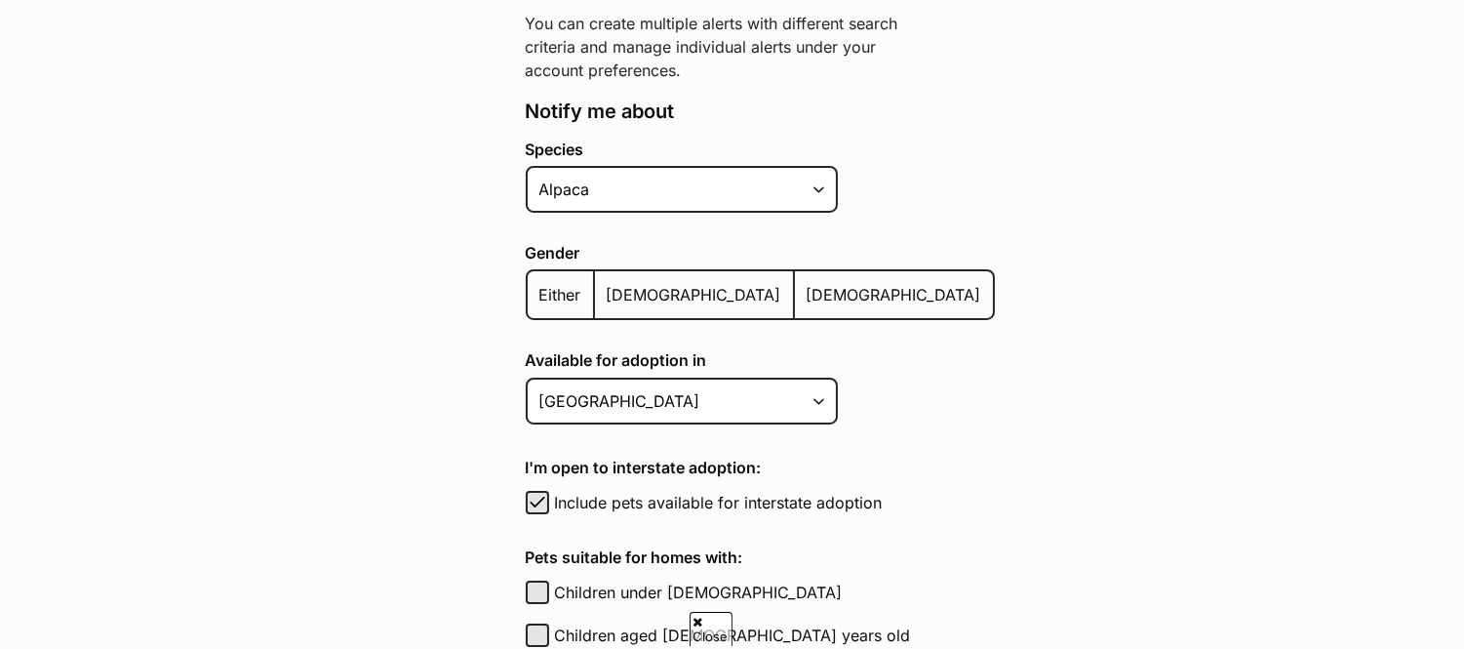
scroll to position [412, 0]
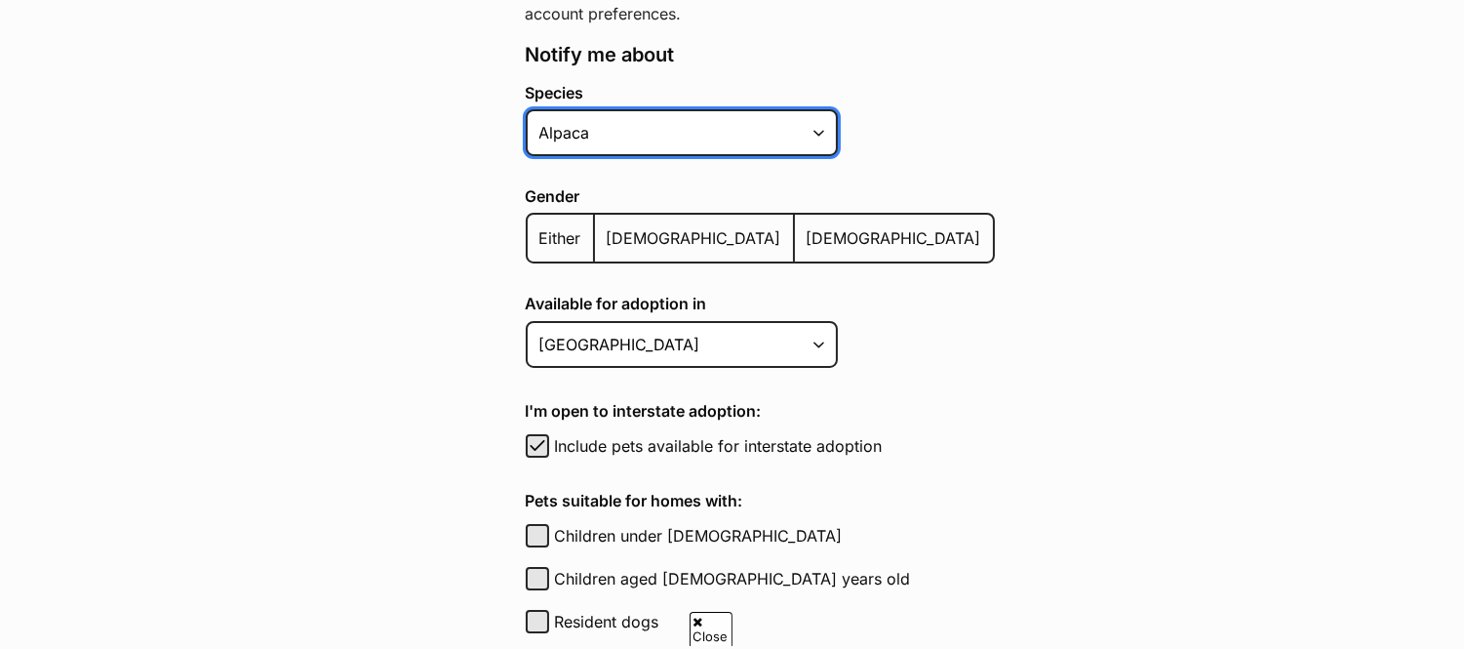
click at [815, 132] on select "Alpaca Bird Cat Chicken Cow Dog Donkey Duck Ferret Fish Goat Goose Guinea Fowl …" at bounding box center [682, 132] width 312 height 47
select select "1"
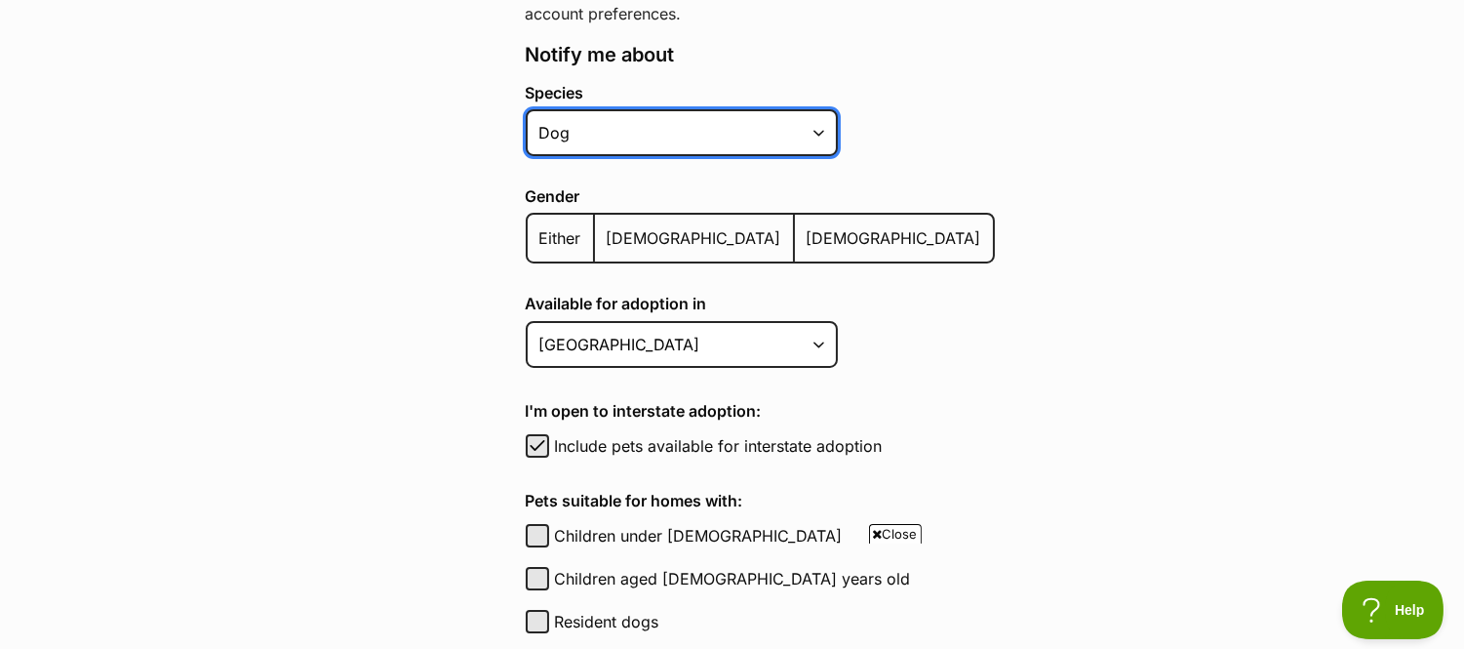
click at [526, 109] on select "Alpaca Bird Cat Chicken Cow Dog Donkey Duck Ferret Fish Goat Goose Guinea Fowl …" at bounding box center [682, 132] width 312 height 47
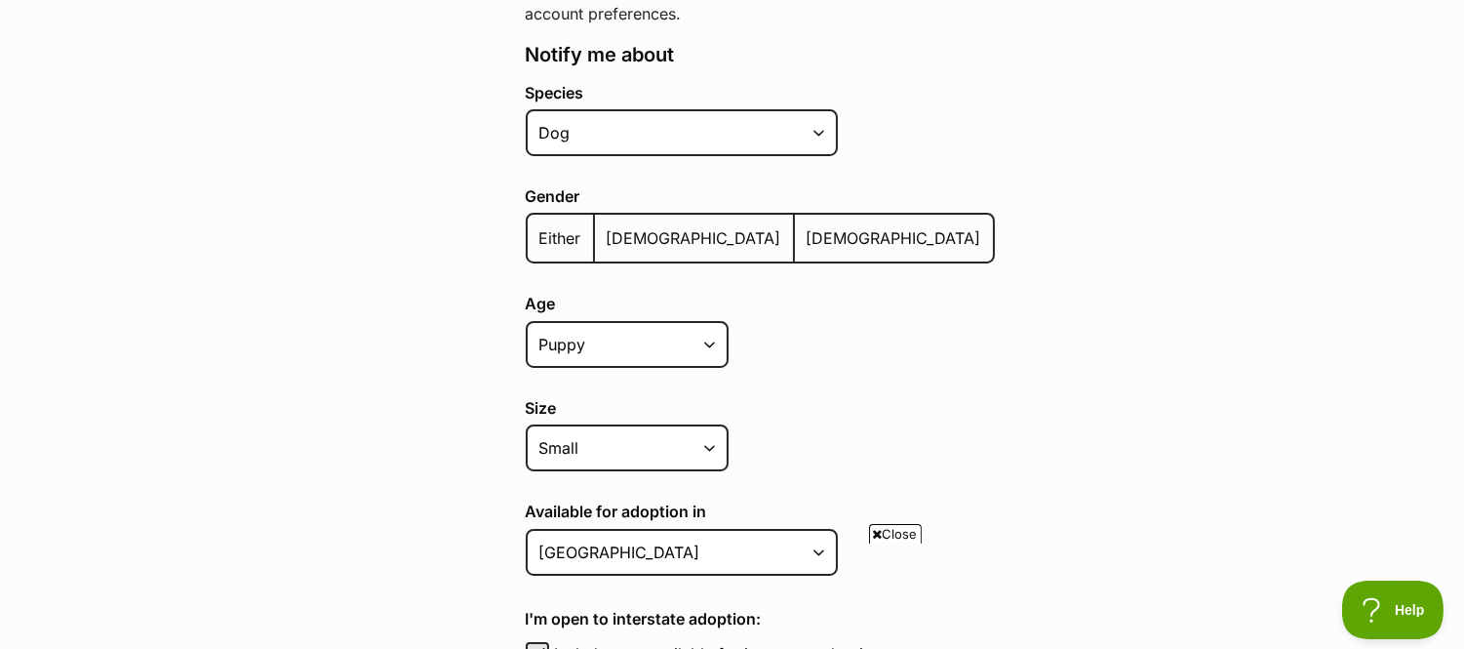
click at [558, 235] on span "Either" at bounding box center [560, 238] width 42 height 20
click at [538, 226] on input "Either" at bounding box center [538, 225] width 0 height 1
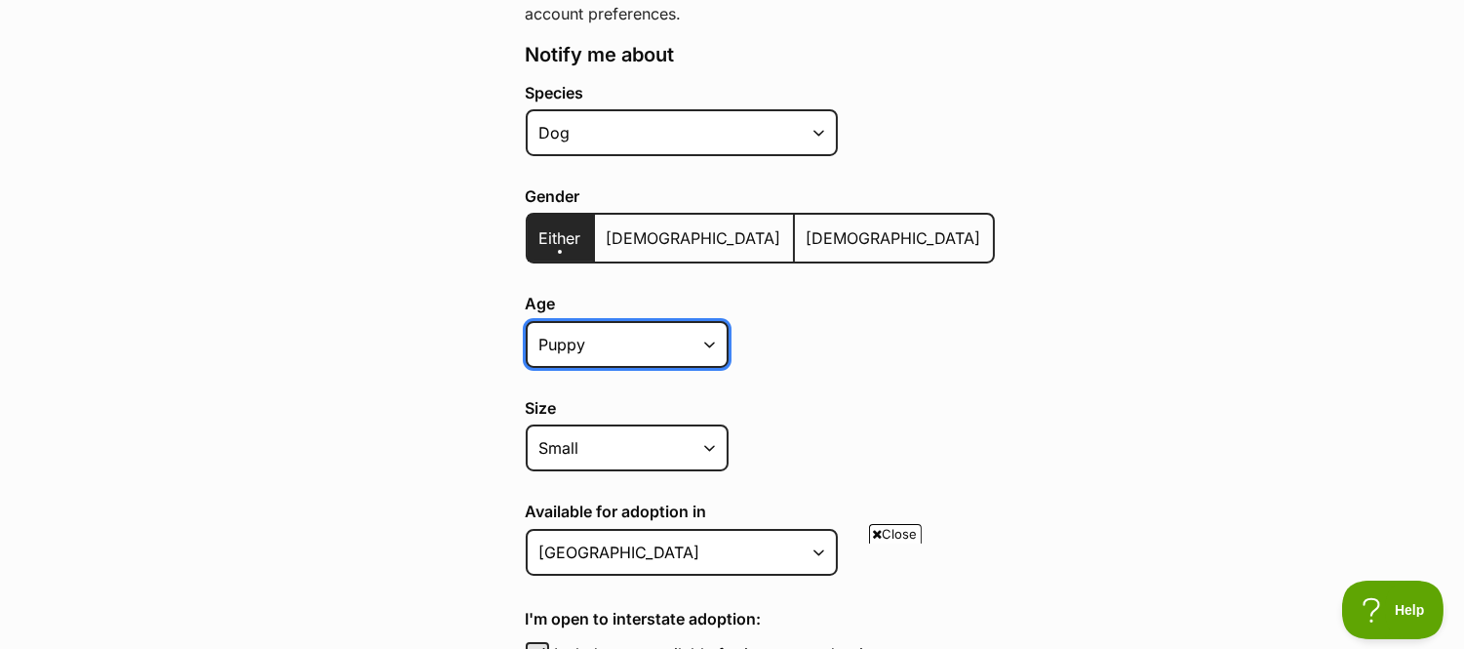
click at [600, 337] on select "Puppy Adult Senior All ages" at bounding box center [627, 344] width 203 height 47
select select "senior"
click at [526, 321] on select "Puppy Adult Senior All ages" at bounding box center [627, 344] width 203 height 47
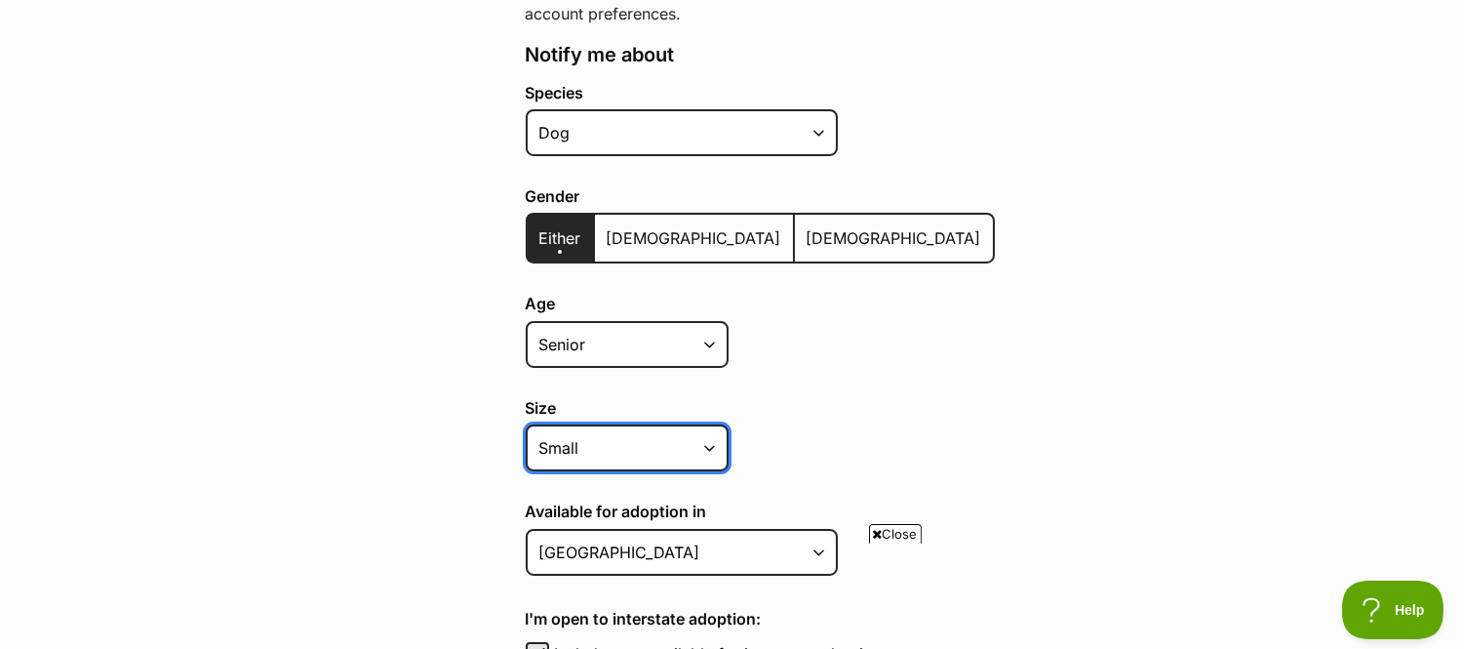
click at [625, 431] on select "Small Medium Large All sizes" at bounding box center [627, 447] width 203 height 47
select select "large"
click at [526, 424] on select "Small Medium Large All sizes" at bounding box center [627, 447] width 203 height 47
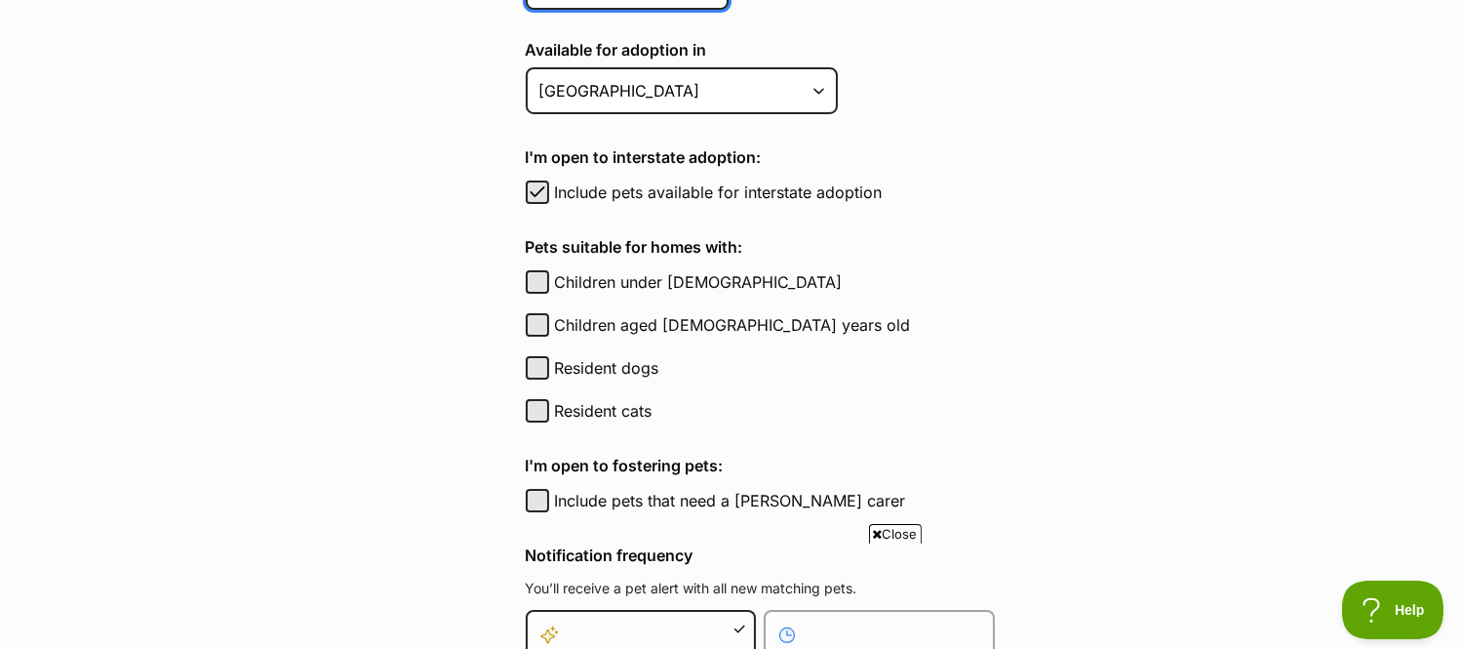
scroll to position [876, 0]
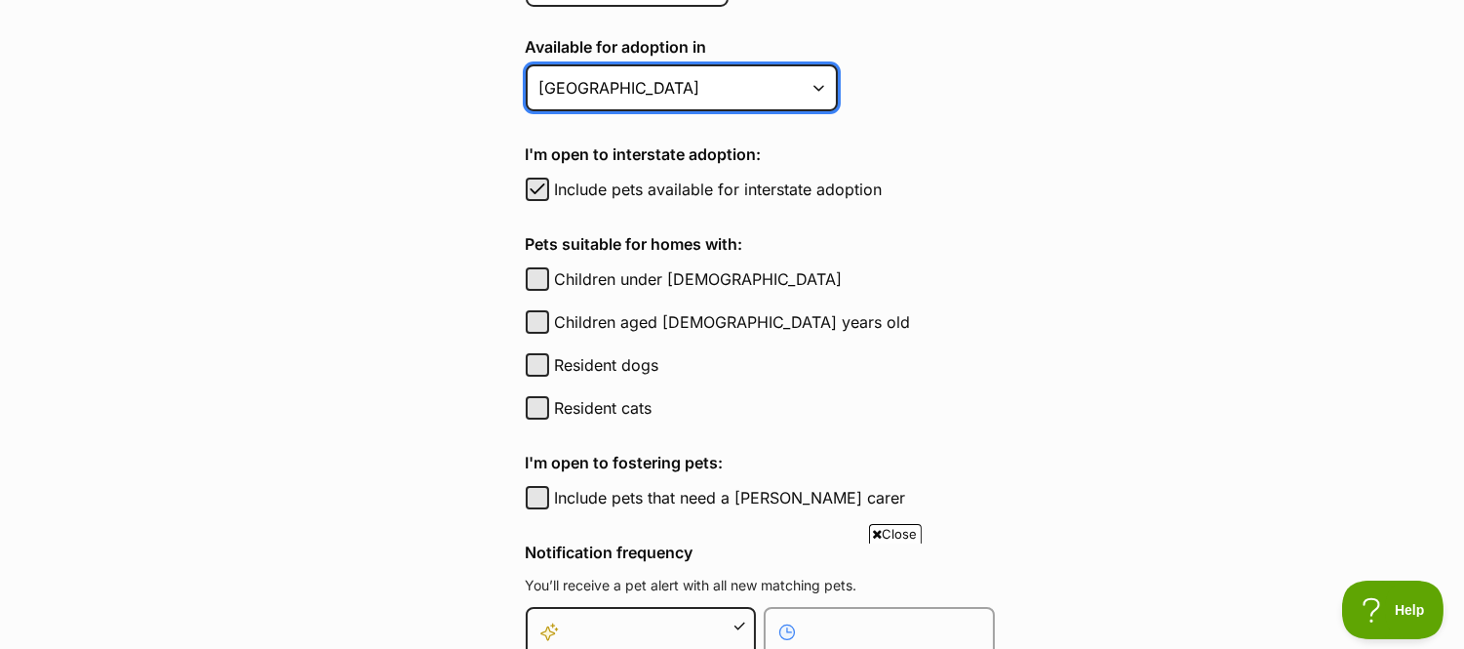
click at [695, 69] on select "Australian Capital Territory New South Wales Northern Territory Queensland Sout…" at bounding box center [682, 87] width 312 height 47
select select "2"
click at [526, 64] on select "Australian Capital Territory New South Wales Northern Territory Queensland Sout…" at bounding box center [682, 87] width 312 height 47
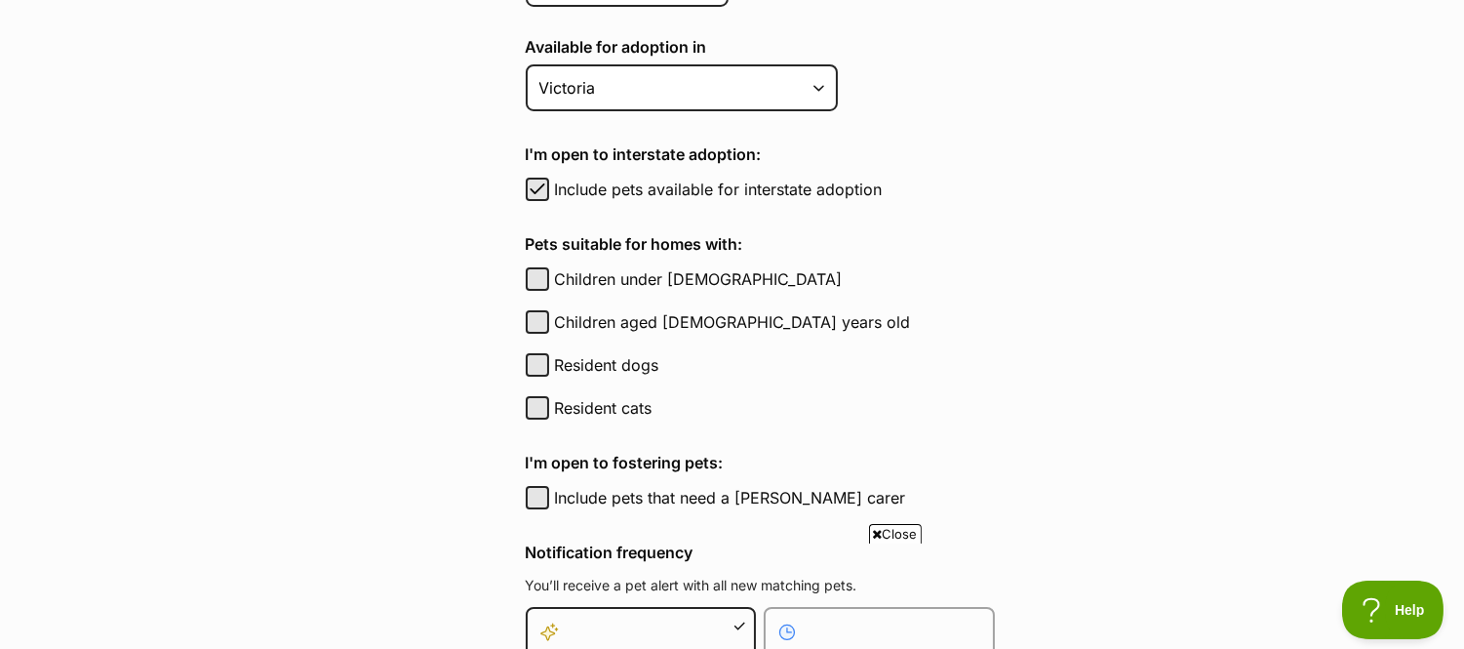
click at [551, 177] on div "Include pets available for interstate adoption" at bounding box center [760, 188] width 469 height 23
click at [536, 396] on button "Resident cats" at bounding box center [537, 407] width 23 height 23
checkbox input "true"
click at [537, 177] on span "button" at bounding box center [538, 188] width 20 height 23
checkbox input "false"
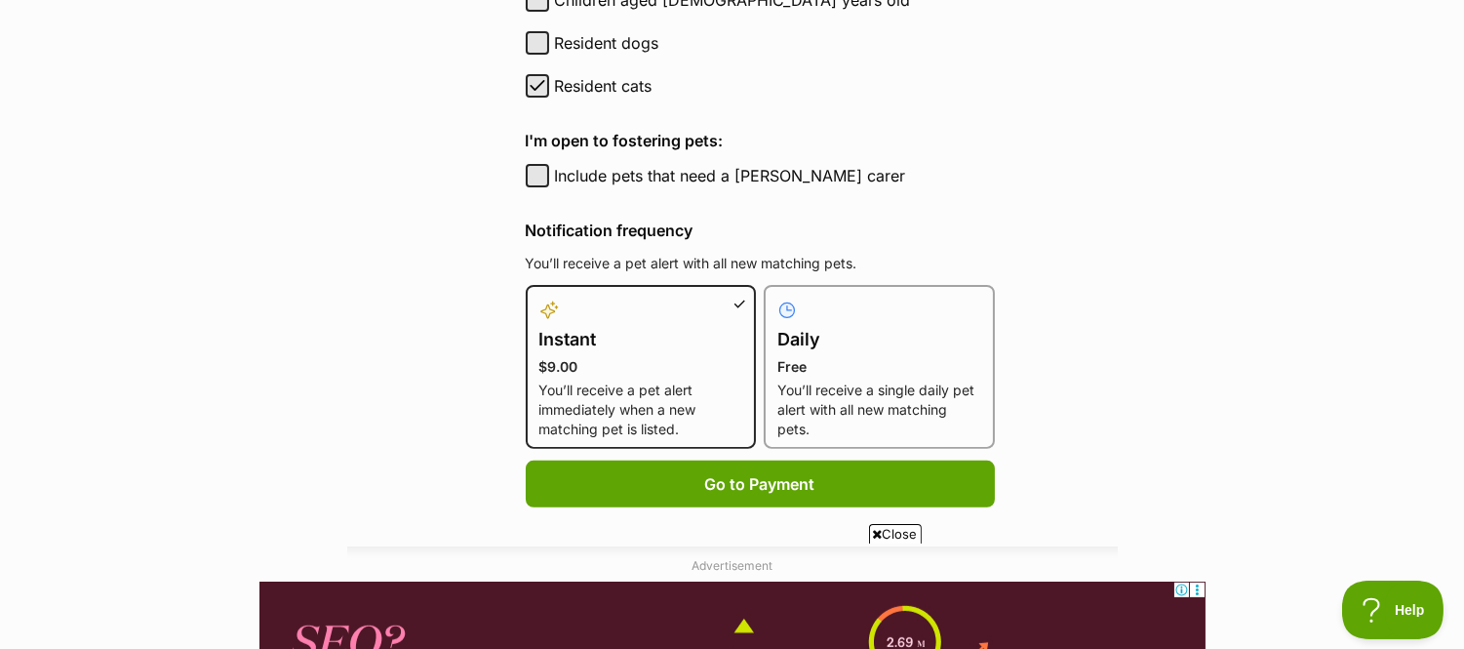
scroll to position [1200, 0]
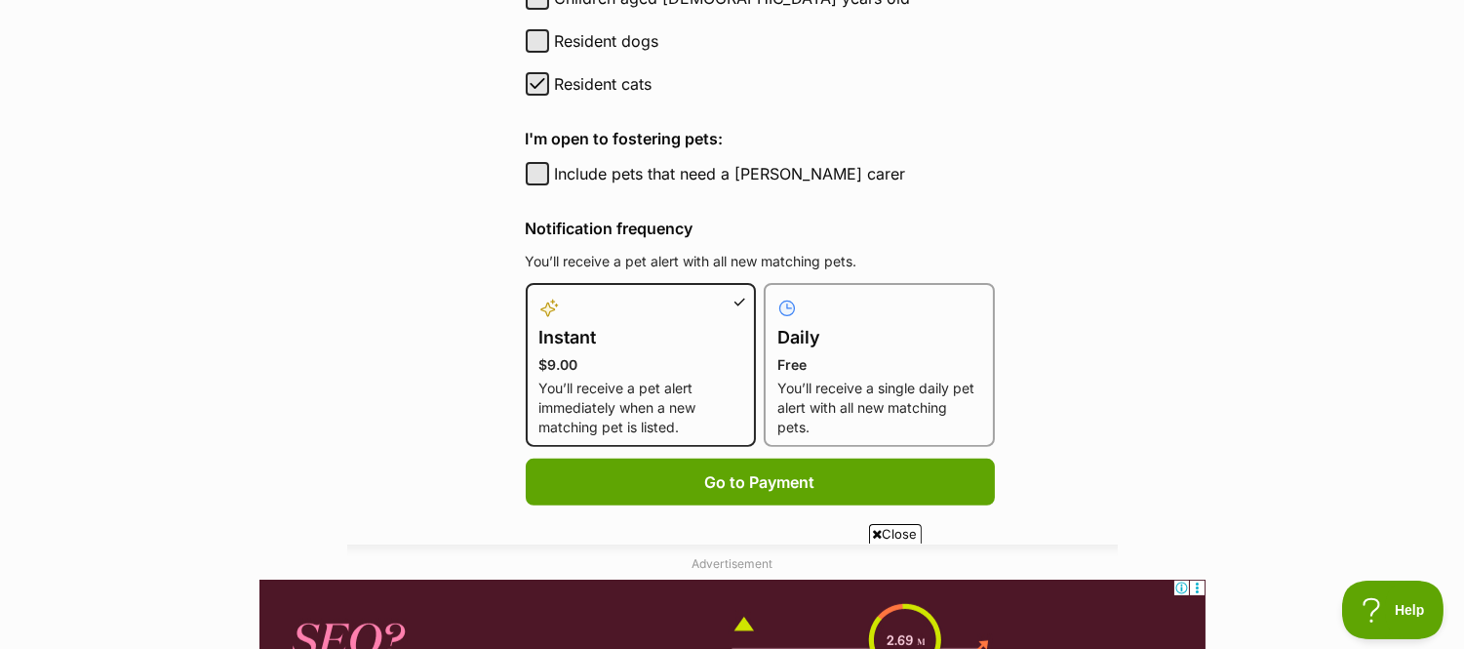
click at [815, 355] on p "Free" at bounding box center [879, 365] width 204 height 20
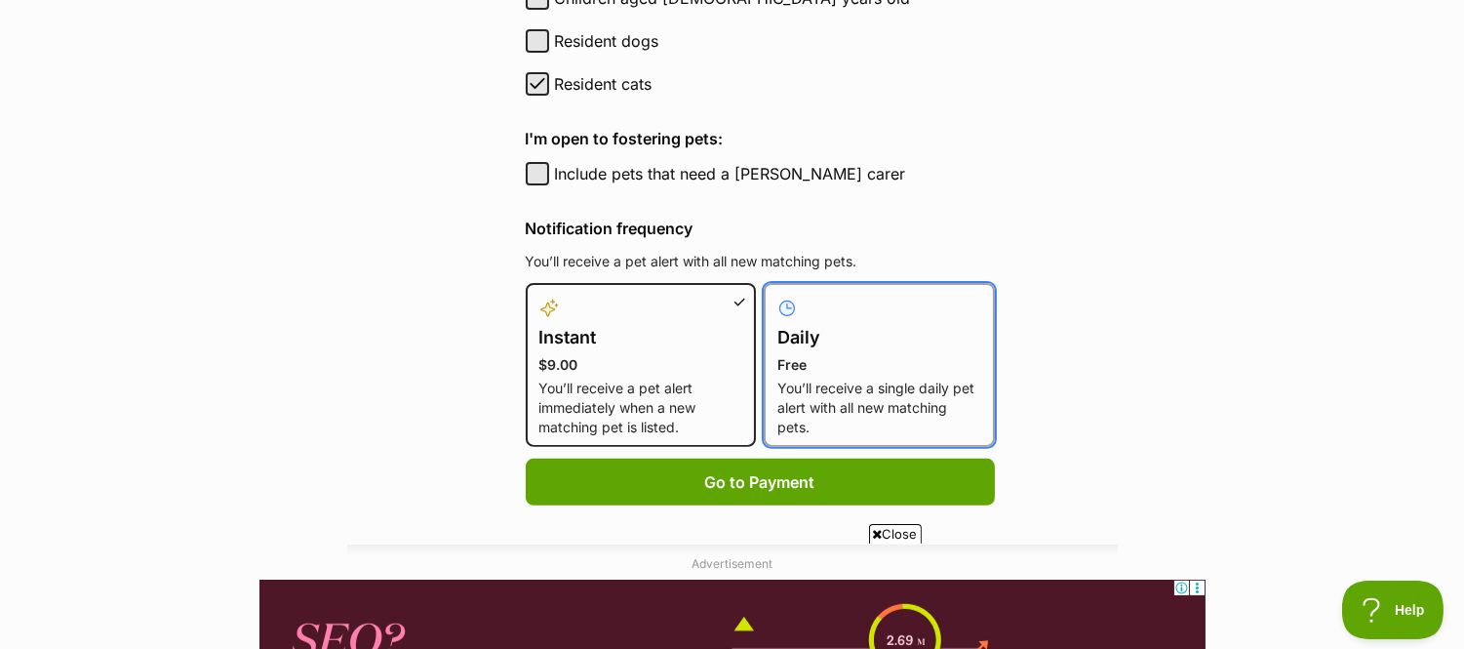
click at [776, 296] on input "Daily Free You’ll receive a single daily pet alert with all new matching pets." at bounding box center [775, 295] width 1 height 1
radio input "true"
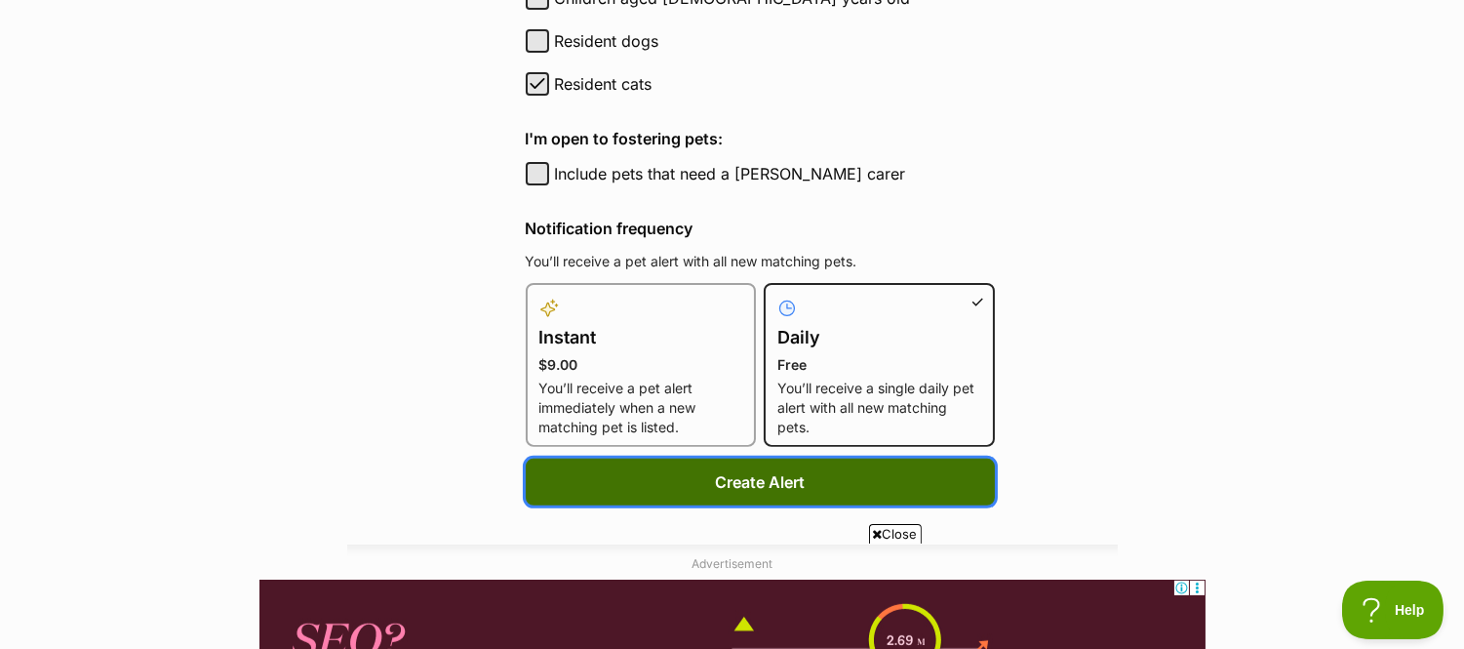
click at [836, 482] on button "Create Alert" at bounding box center [760, 481] width 469 height 47
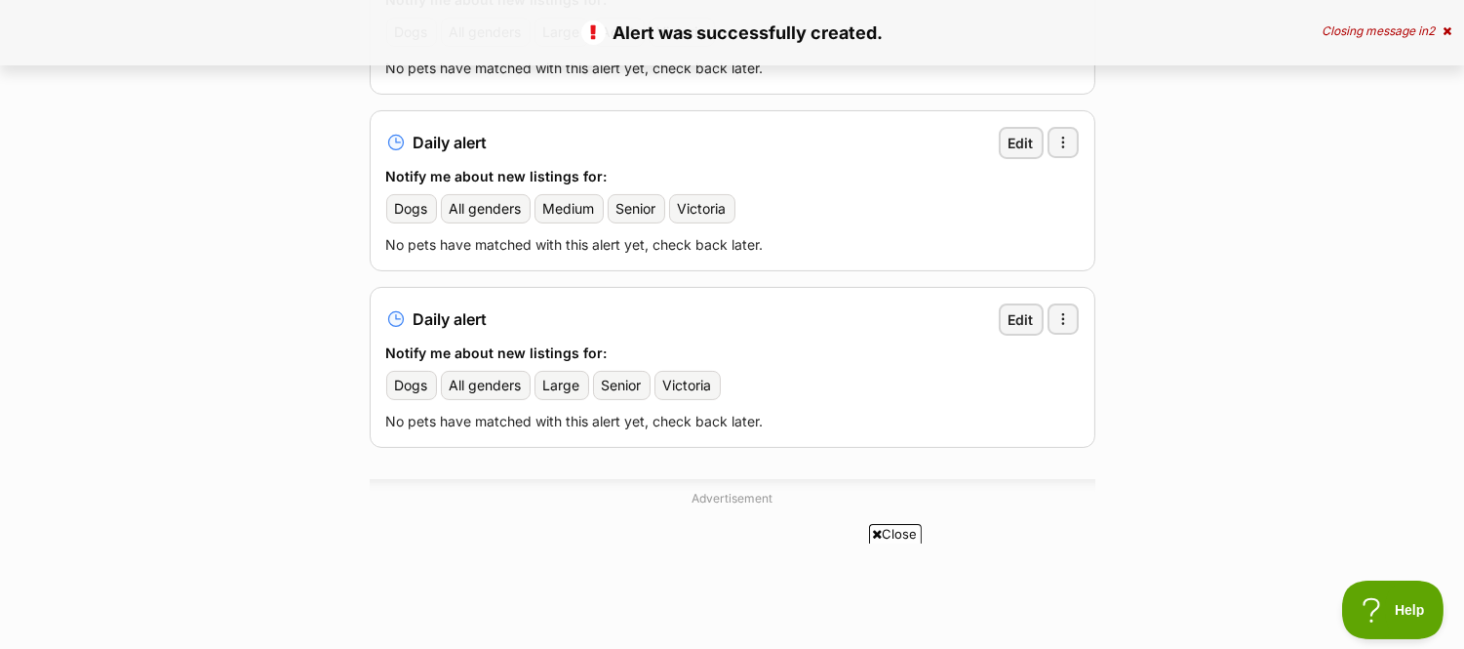
click at [1428, 27] on span "2" at bounding box center [1431, 30] width 7 height 15
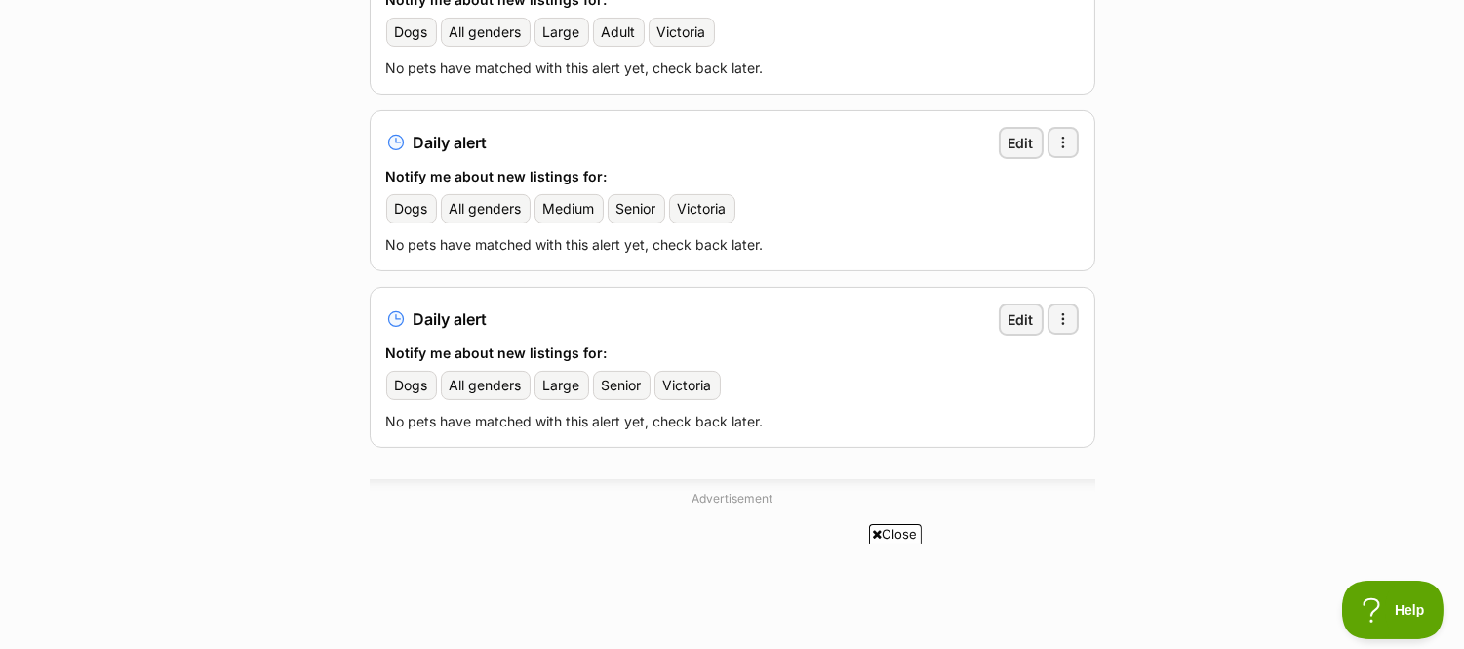
click at [904, 532] on span "Close" at bounding box center [895, 534] width 53 height 20
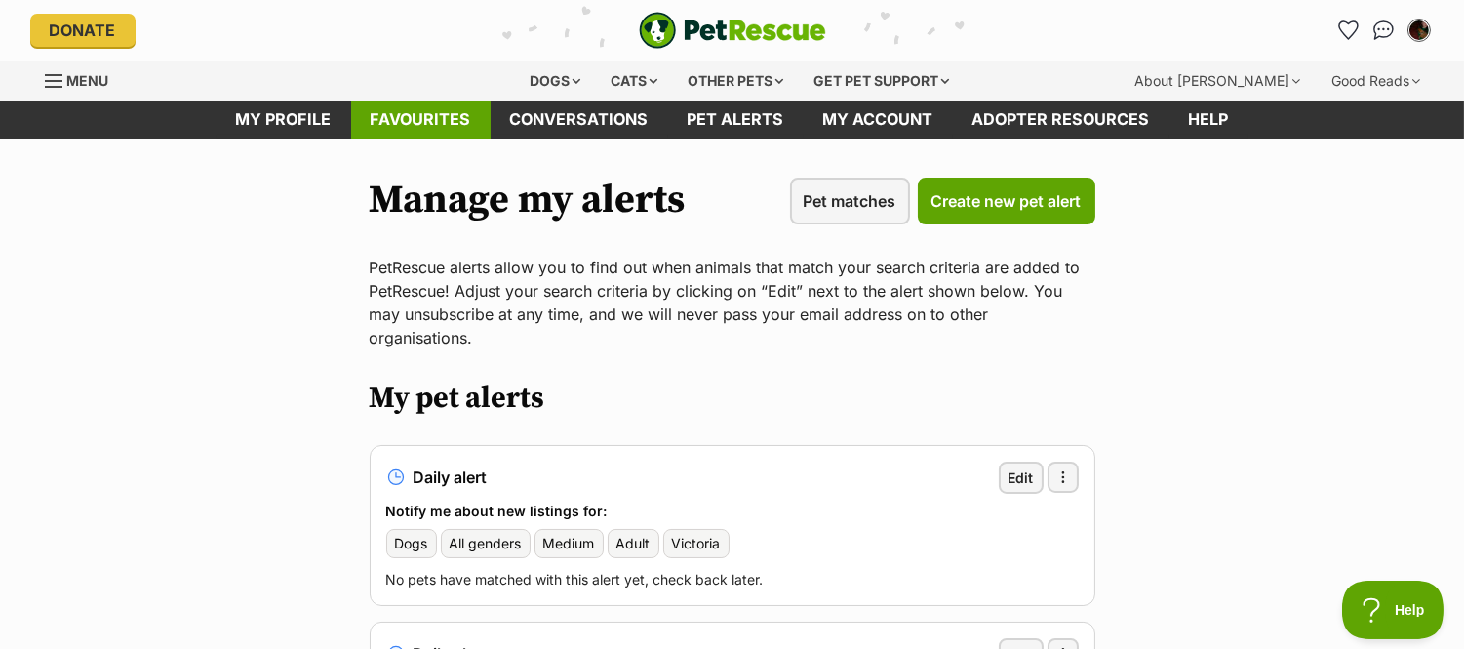
click at [455, 109] on link "Favourites" at bounding box center [420, 119] width 139 height 38
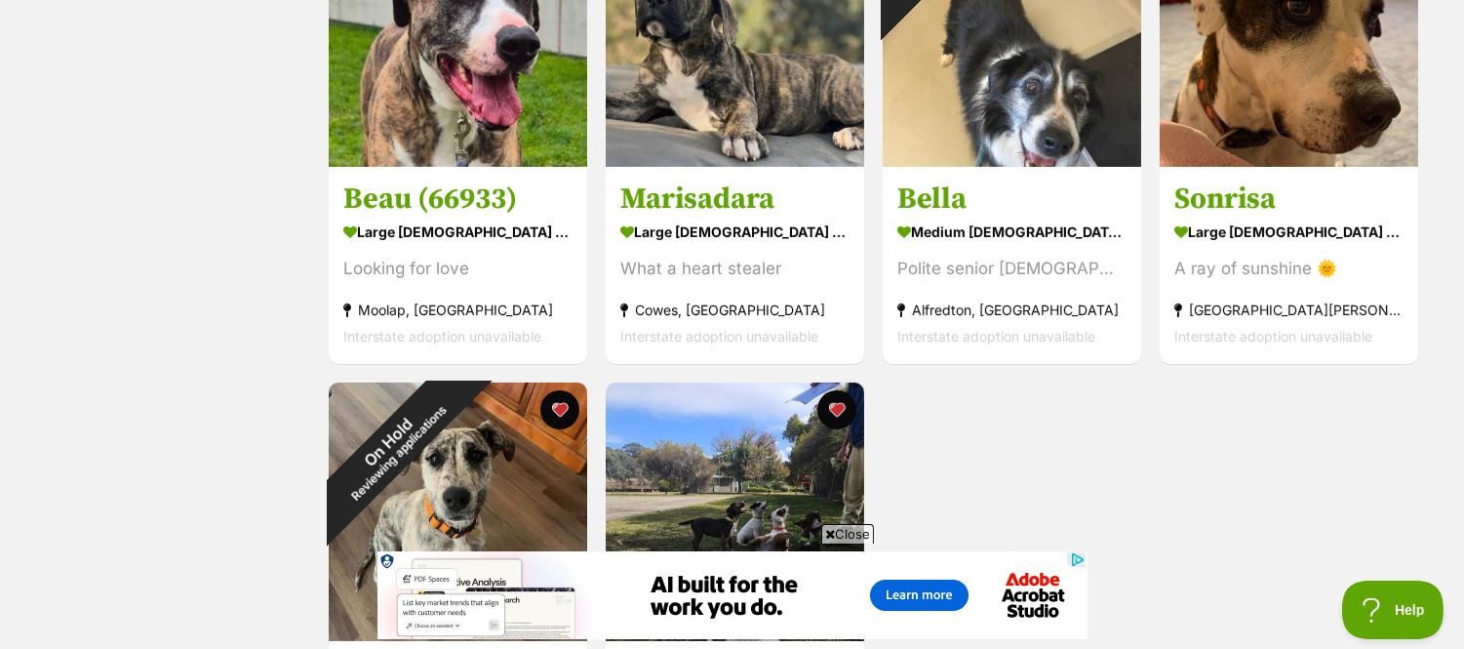
click at [868, 530] on span "Close" at bounding box center [847, 534] width 53 height 20
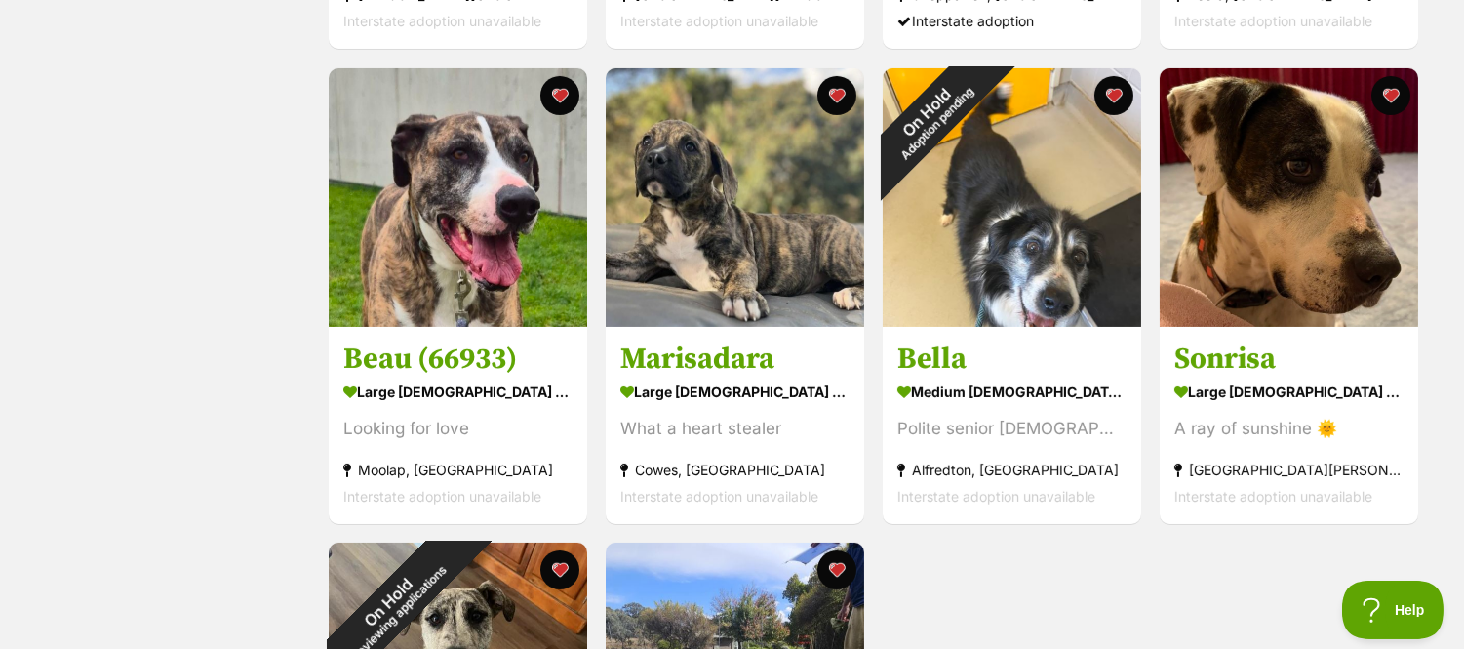
scroll to position [798, 0]
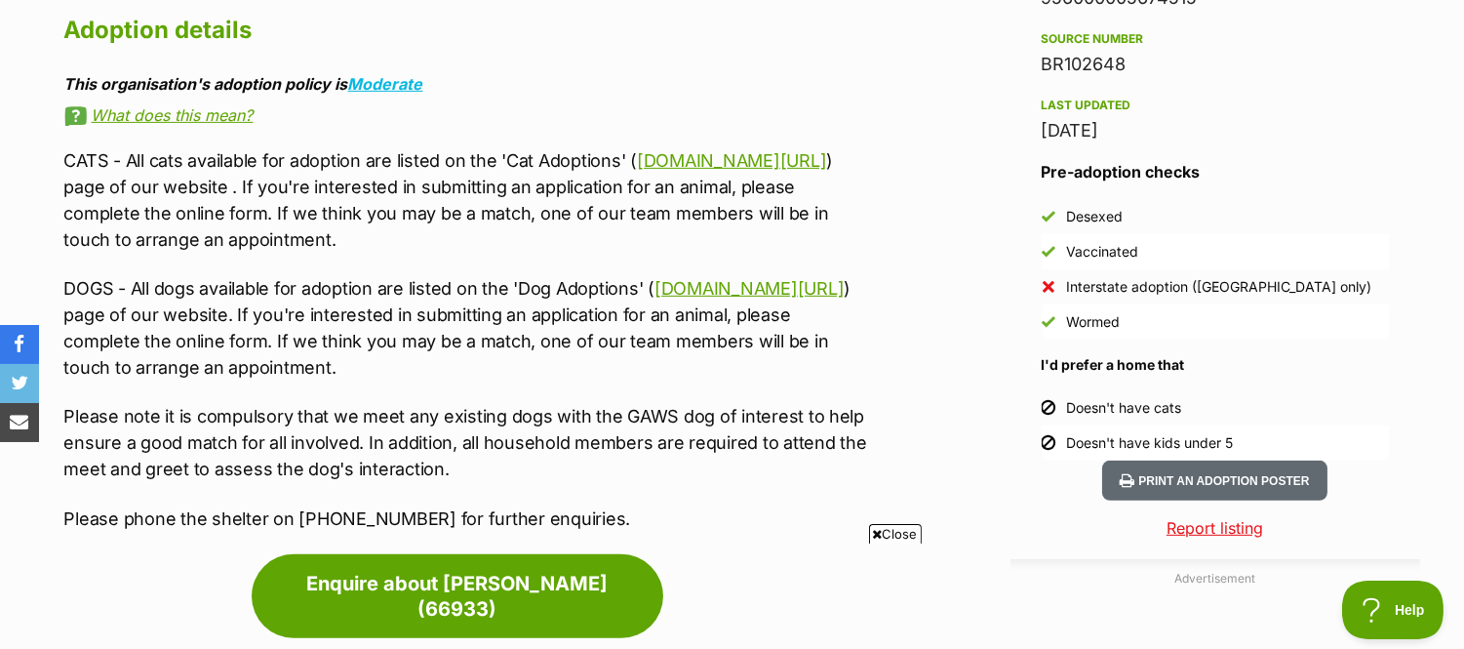
click at [902, 537] on span "Close" at bounding box center [895, 534] width 53 height 20
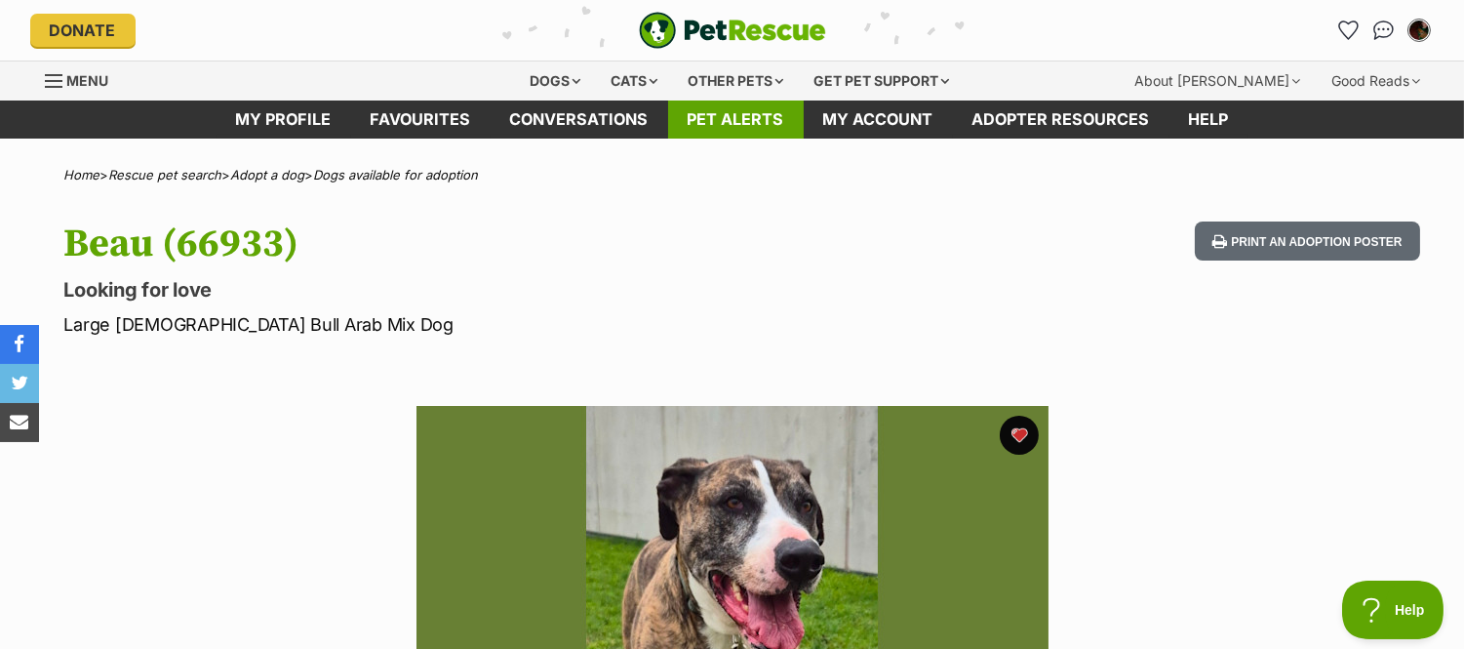
click at [732, 114] on link "Pet alerts" at bounding box center [736, 119] width 136 height 38
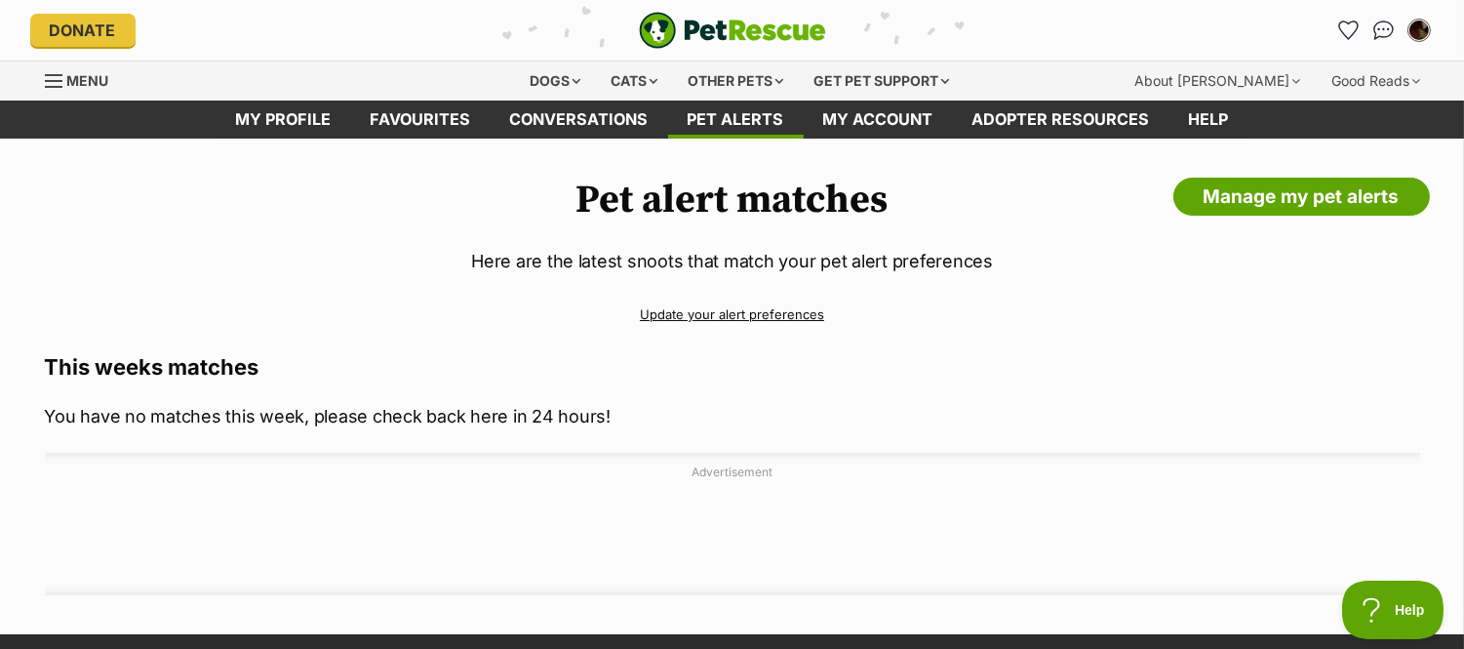
click at [707, 314] on link "Update your alert preferences" at bounding box center [732, 314] width 1375 height 34
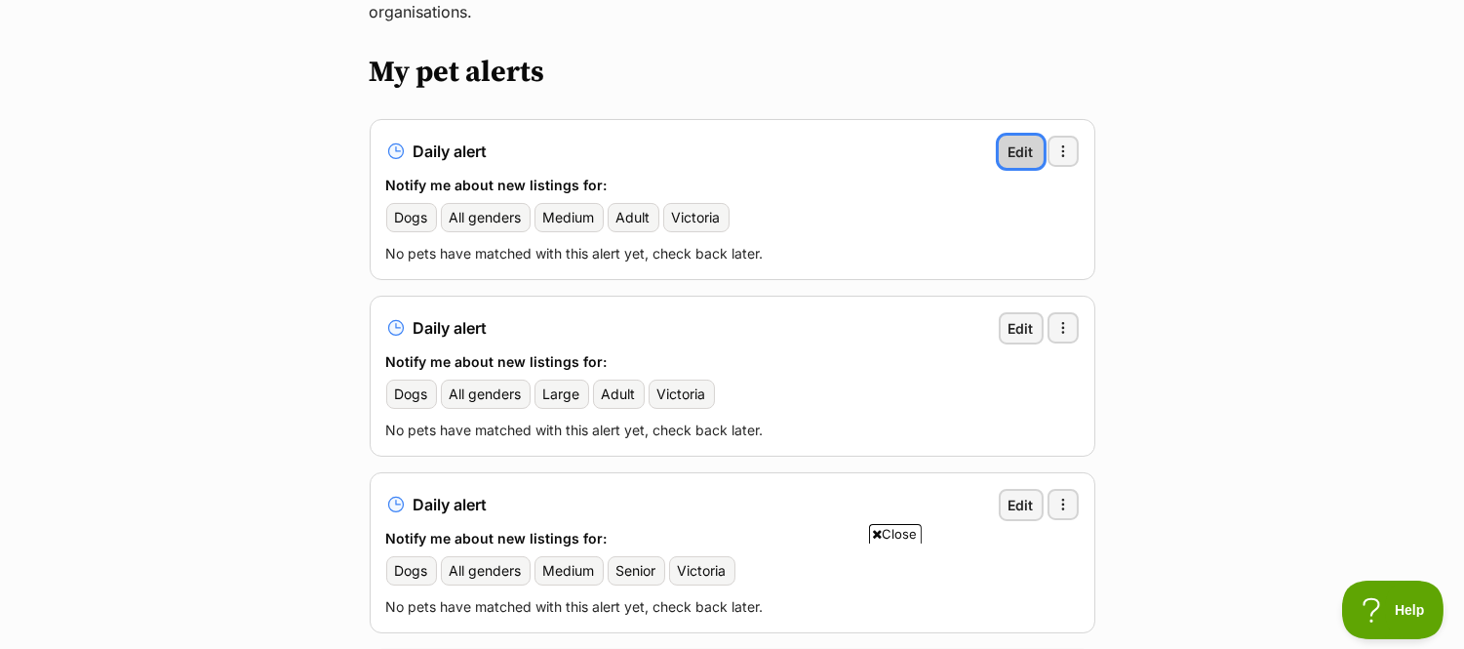
click at [1006, 136] on link "Edit" at bounding box center [1021, 152] width 45 height 32
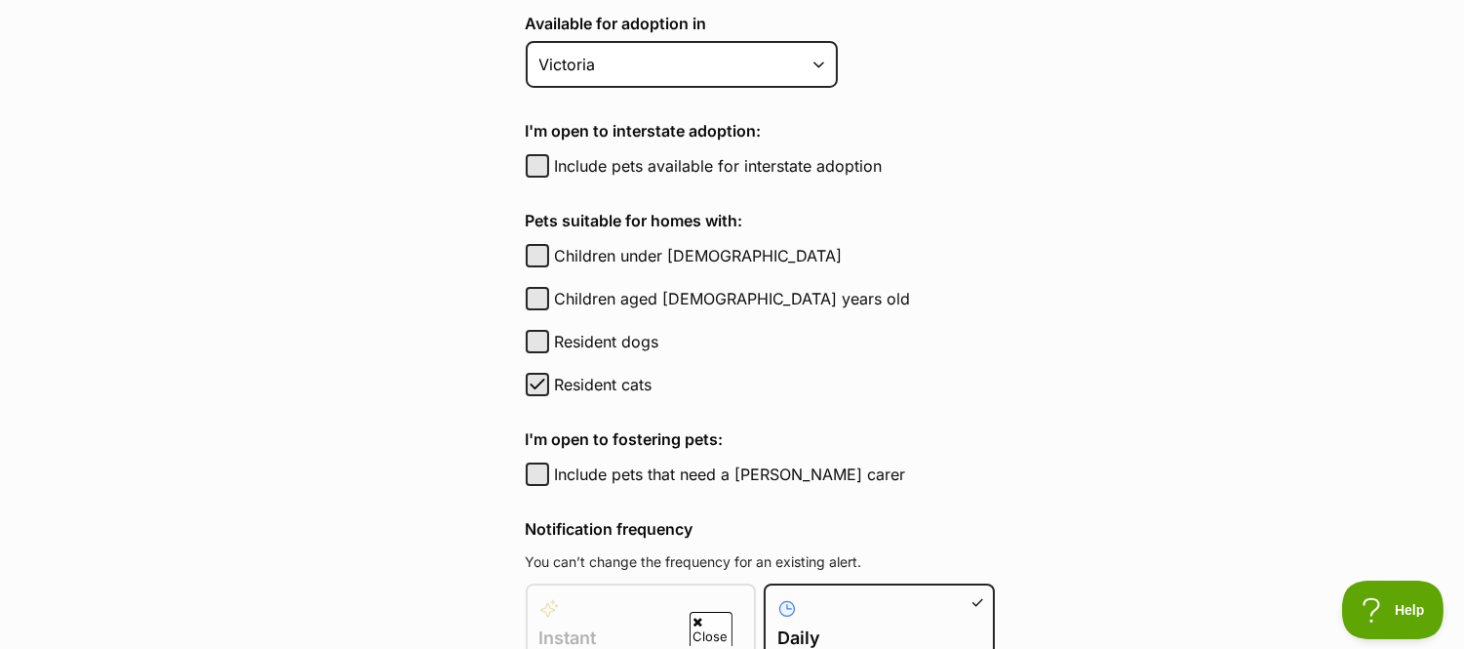
click at [599, 377] on label "Resident cats" at bounding box center [775, 384] width 440 height 23
click at [549, 377] on button "Resident cats" at bounding box center [537, 384] width 23 height 23
checkbox input "false"
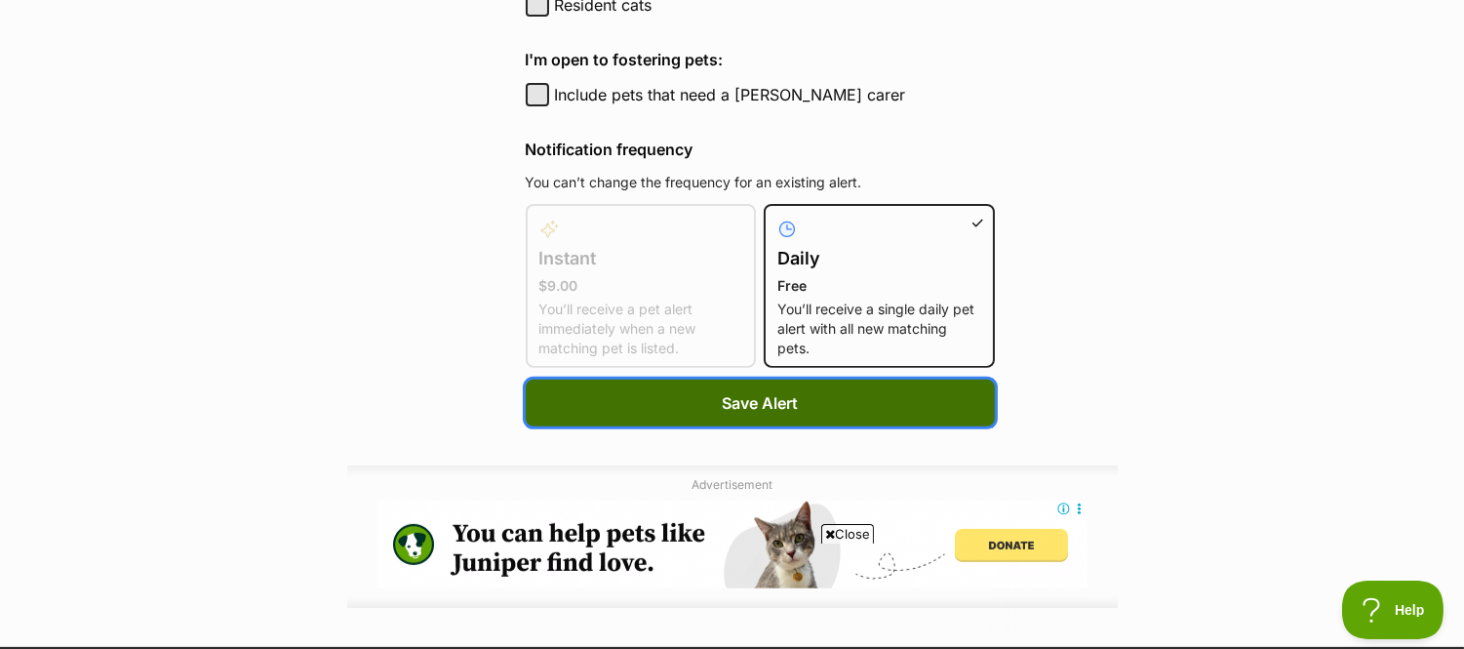
click at [665, 400] on button "Save Alert" at bounding box center [760, 402] width 469 height 47
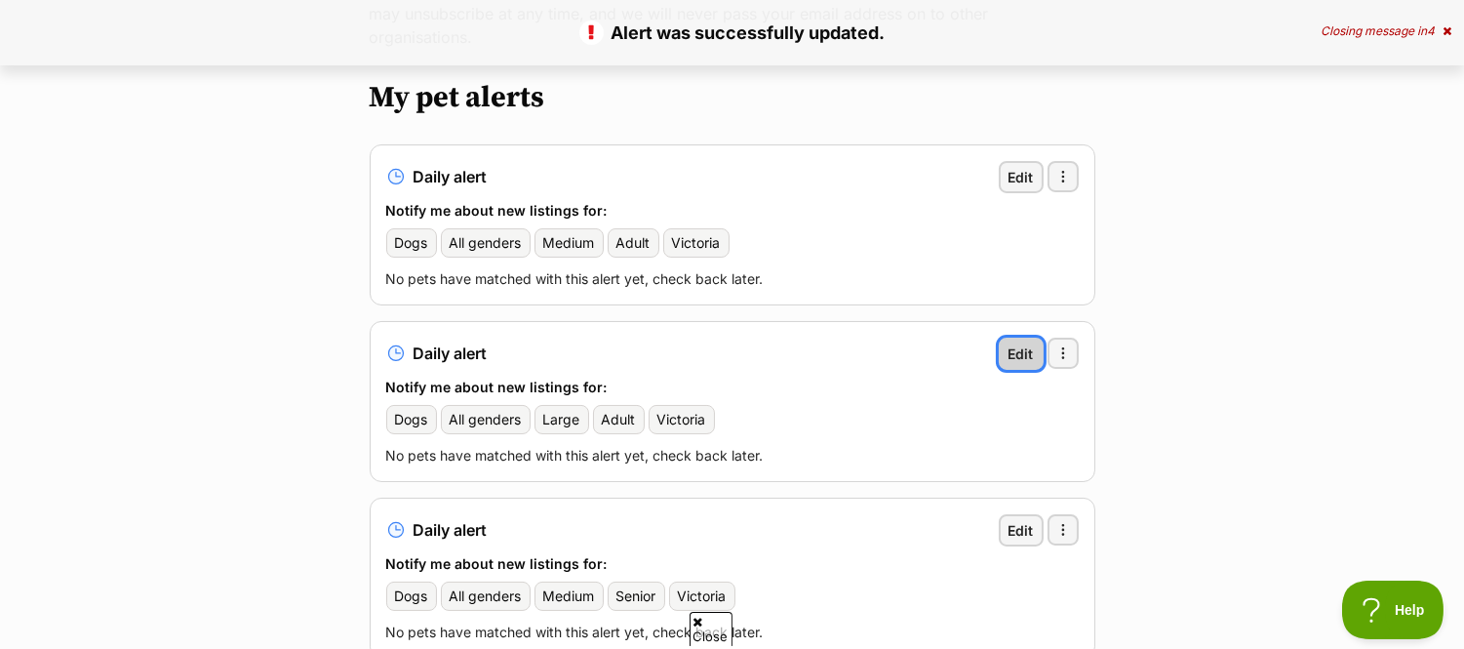
click at [1016, 343] on span "Edit" at bounding box center [1020, 353] width 25 height 20
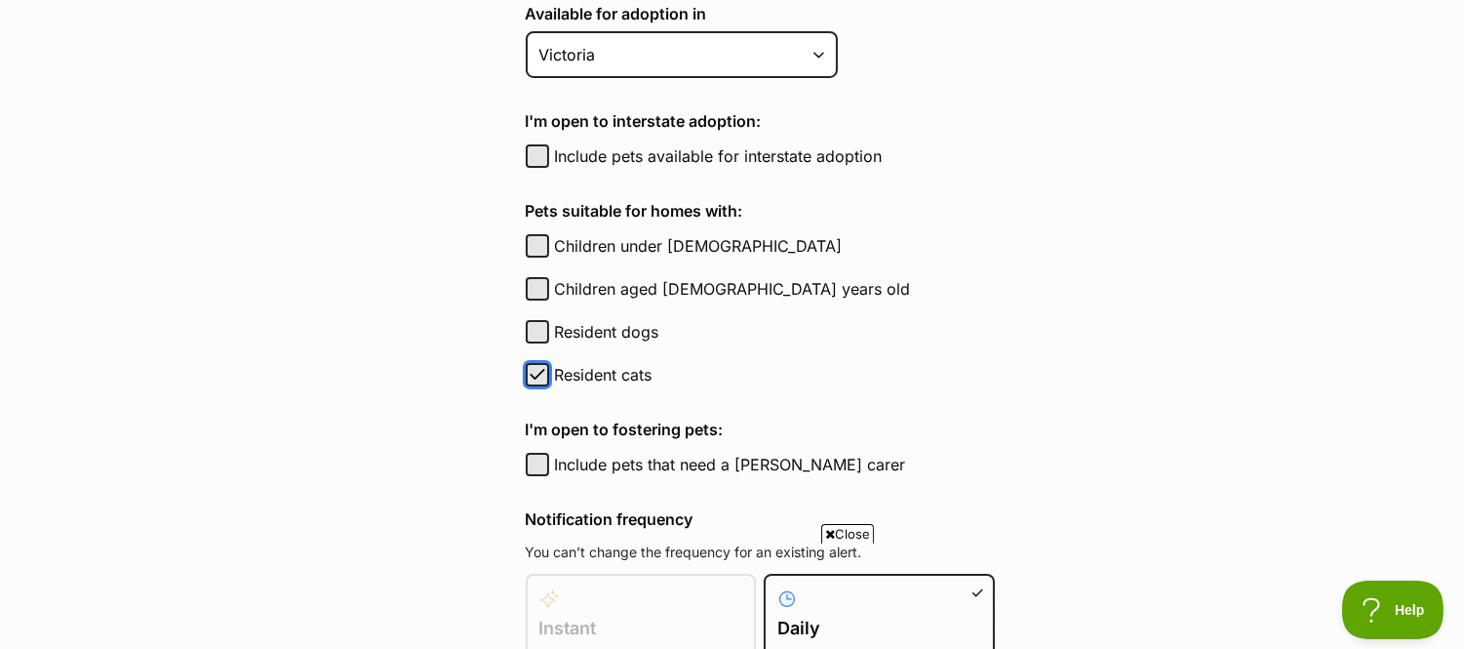
click at [547, 363] on button "Resident cats" at bounding box center [537, 374] width 23 height 23
checkbox input "false"
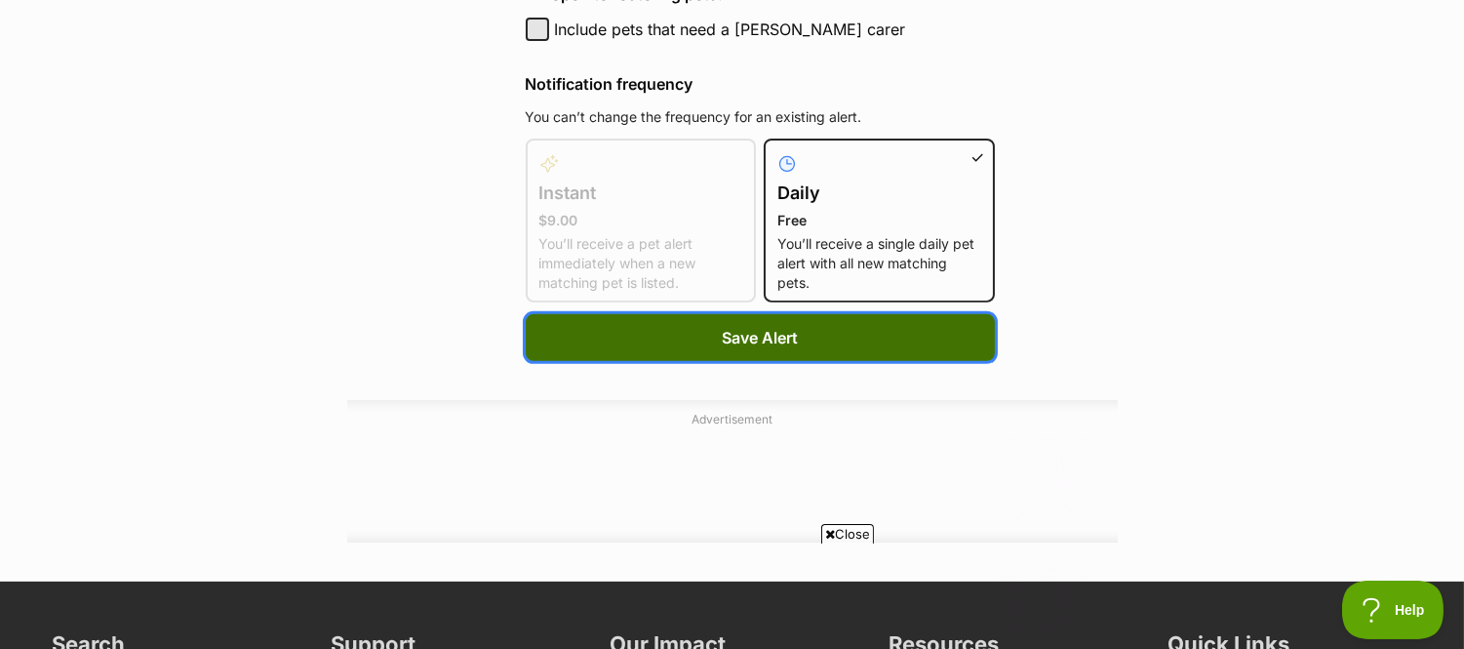
click at [635, 339] on button "Save Alert" at bounding box center [760, 337] width 469 height 47
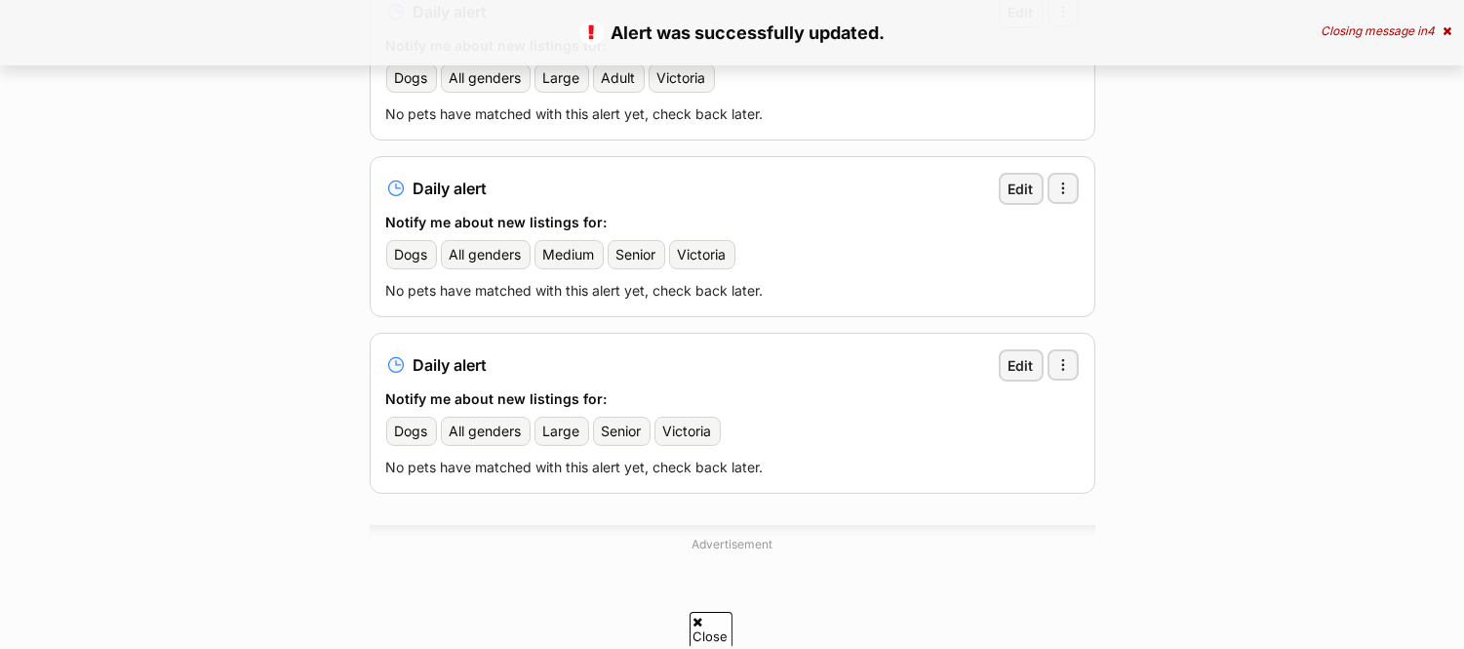
scroll to position [646, 0]
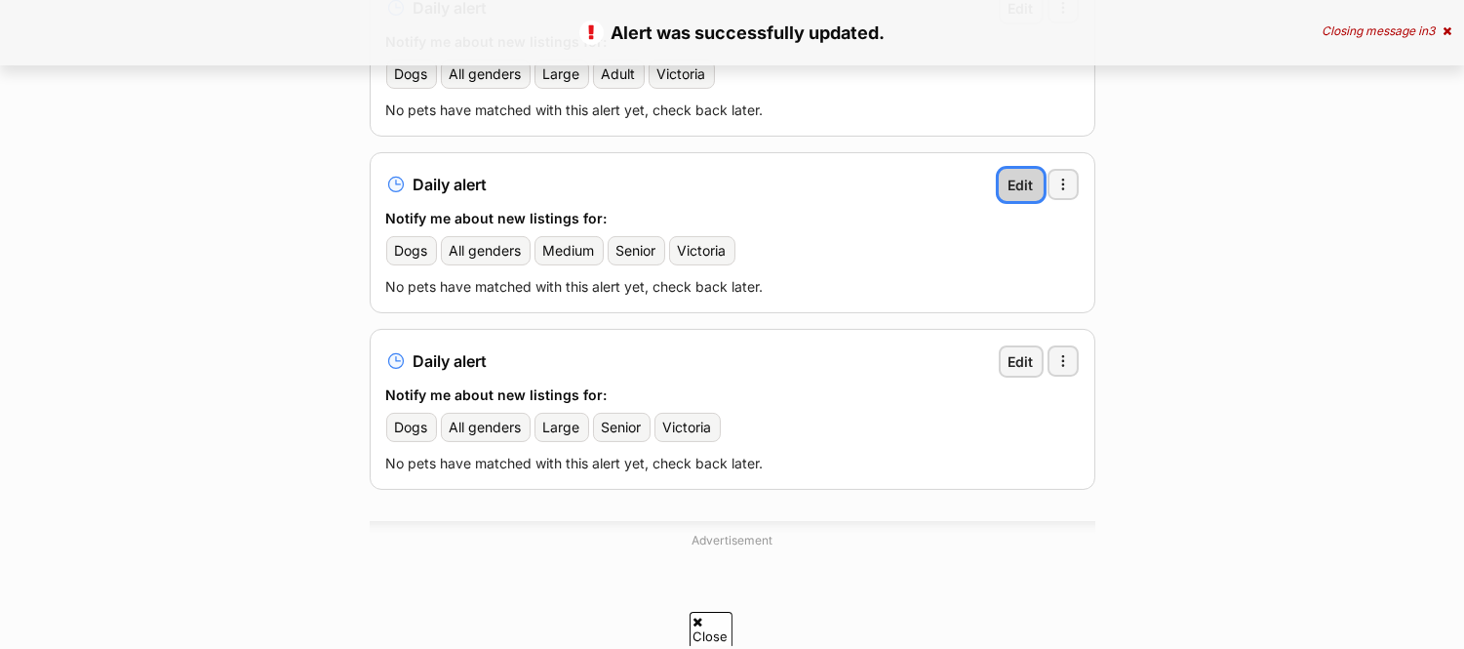
click at [1029, 175] on span "Edit" at bounding box center [1020, 185] width 25 height 20
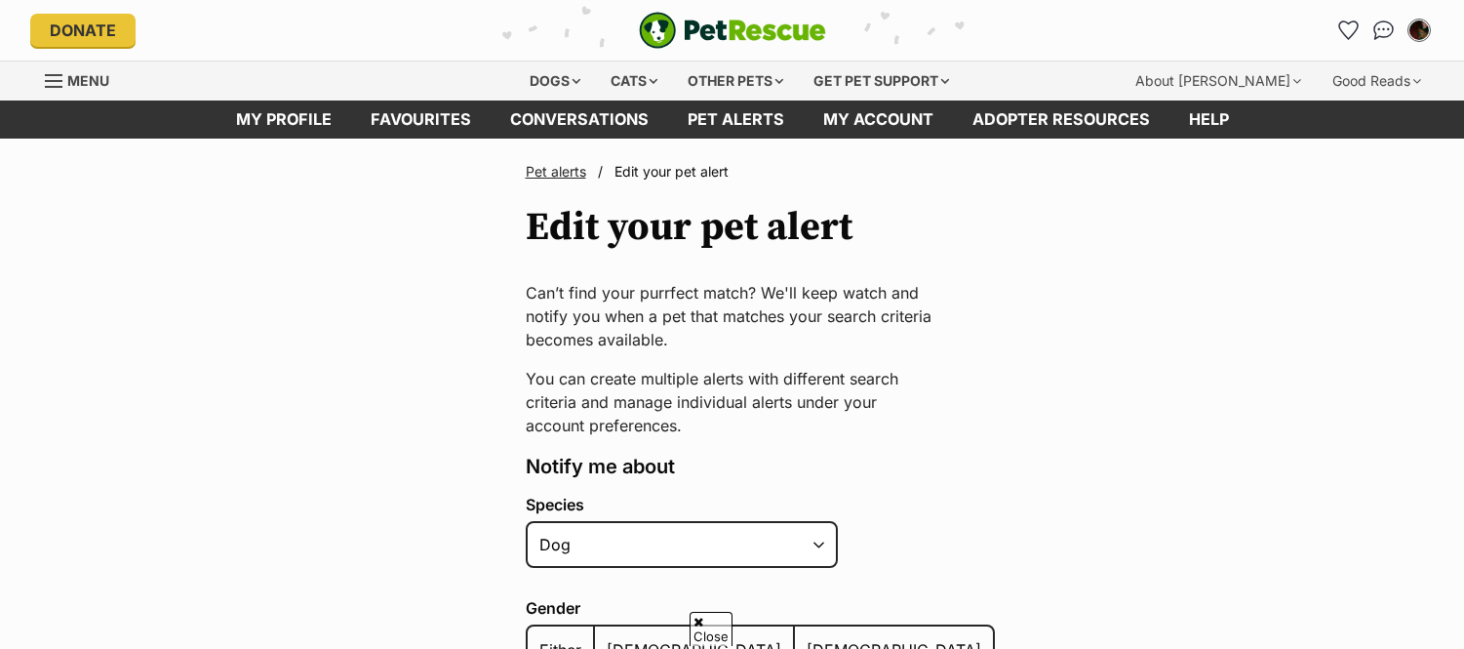
checkbox input "false"
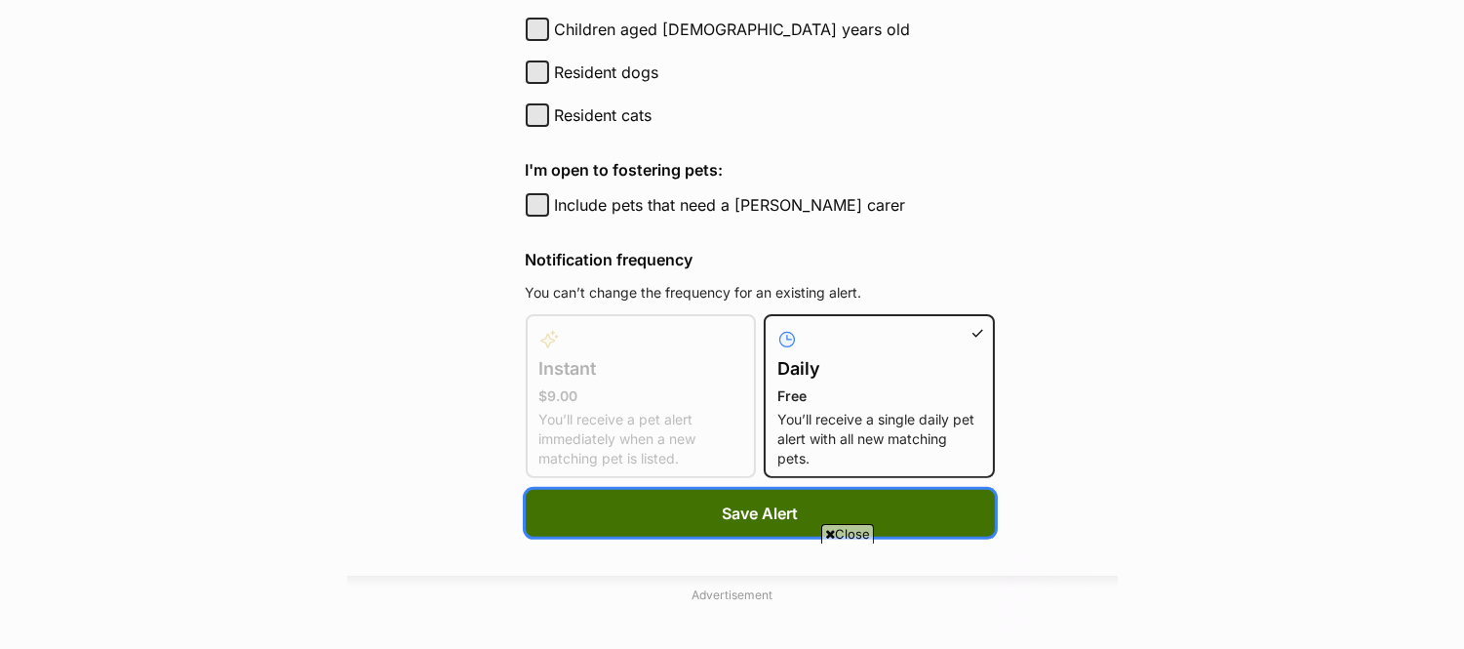
click at [869, 497] on button "Save Alert" at bounding box center [760, 513] width 469 height 47
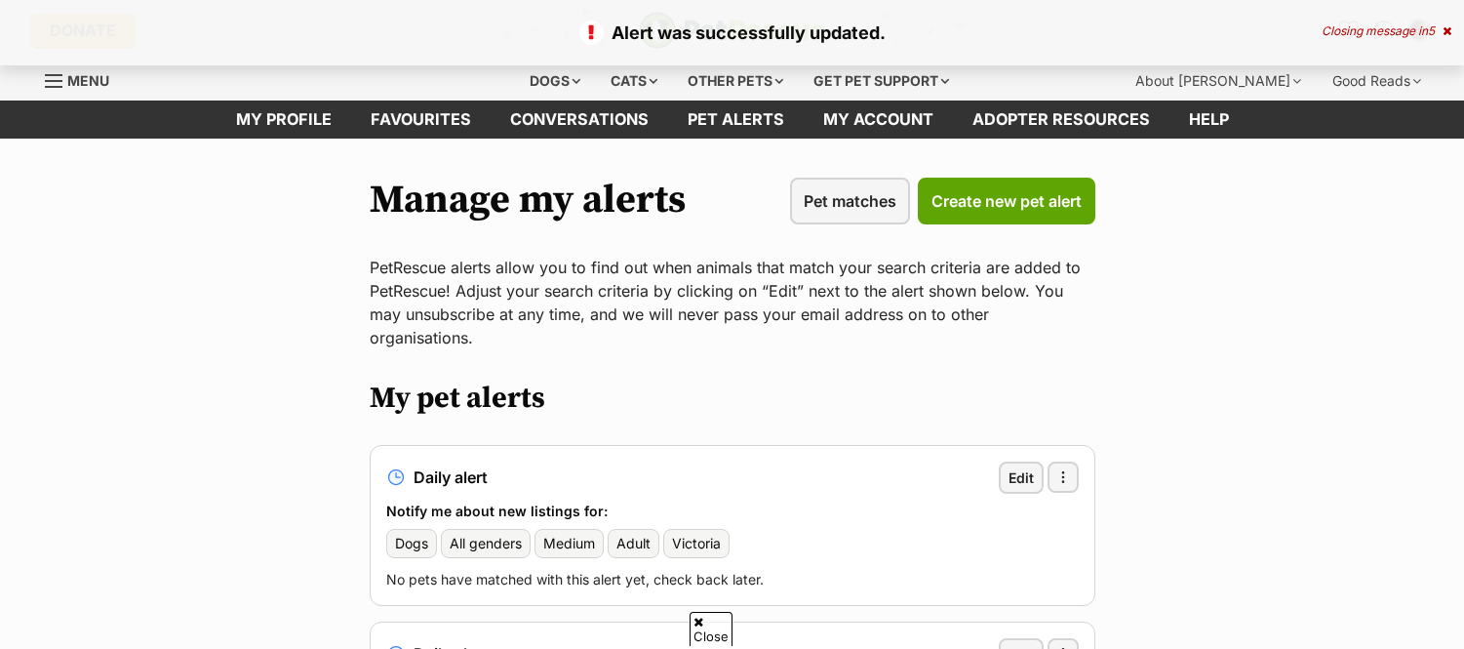
scroll to position [731, 0]
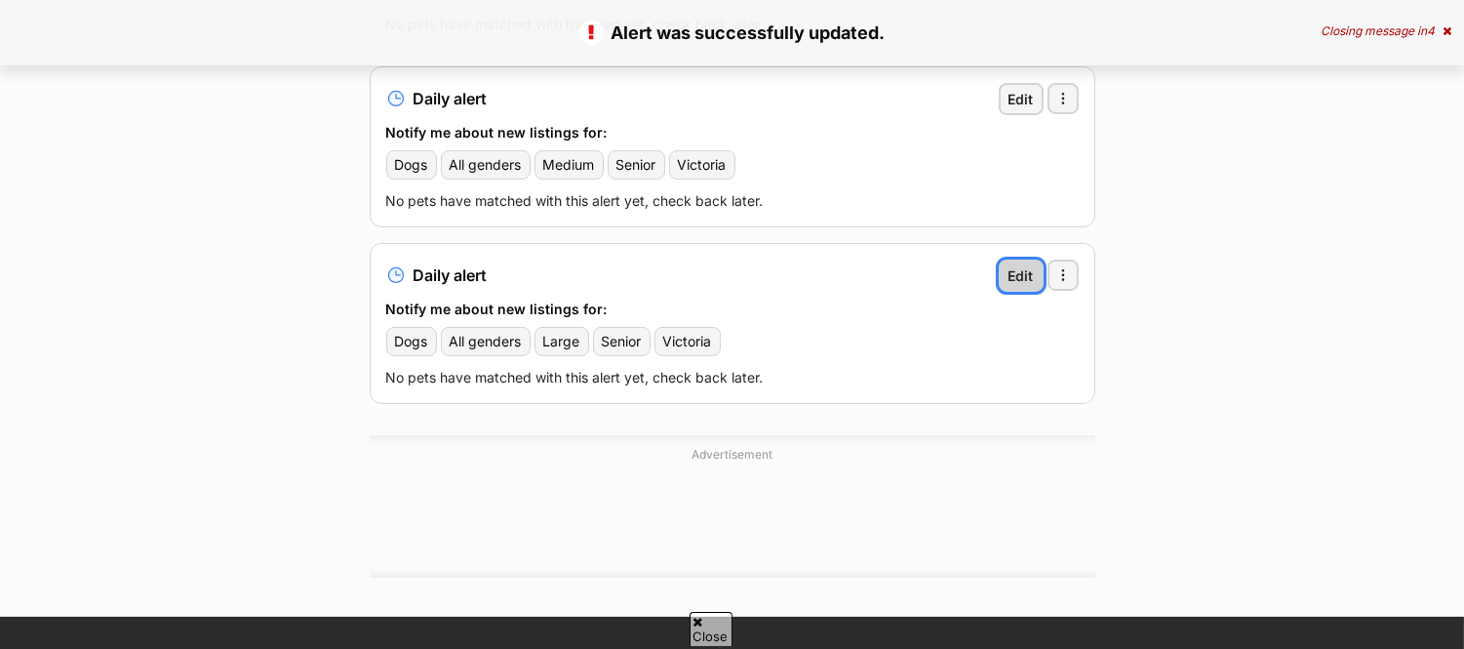
click at [1007, 259] on link "Edit" at bounding box center [1021, 275] width 45 height 32
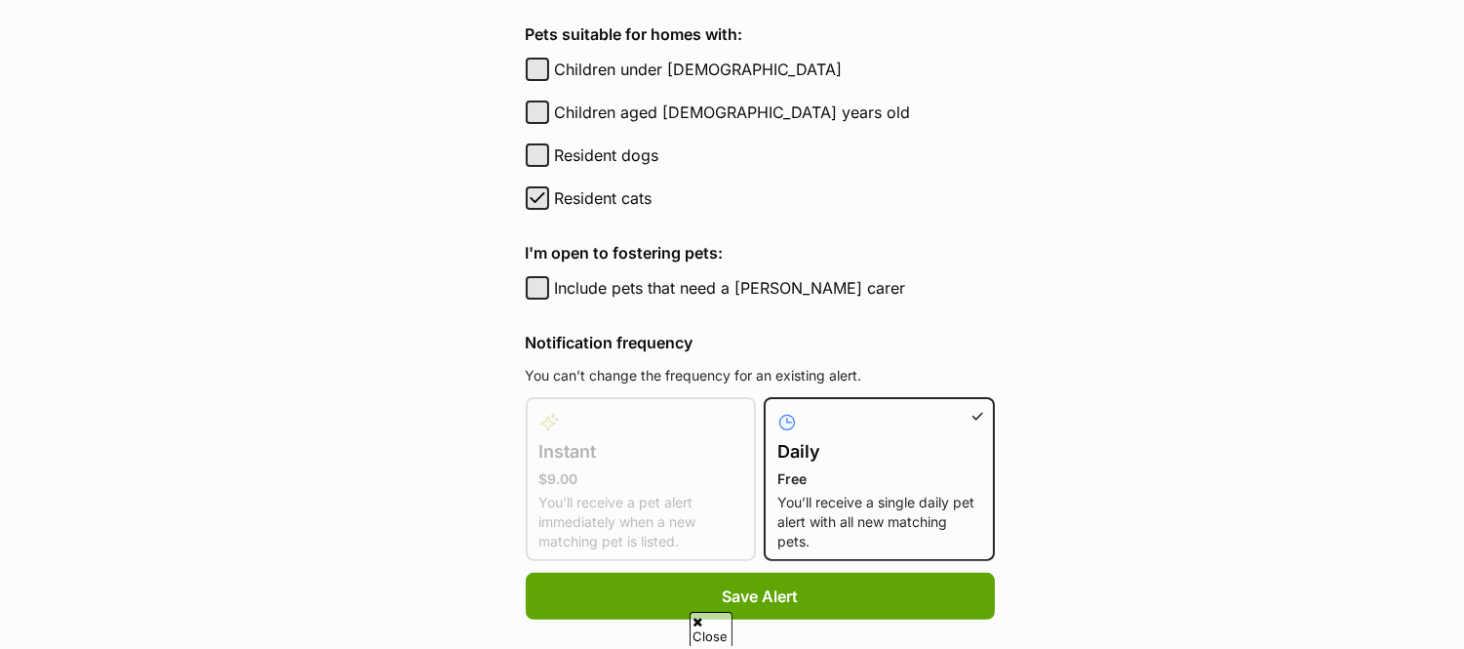
click at [603, 189] on label "Resident cats" at bounding box center [775, 197] width 440 height 23
click at [549, 189] on button "Resident cats" at bounding box center [537, 197] width 23 height 23
checkbox input "false"
click at [735, 572] on div at bounding box center [731, 594] width 710 height 88
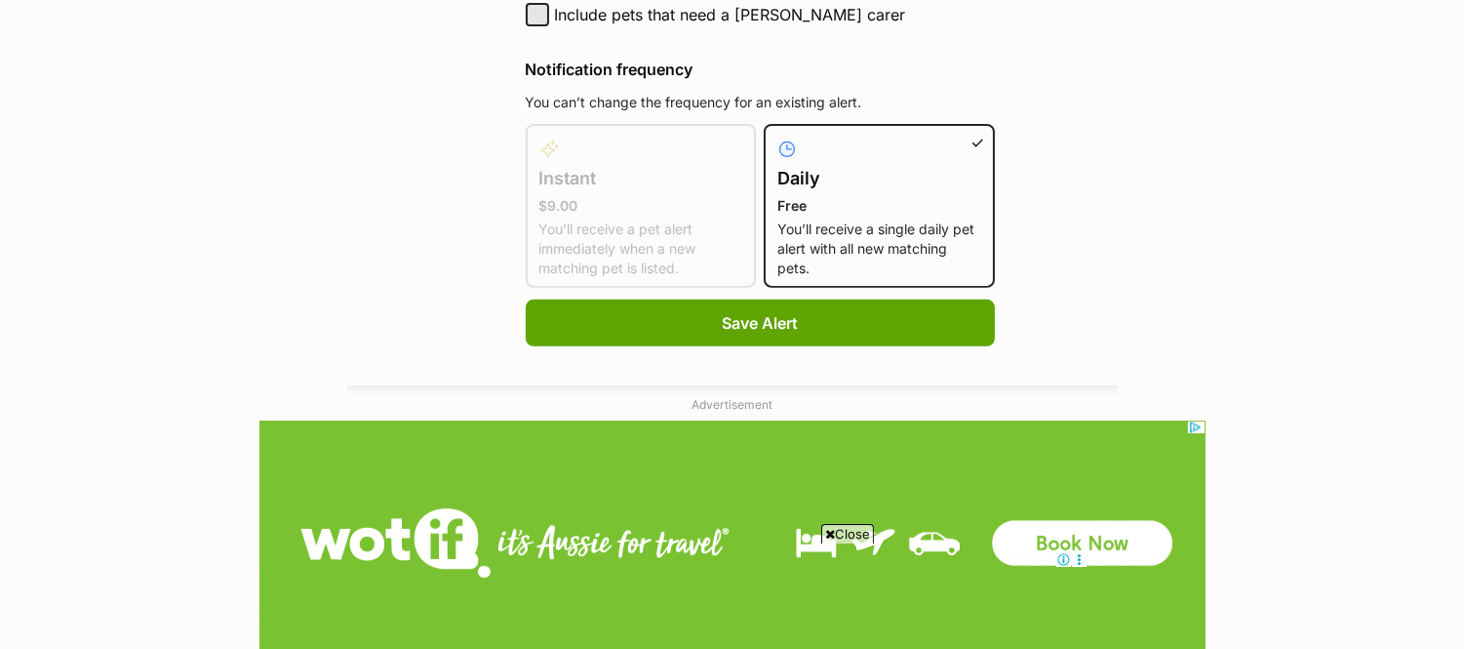
scroll to position [1360, 0]
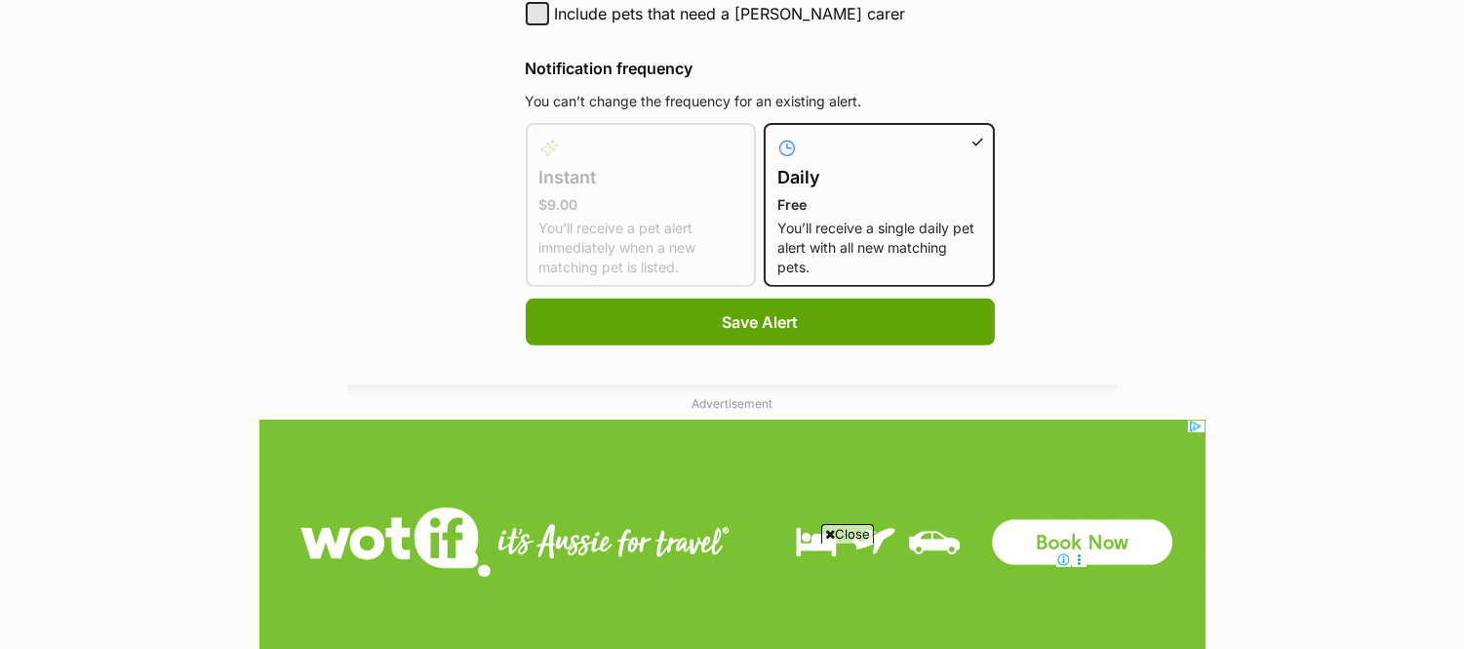
click at [841, 529] on span "Close" at bounding box center [847, 534] width 53 height 20
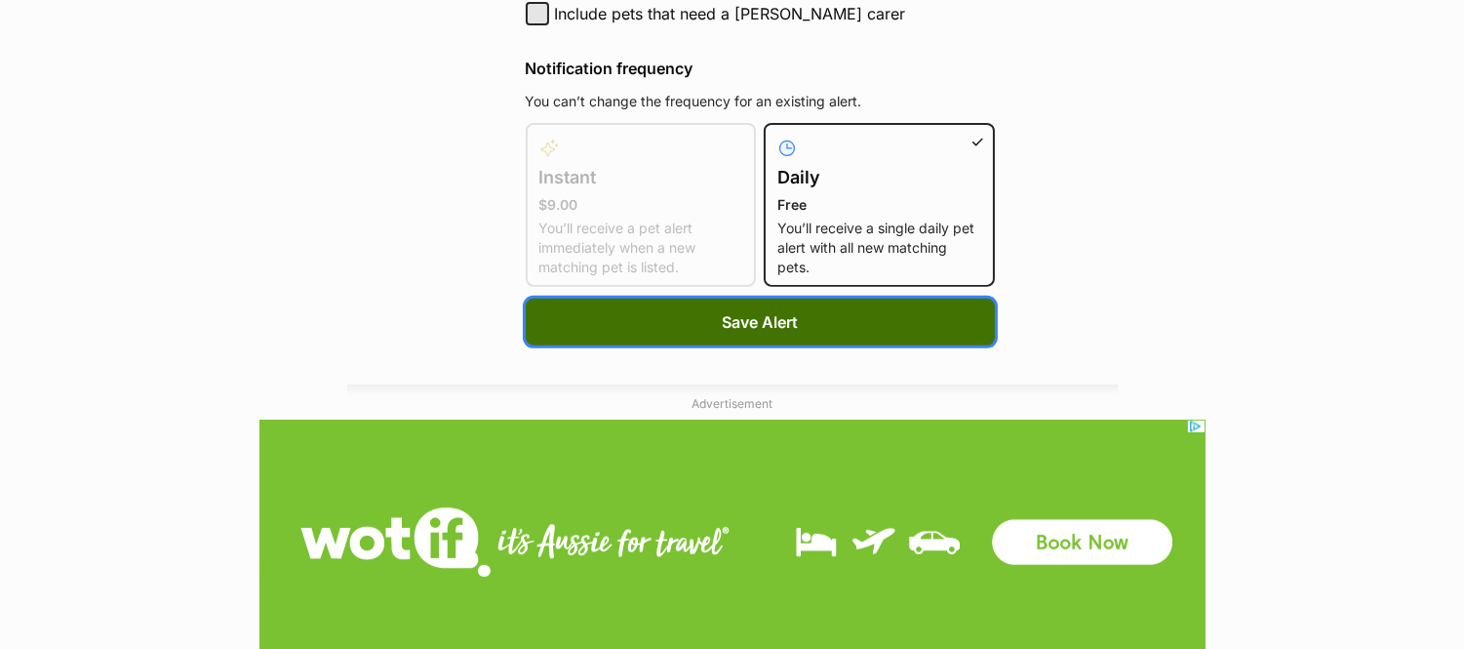
click at [864, 312] on button "Save Alert" at bounding box center [760, 321] width 469 height 47
